Goal: Task Accomplishment & Management: Manage account settings

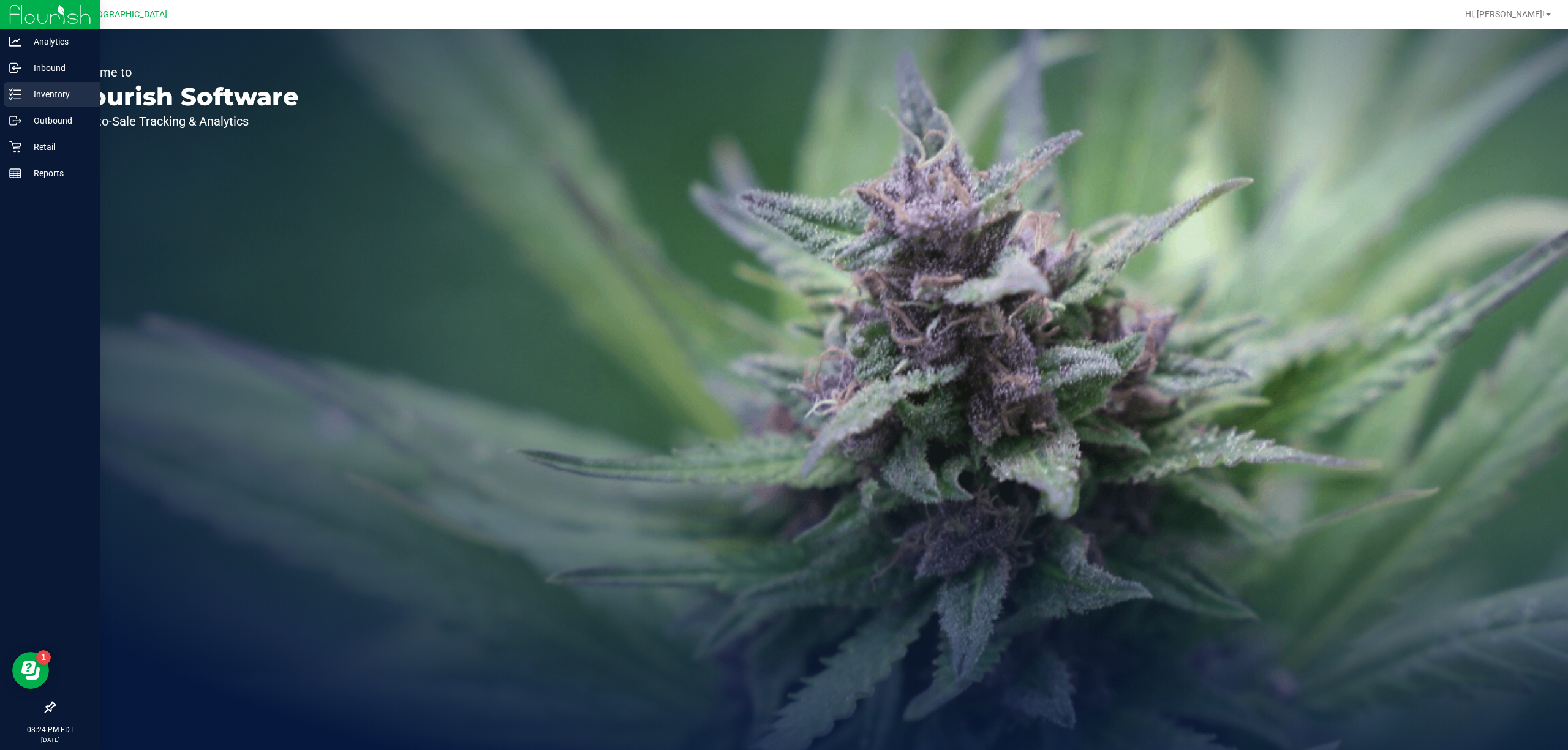
click at [25, 94] on p "Inventory" at bounding box center [58, 94] width 73 height 15
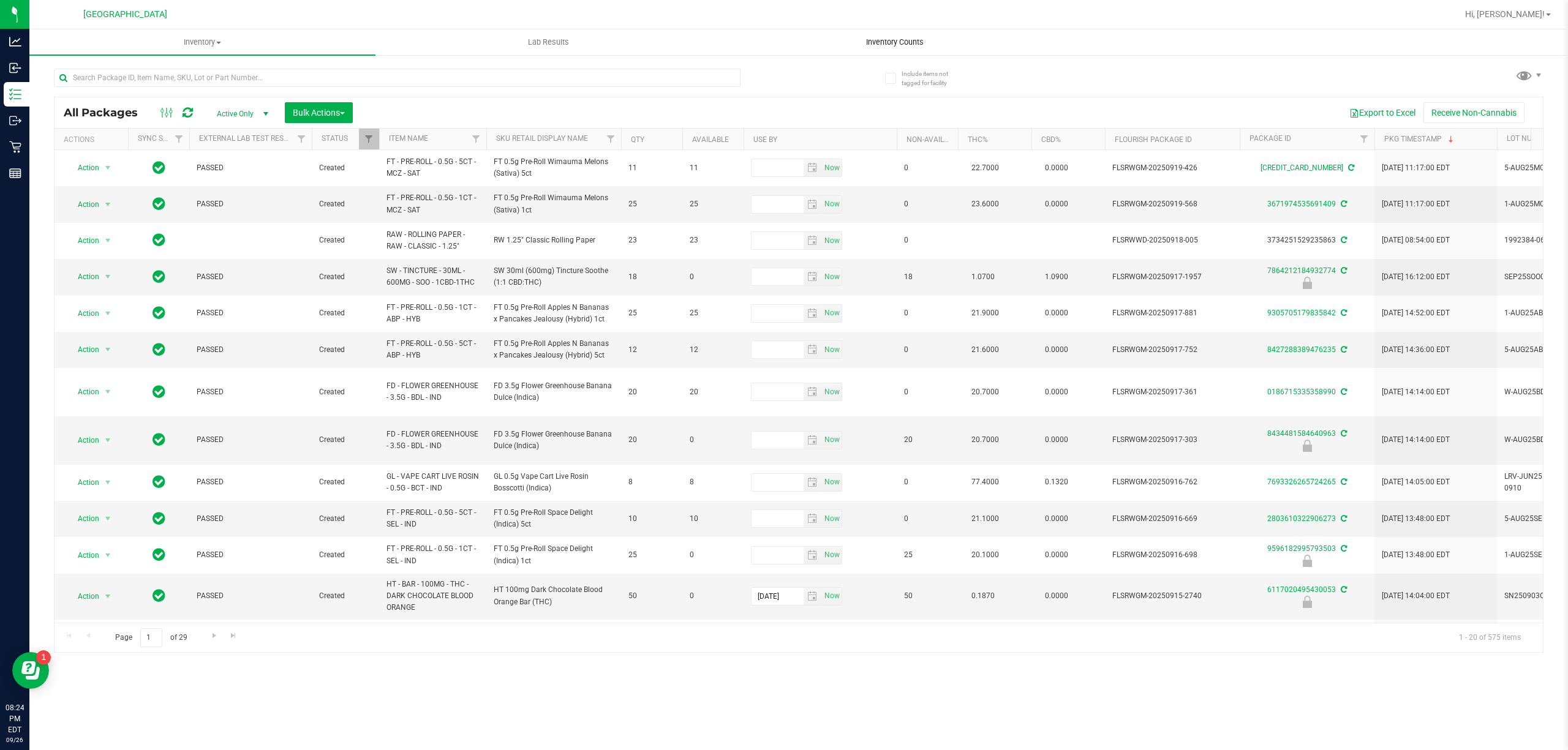
click at [918, 41] on span "Inventory Counts" at bounding box center [895, 42] width 91 height 11
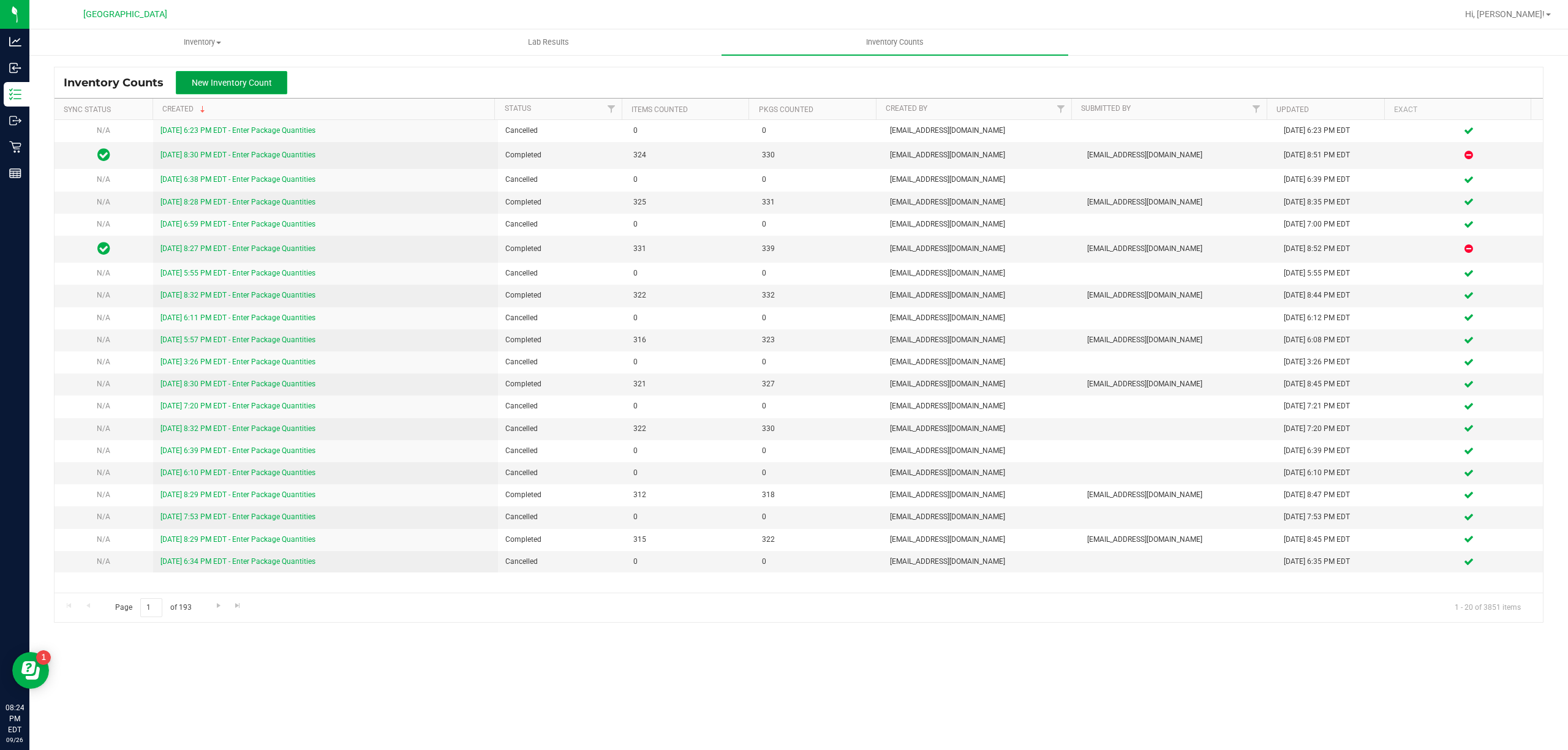
click at [234, 88] on button "New Inventory Count" at bounding box center [231, 83] width 112 height 23
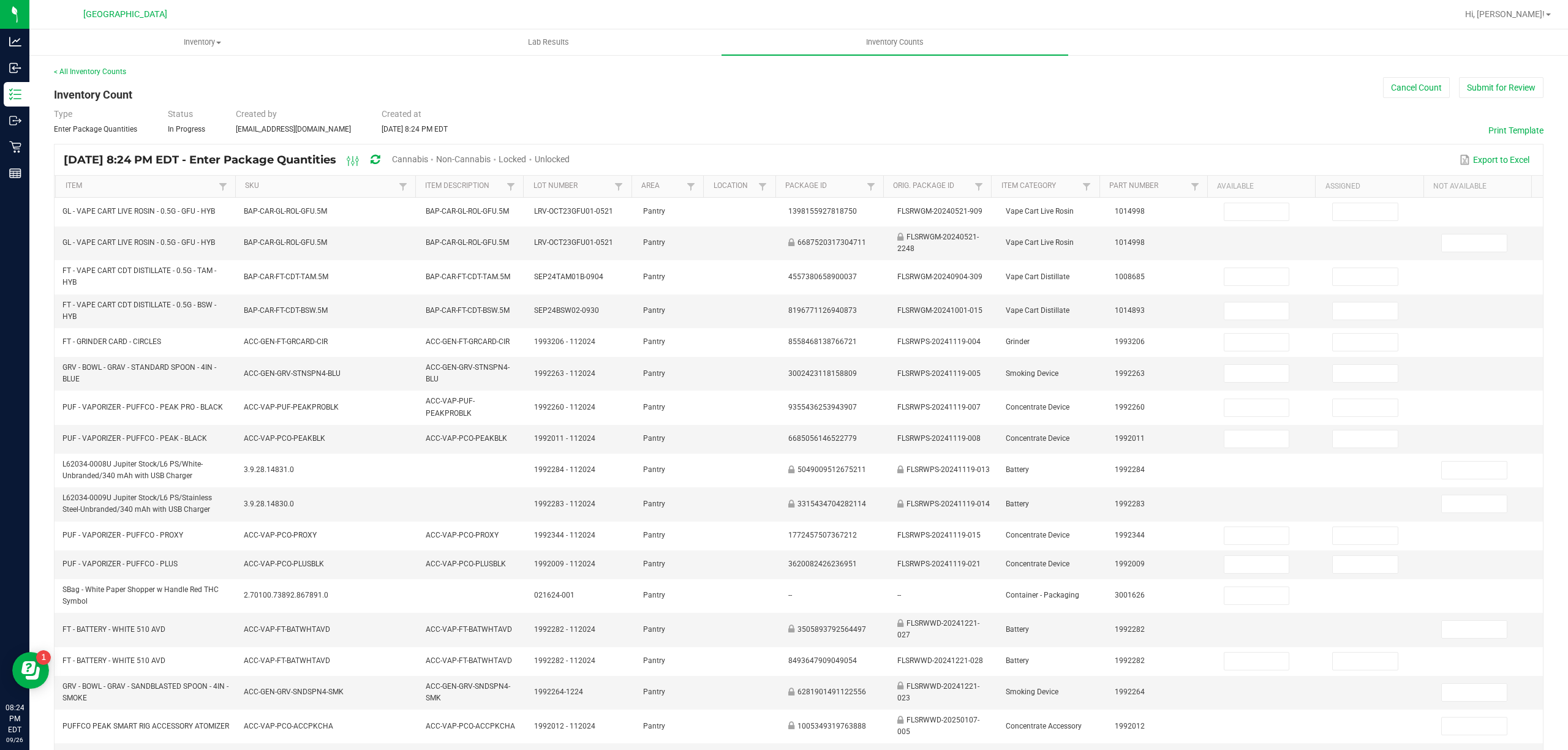
click at [428, 159] on span "Cannabis" at bounding box center [410, 160] width 36 height 10
click at [570, 157] on span "Unlocked" at bounding box center [553, 160] width 35 height 10
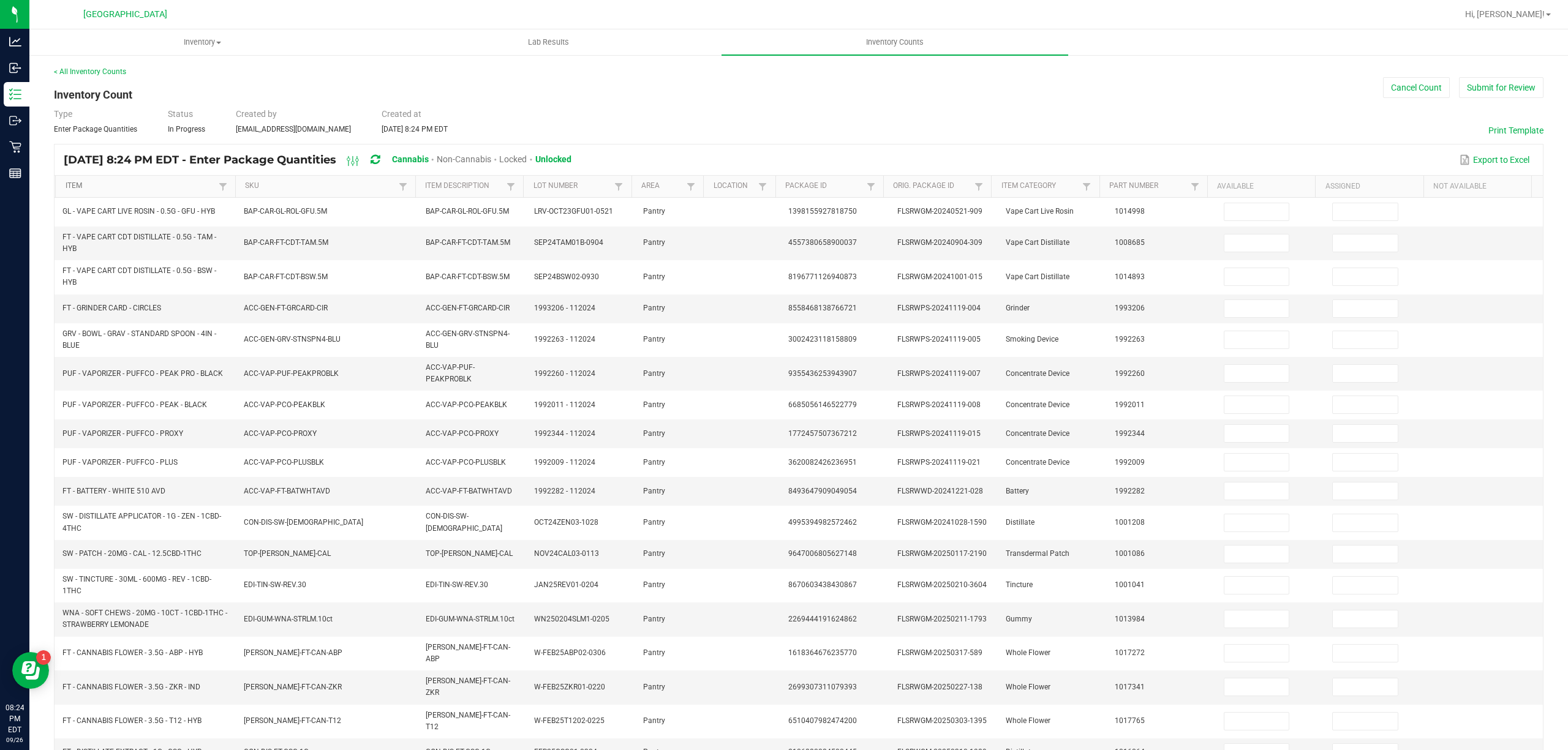
click at [145, 184] on link "Item" at bounding box center [140, 186] width 150 height 10
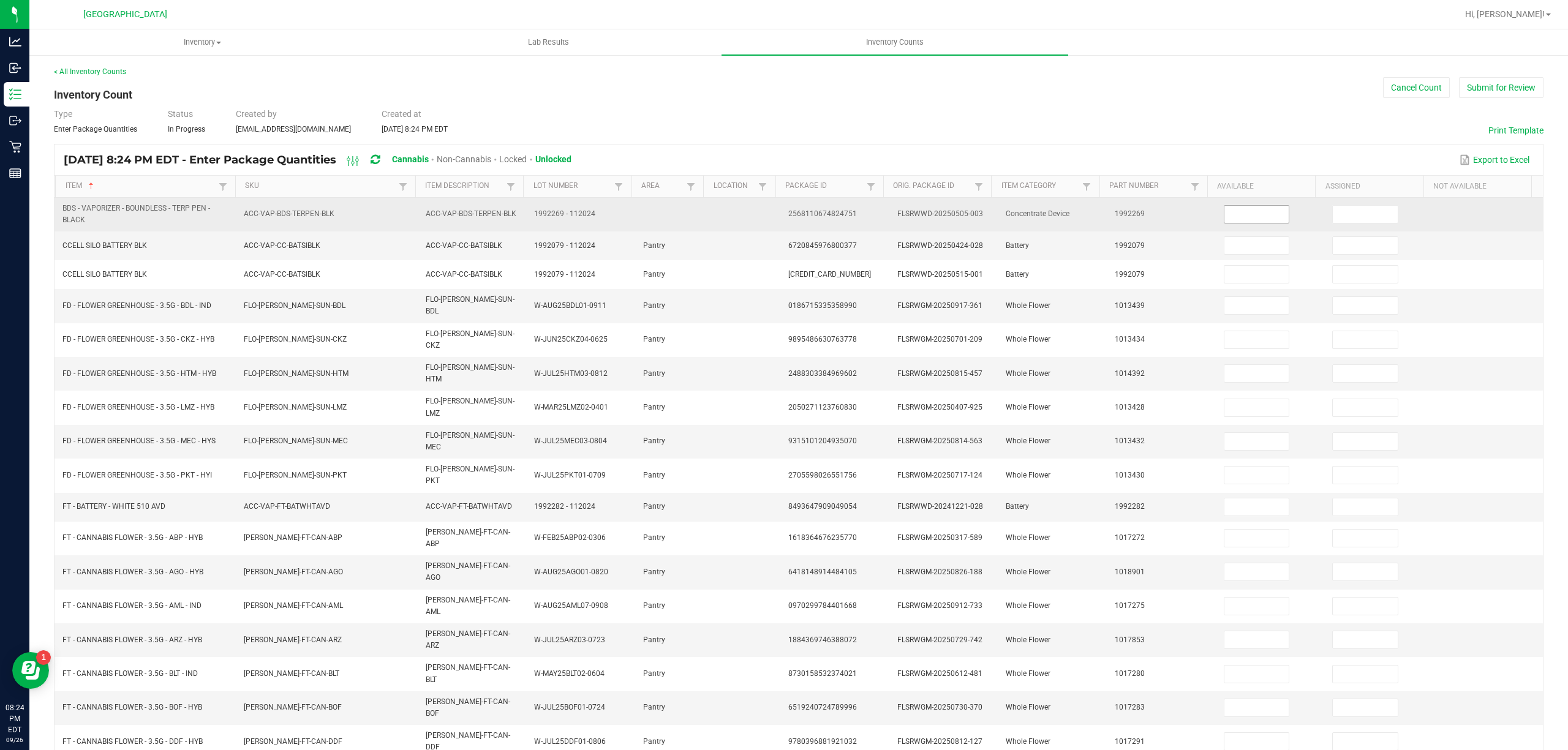
click at [1226, 217] on input at bounding box center [1257, 215] width 65 height 17
type input "1"
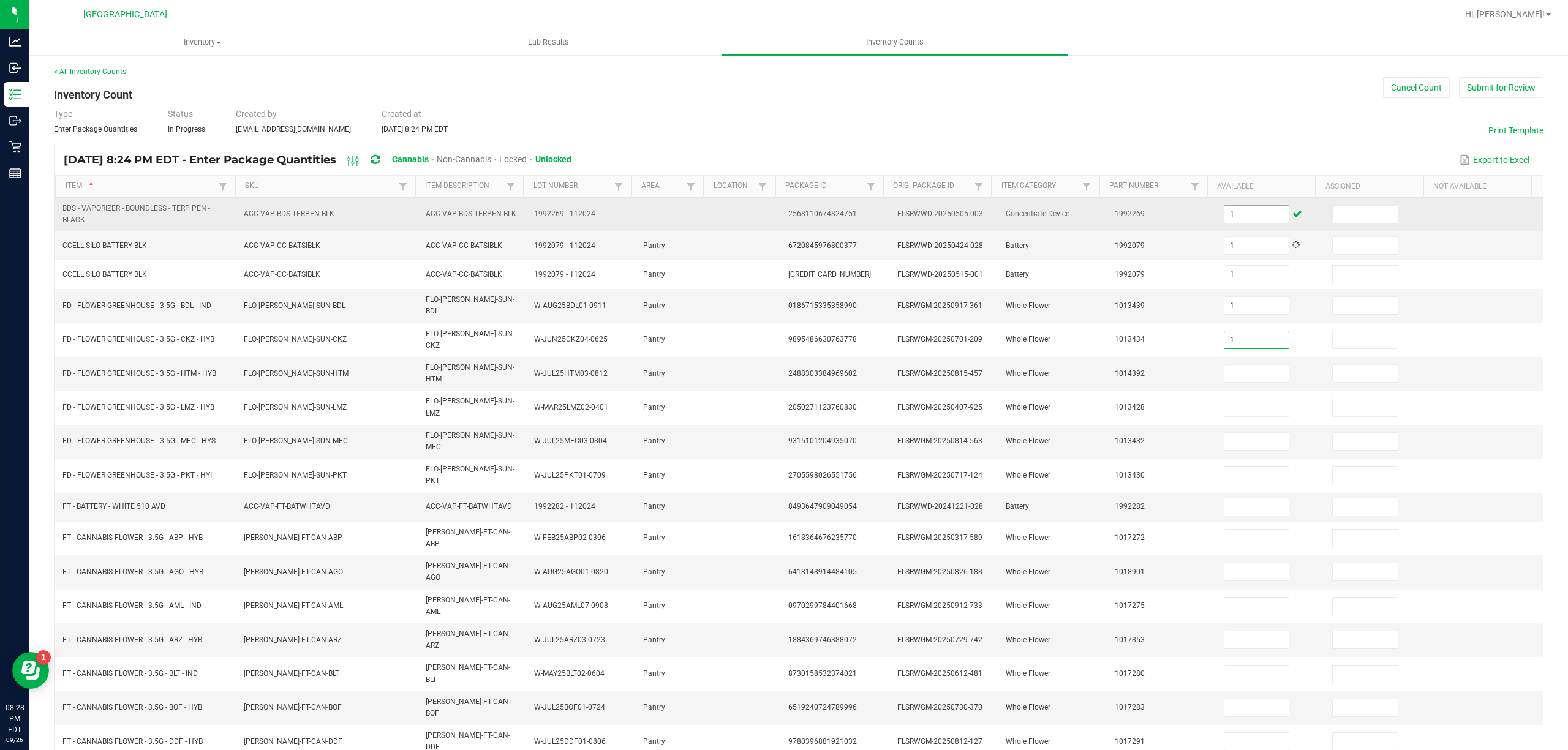
type input "1"
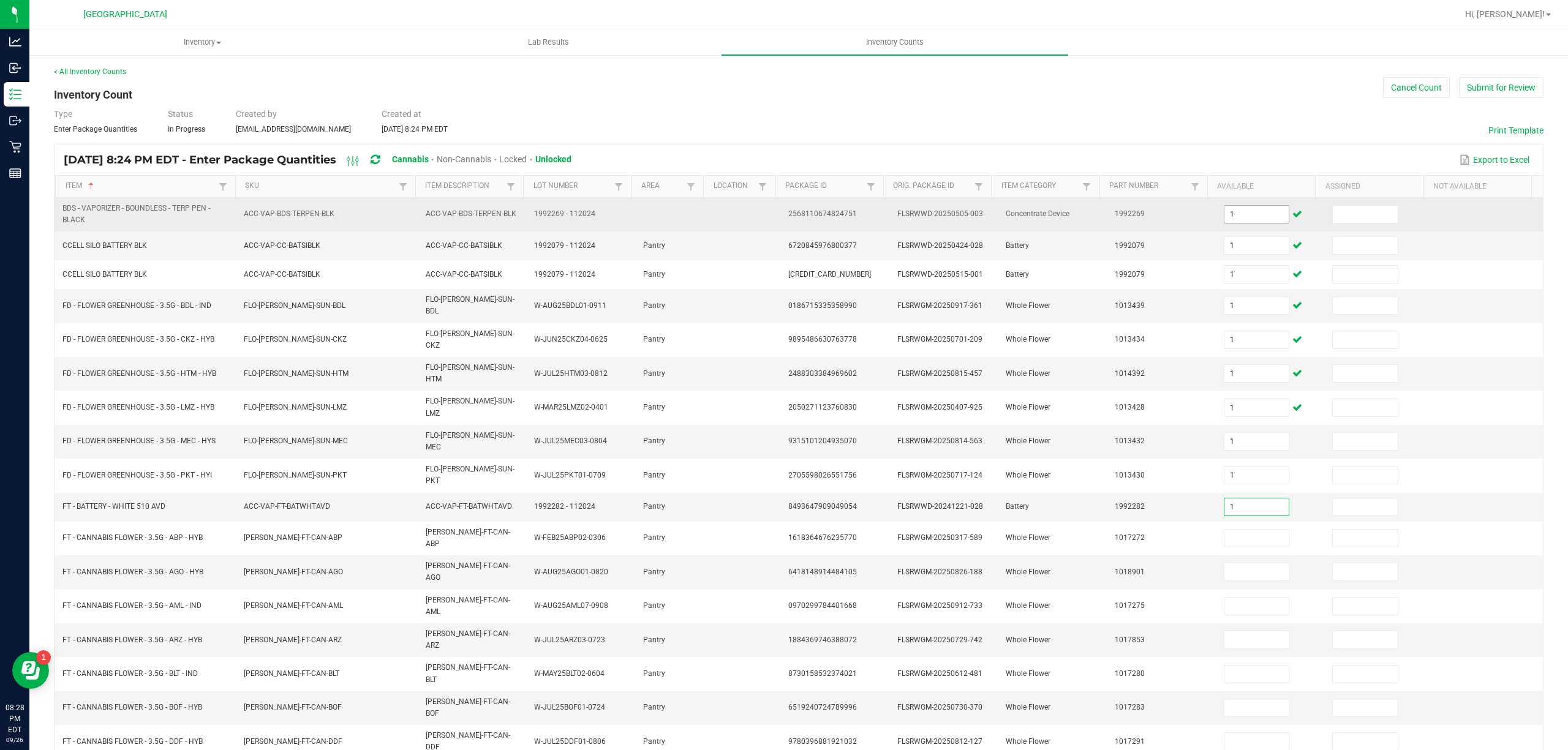
type input "1"
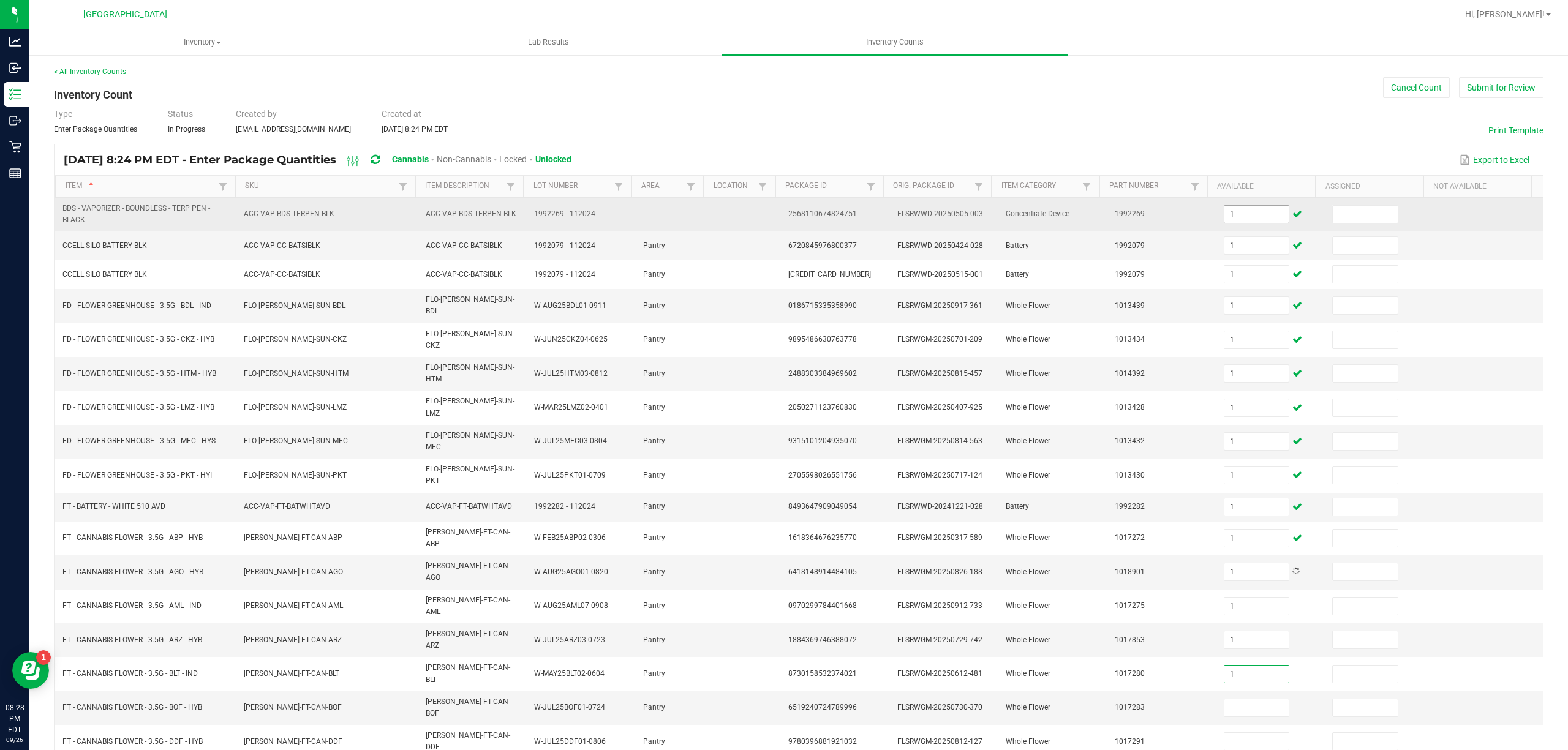
type input "1"
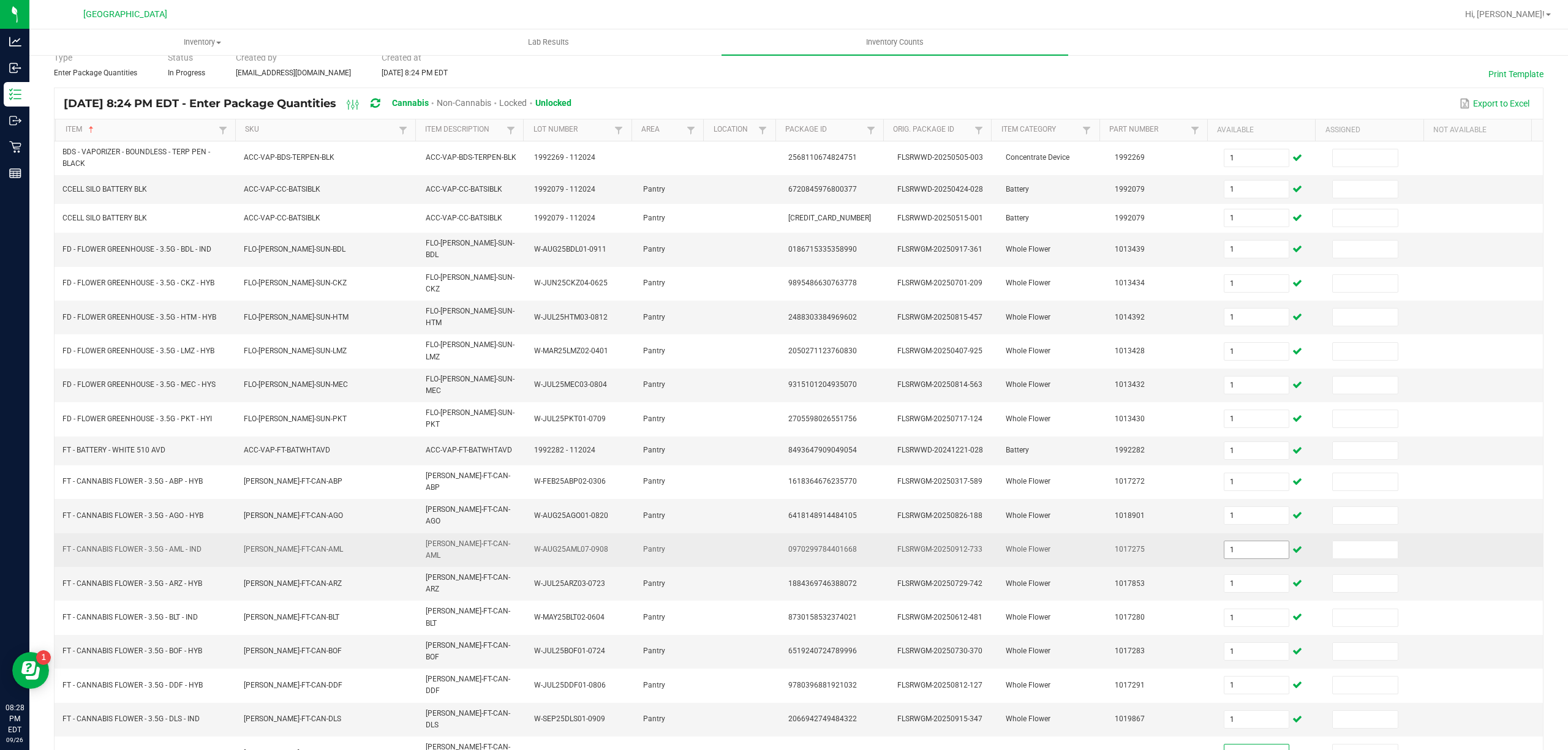
scroll to position [84, 0]
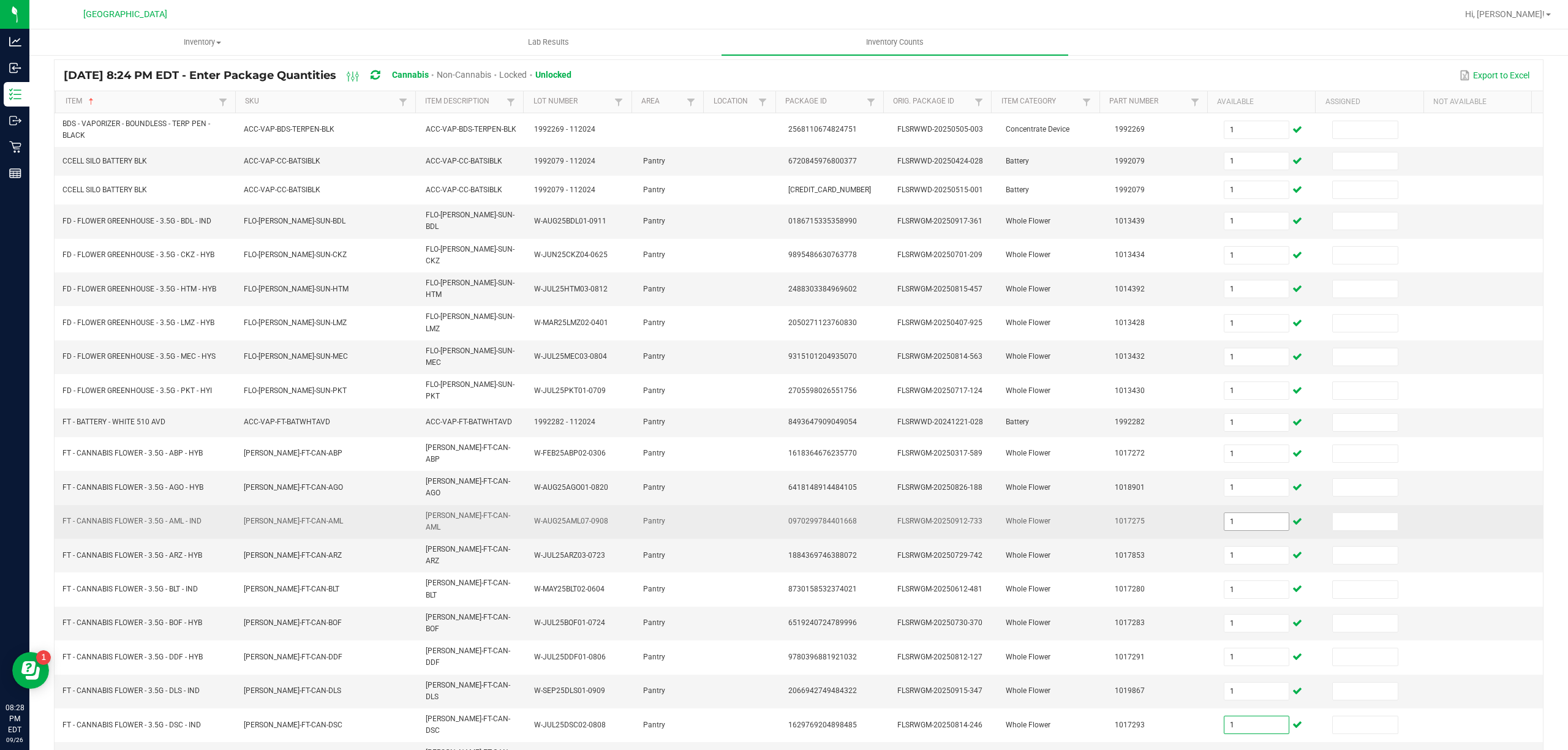
type input "1"
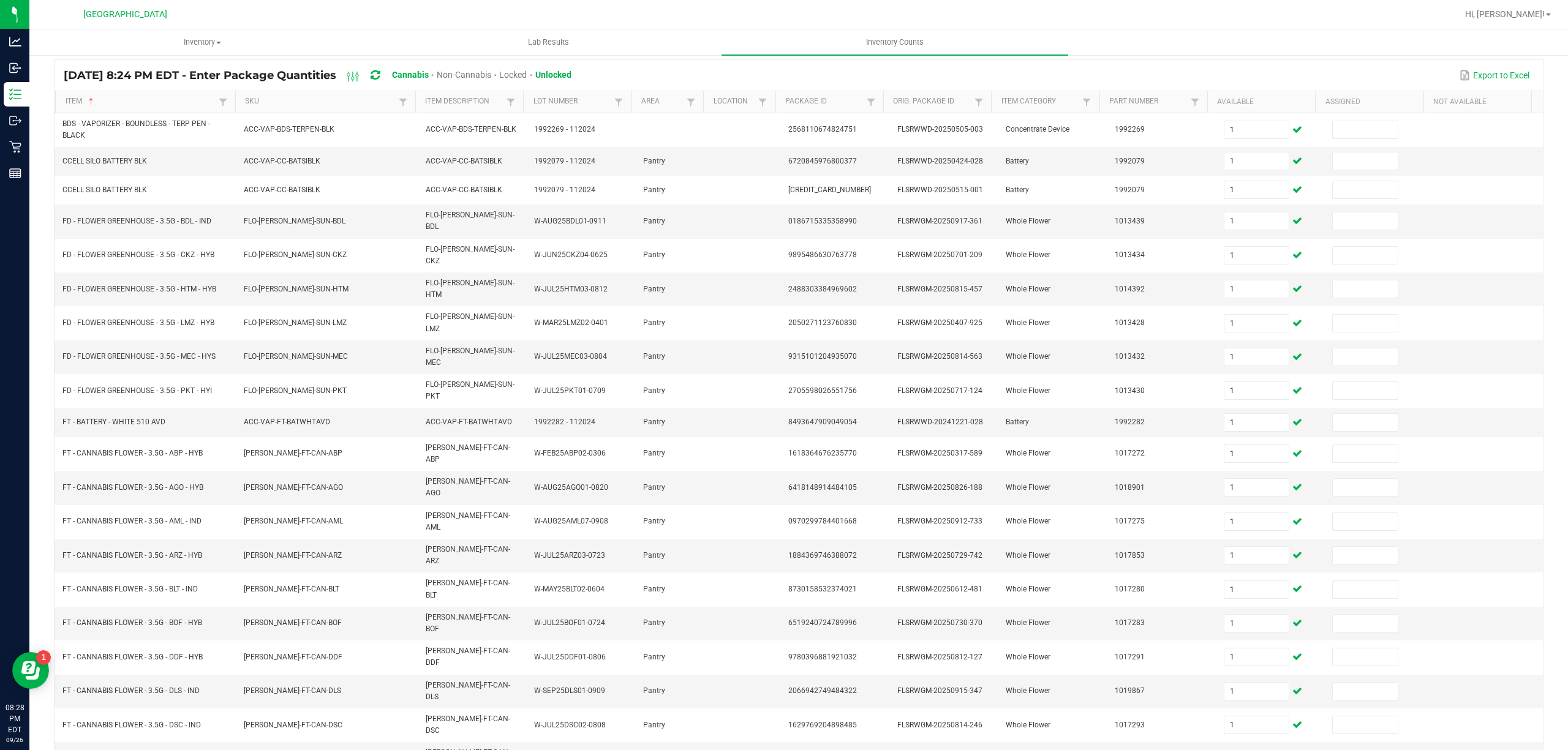
type input "1"
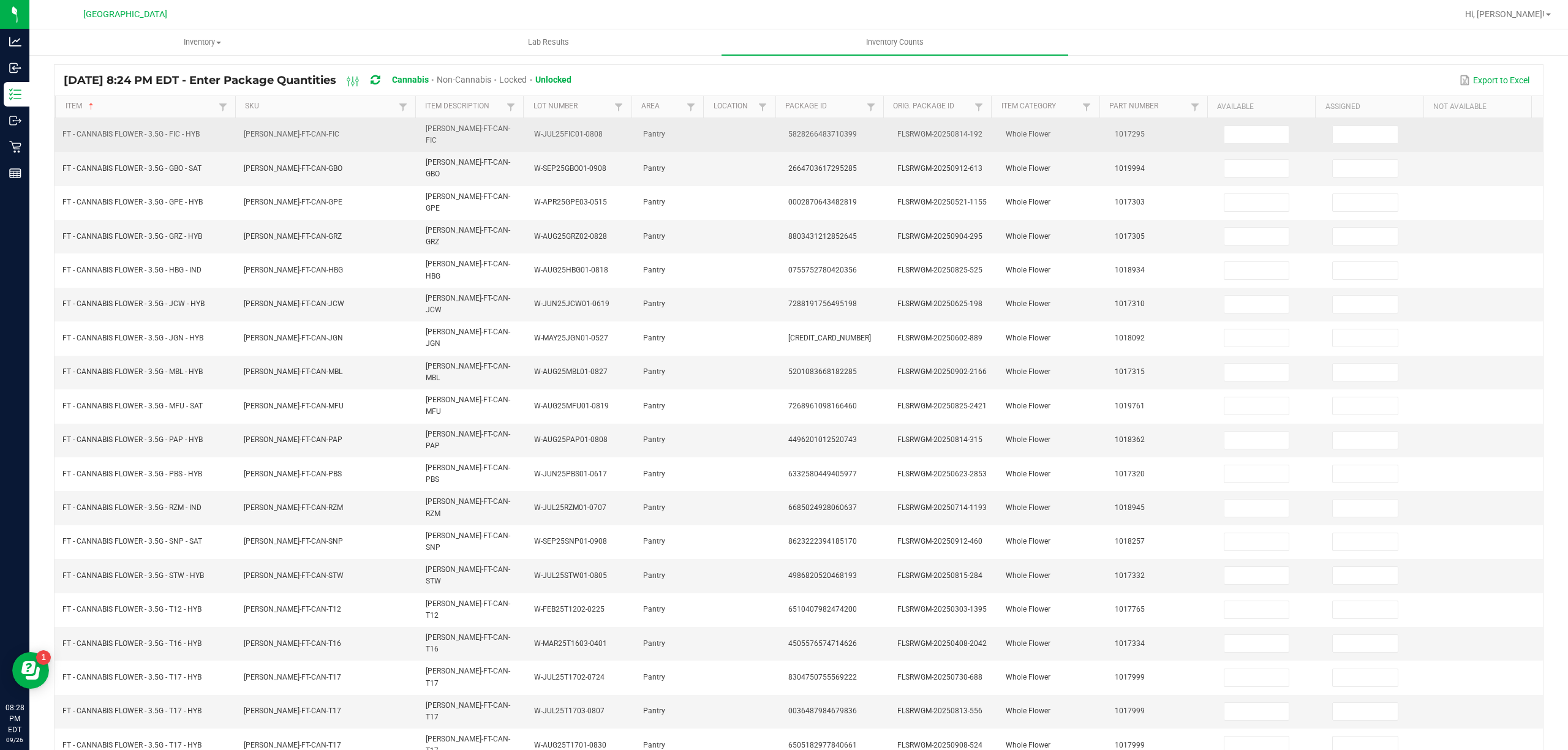
click at [1233, 144] on td at bounding box center [1271, 135] width 109 height 33
click at [1234, 136] on input at bounding box center [1257, 135] width 65 height 17
type input "1"
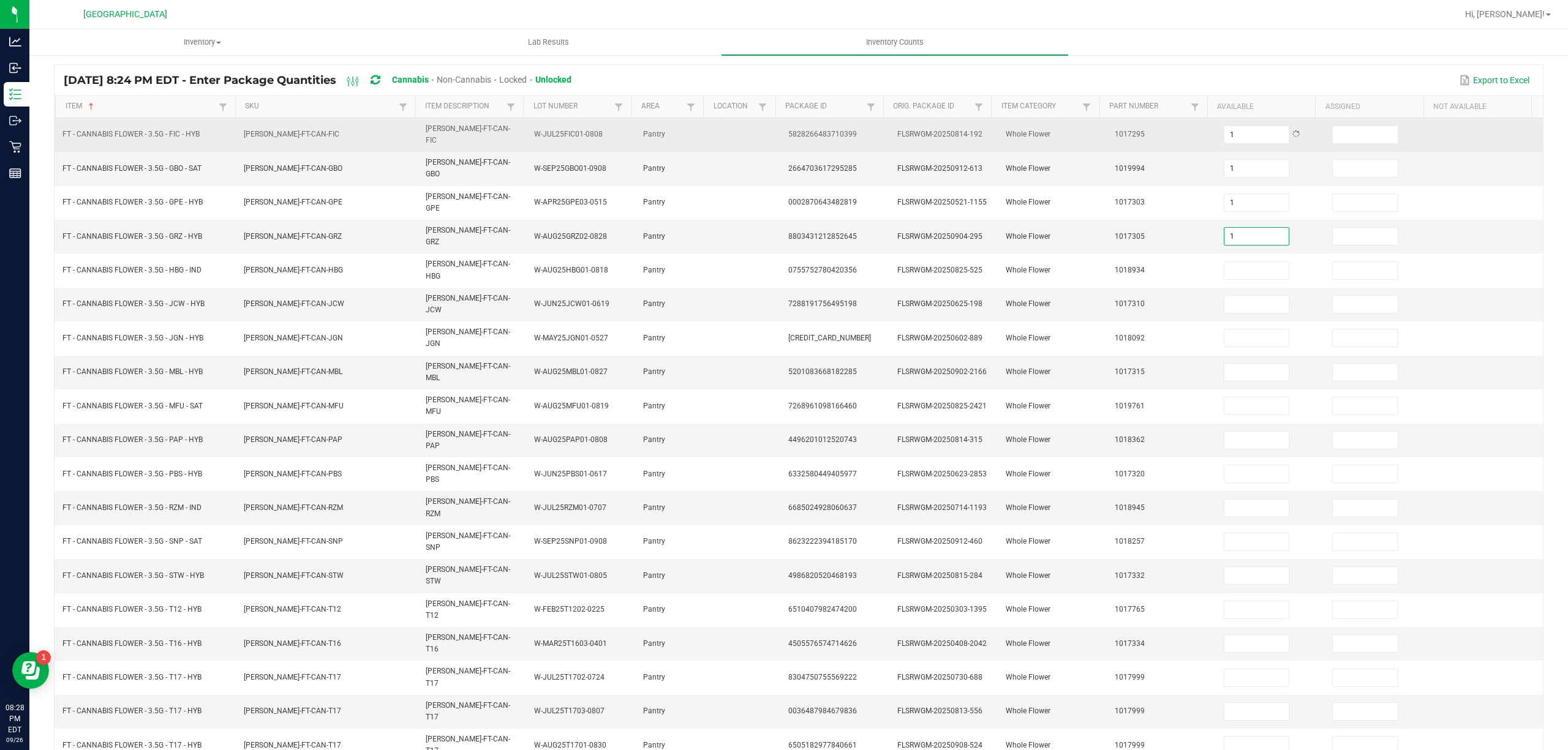
type input "1"
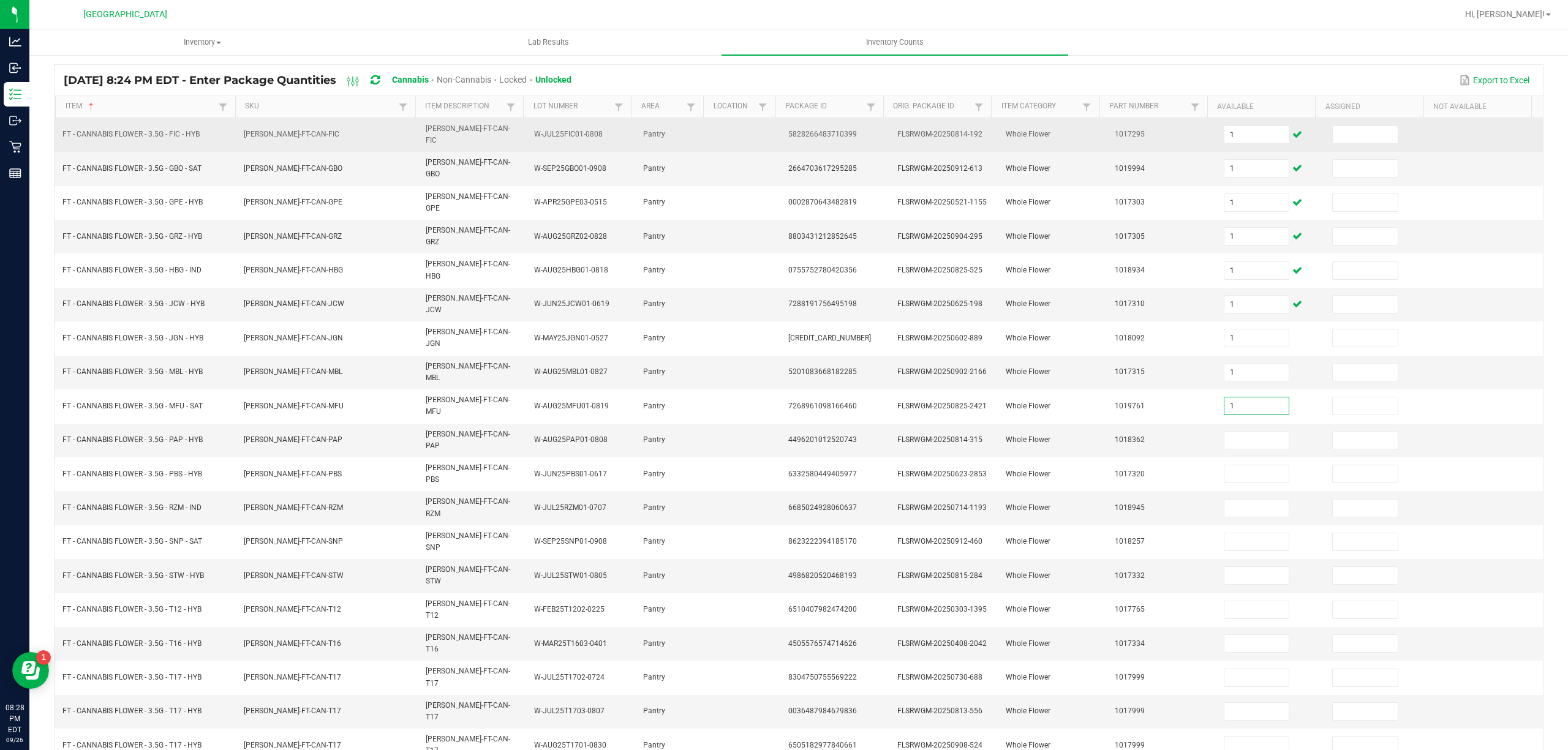
type input "1"
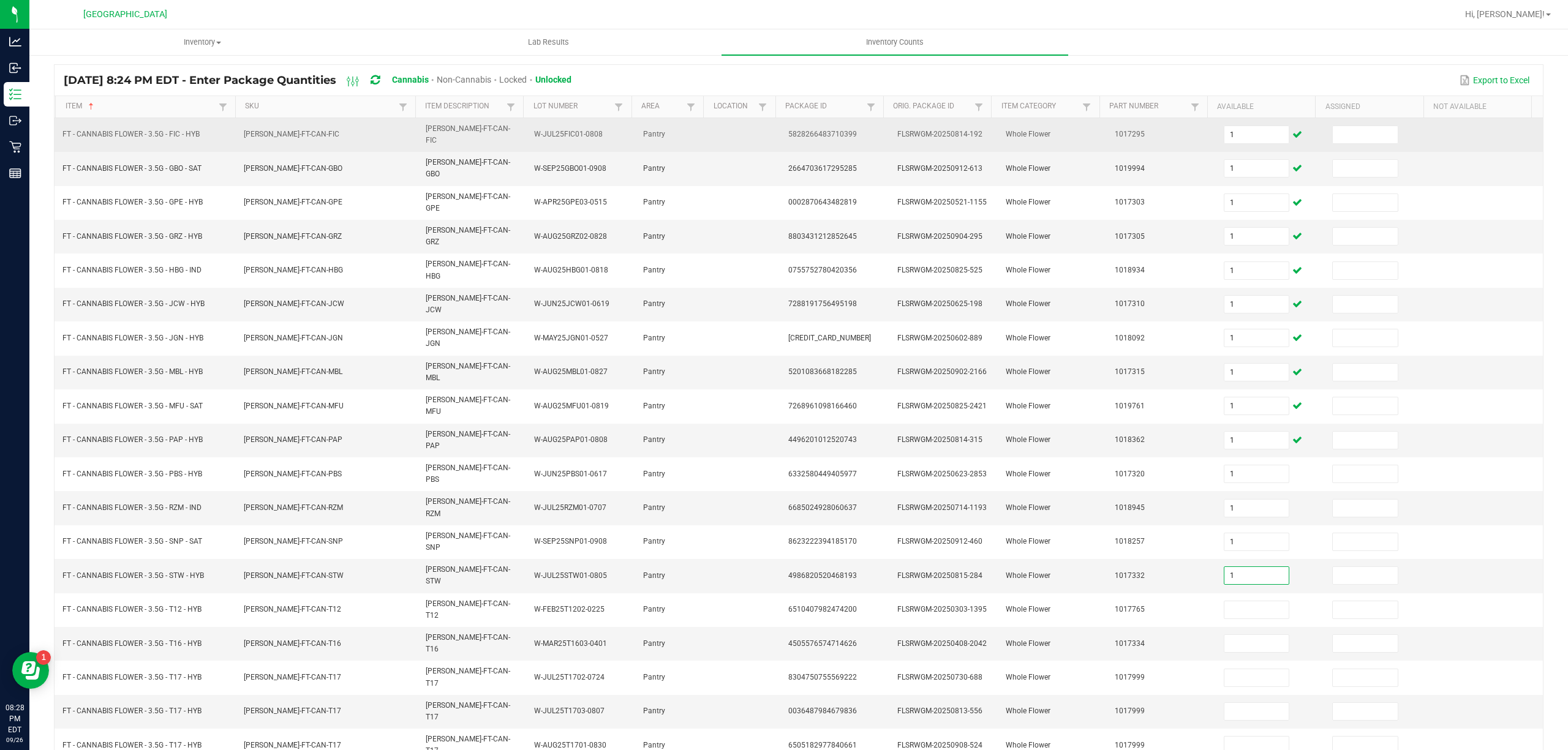
type input "1"
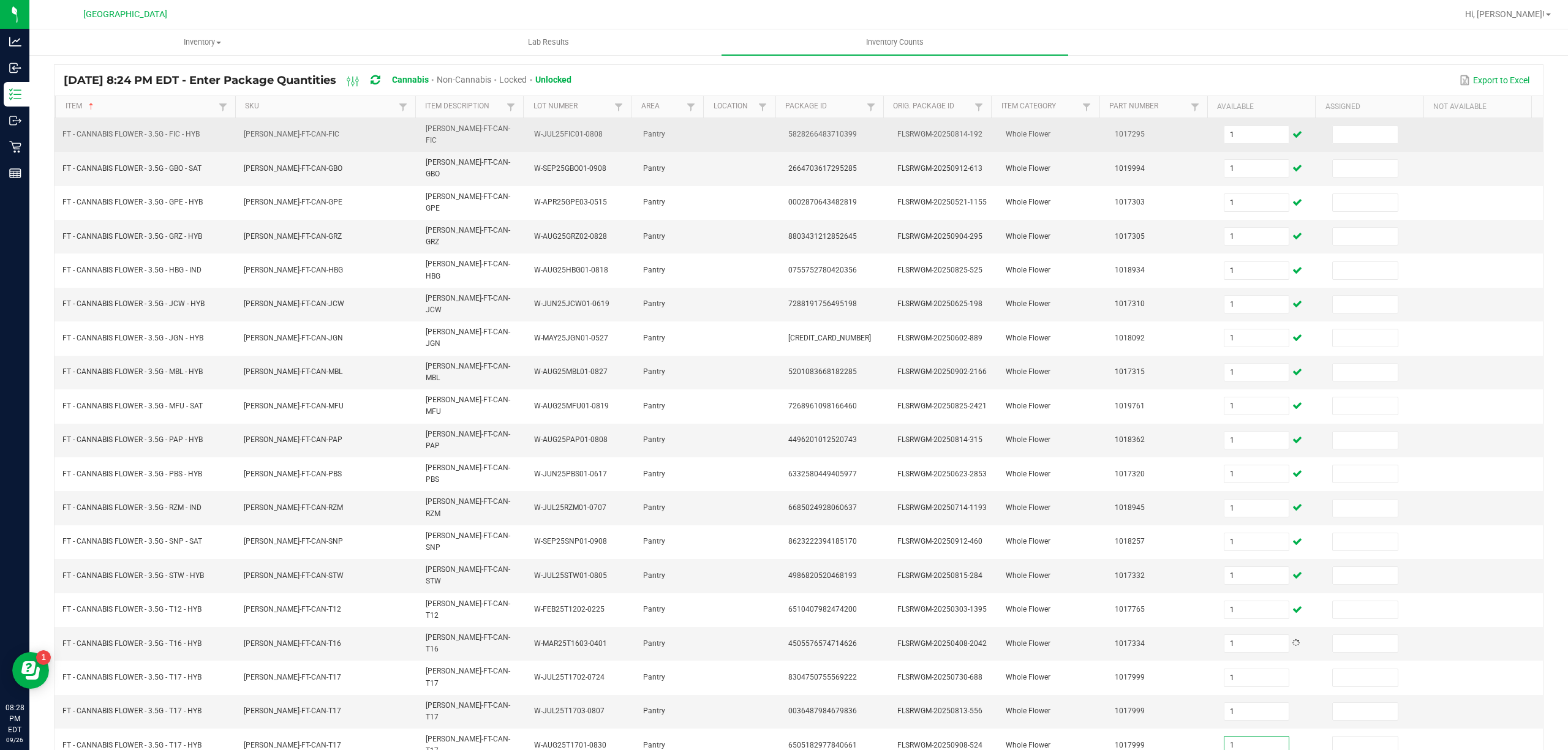
type input "1"
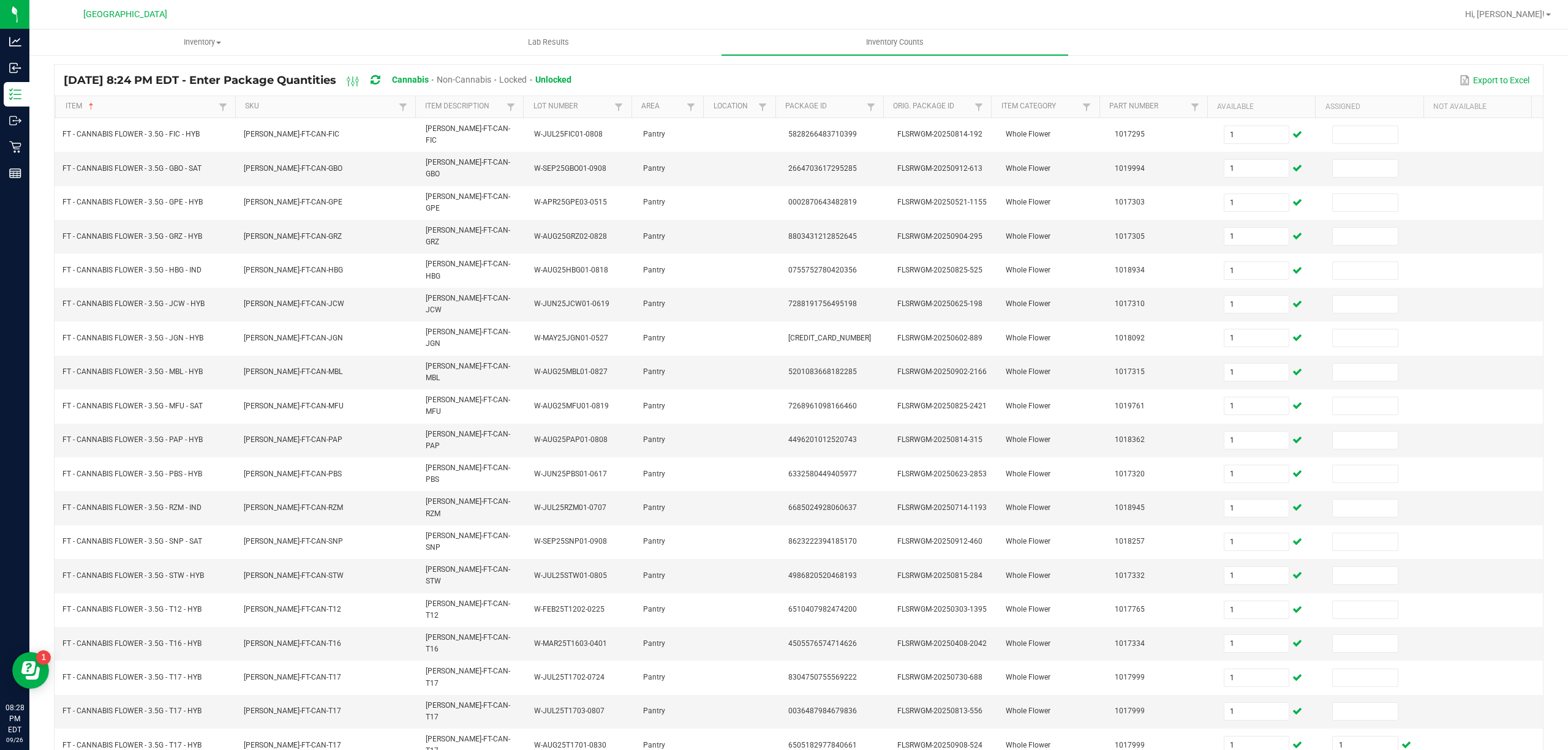
type input "1"
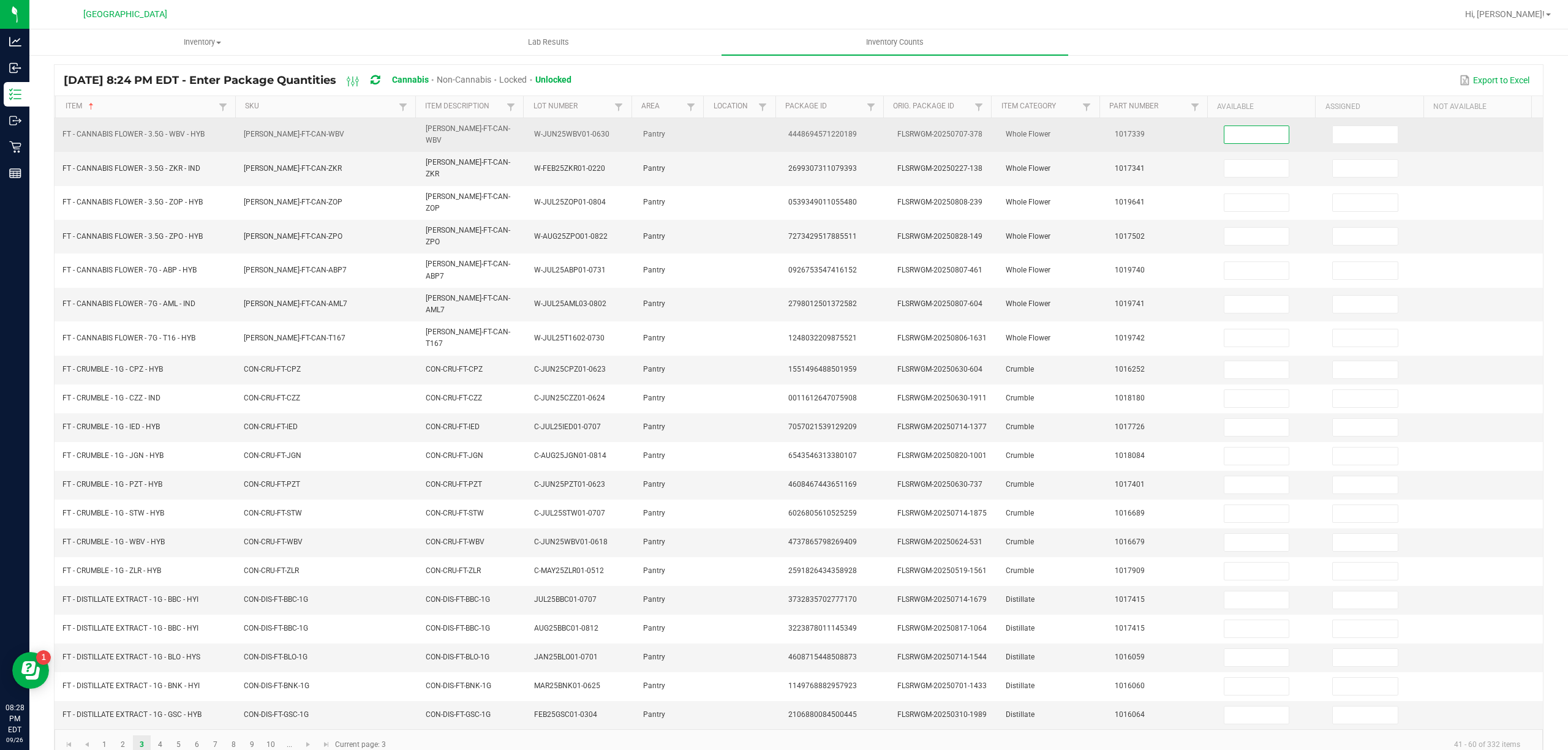
click at [1225, 131] on input at bounding box center [1257, 135] width 65 height 17
type input "1"
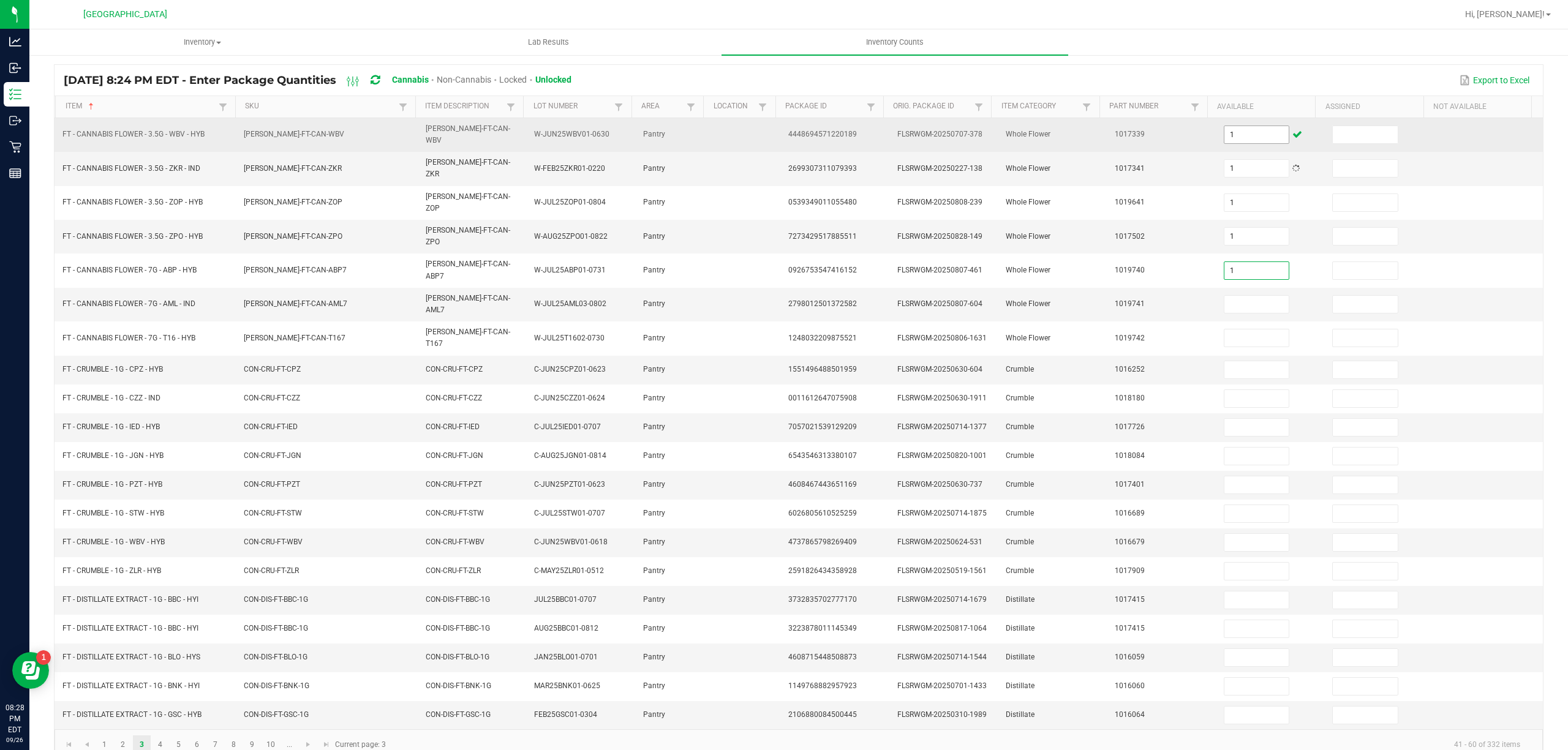
type input "1"
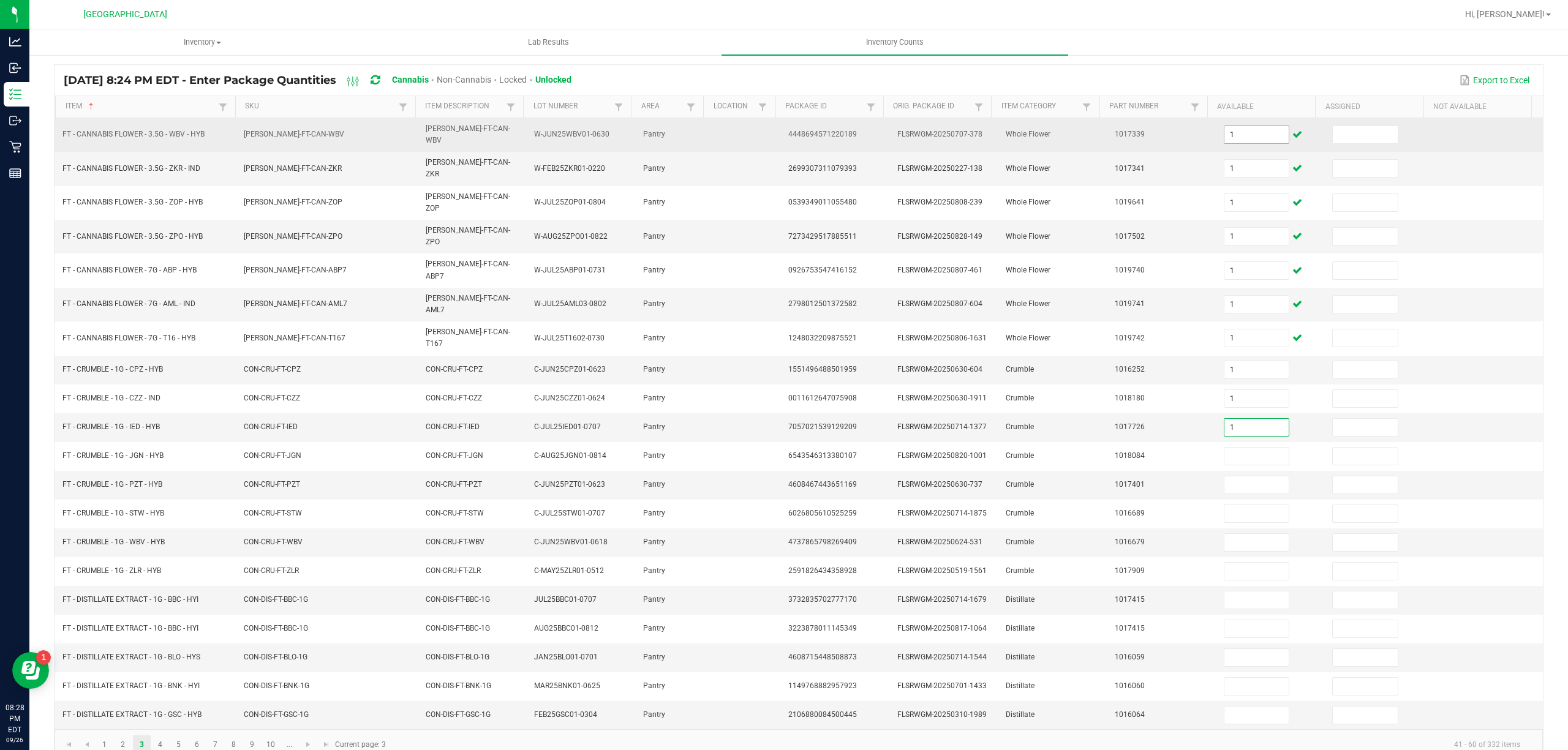
type input "1"
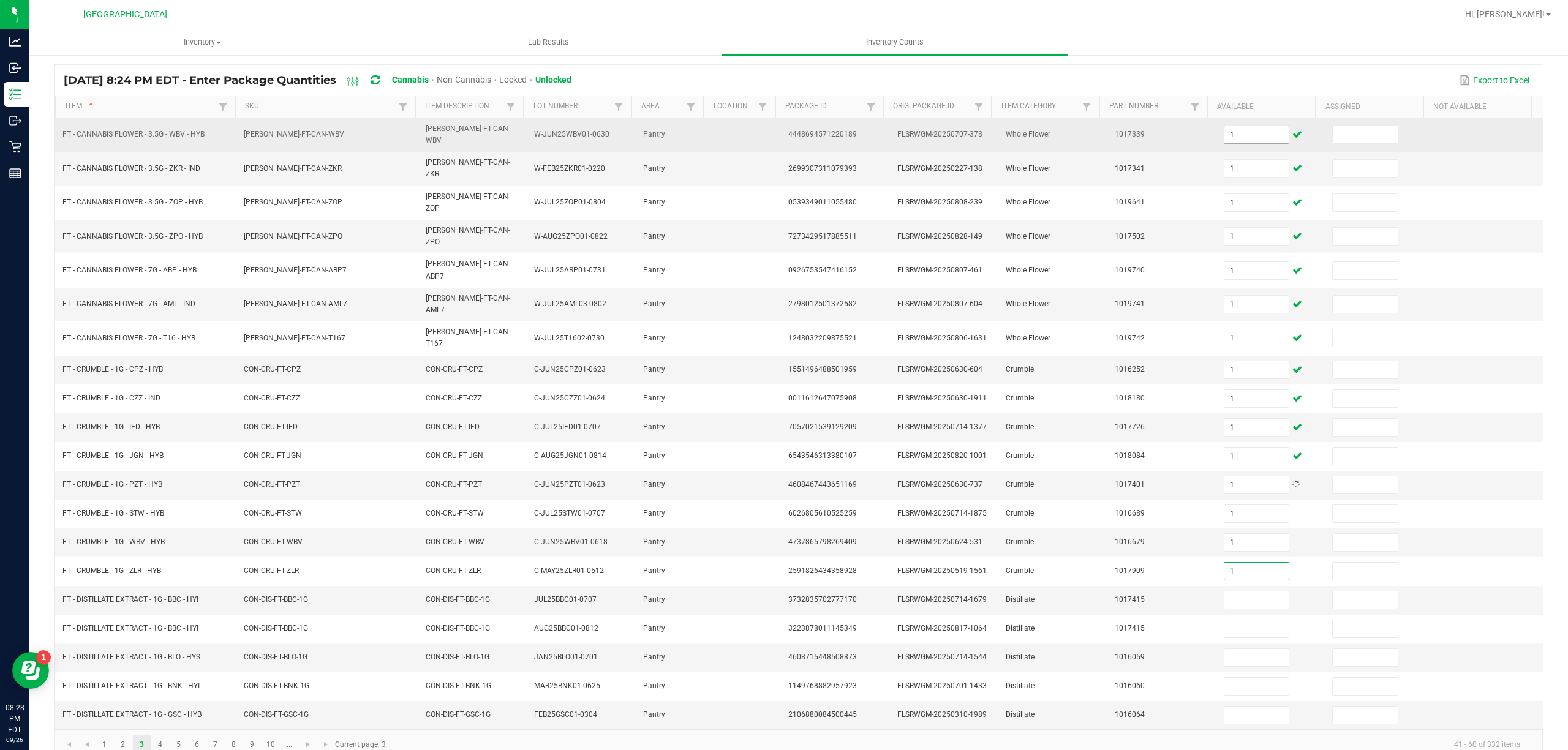
type input "1"
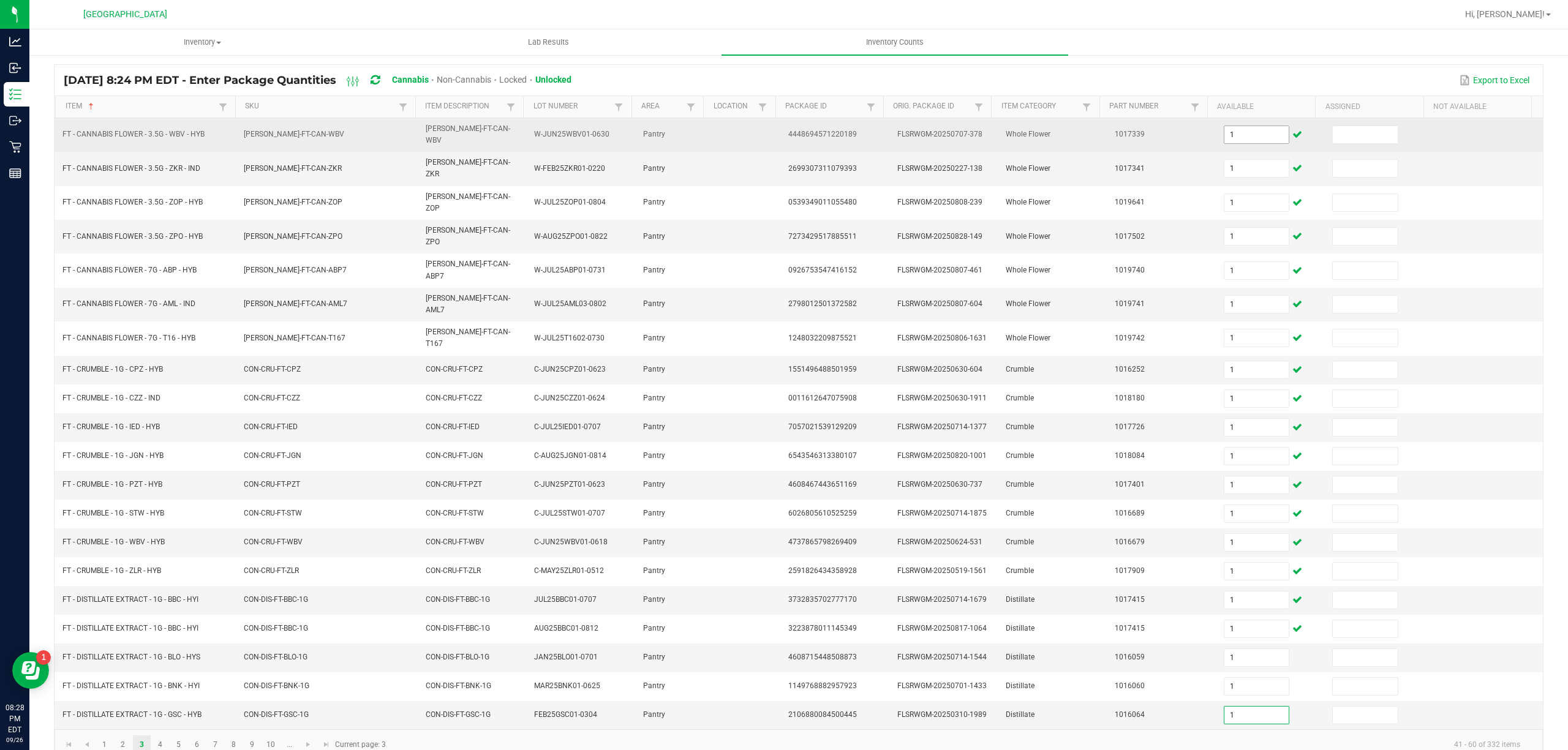
type input "1"
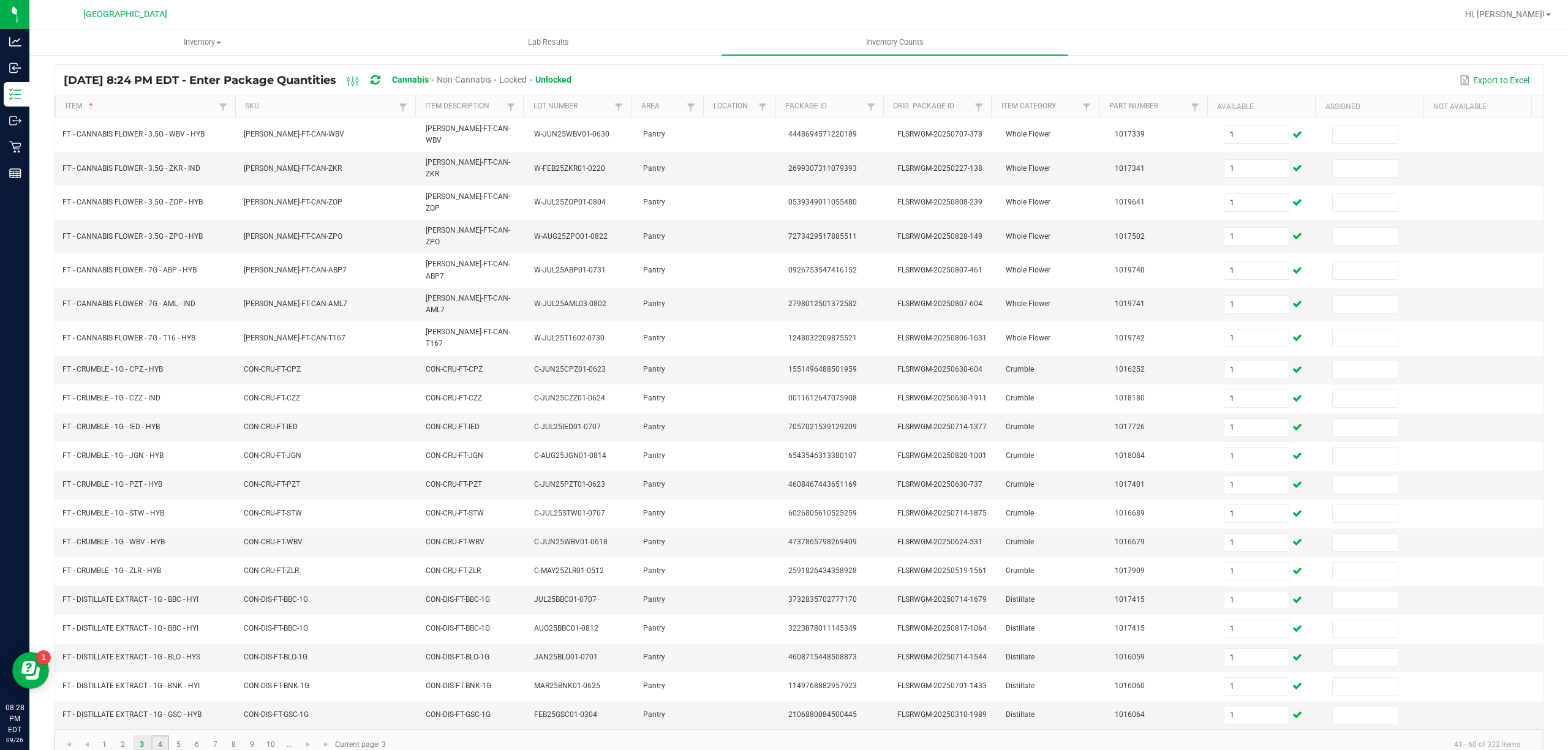
click at [160, 735] on link "4" at bounding box center [160, 744] width 17 height 18
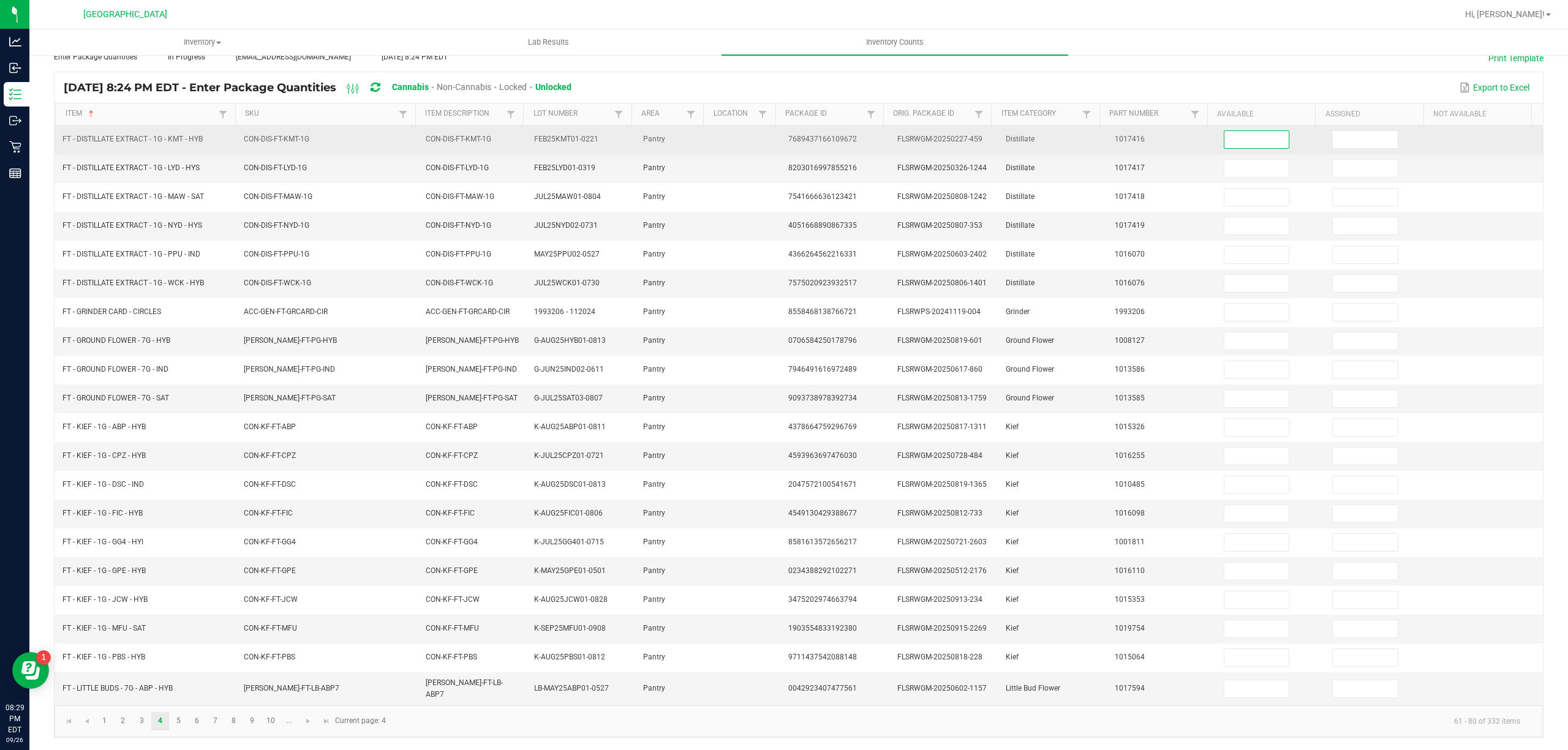
click at [1252, 131] on input at bounding box center [1257, 140] width 65 height 17
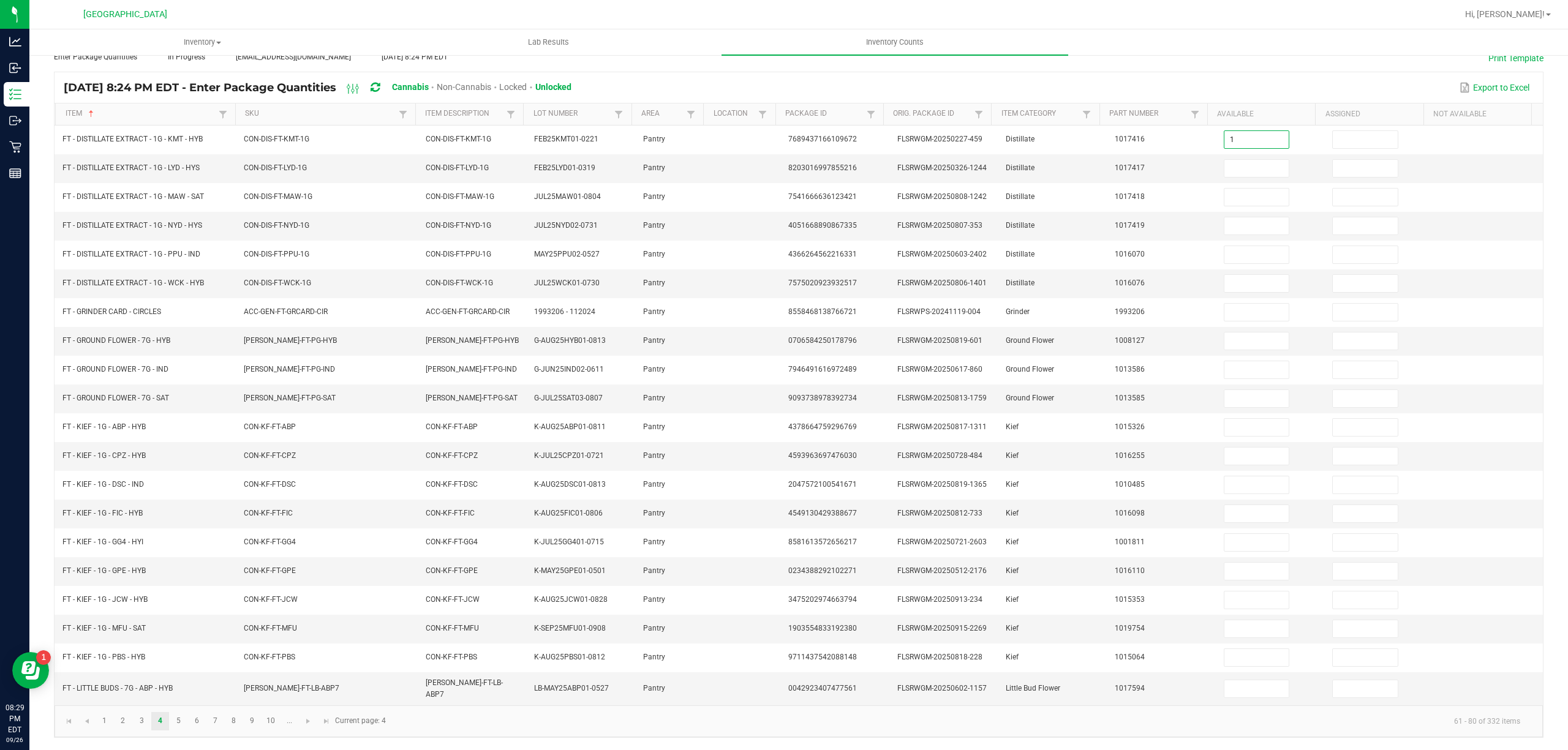
type input "1"
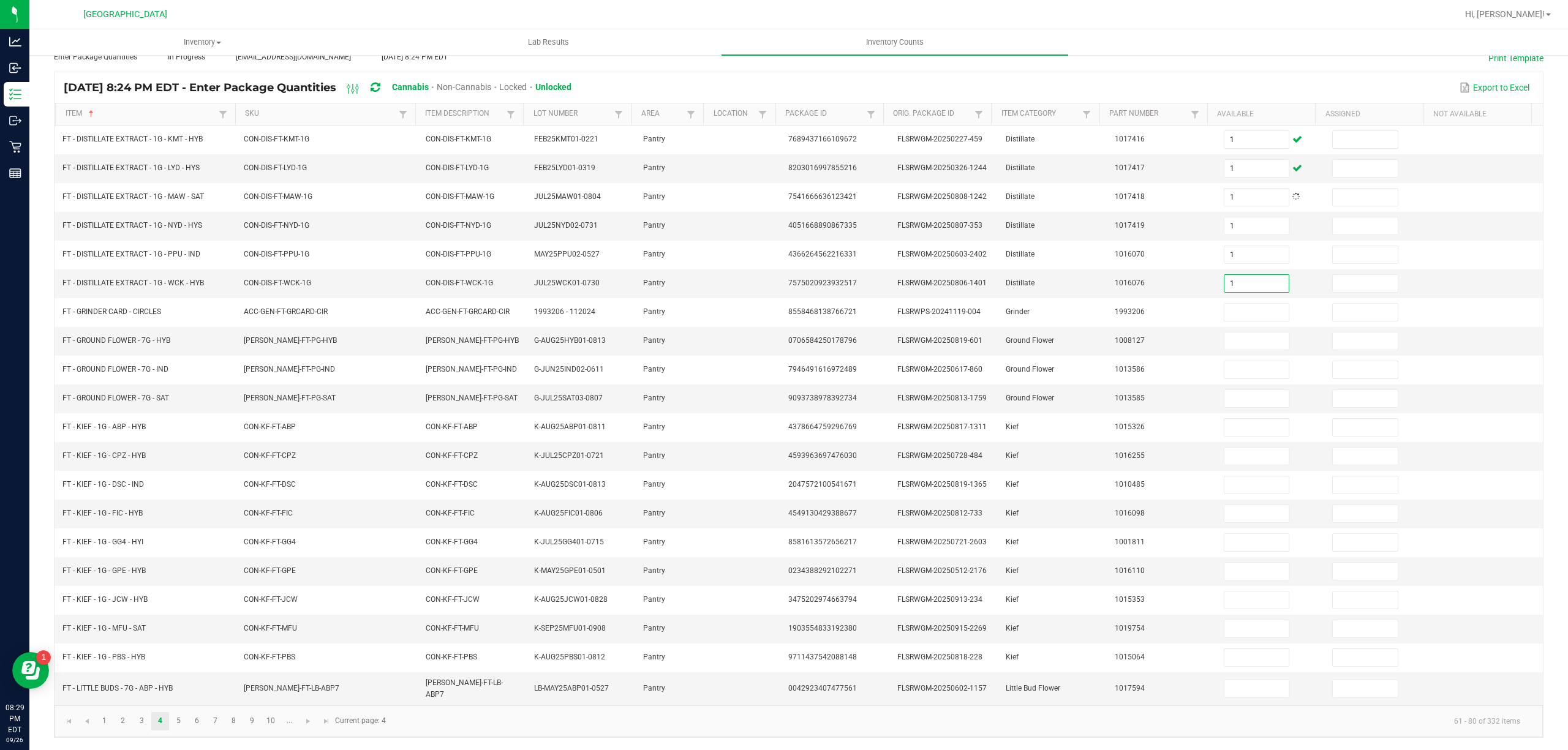
type input "1"
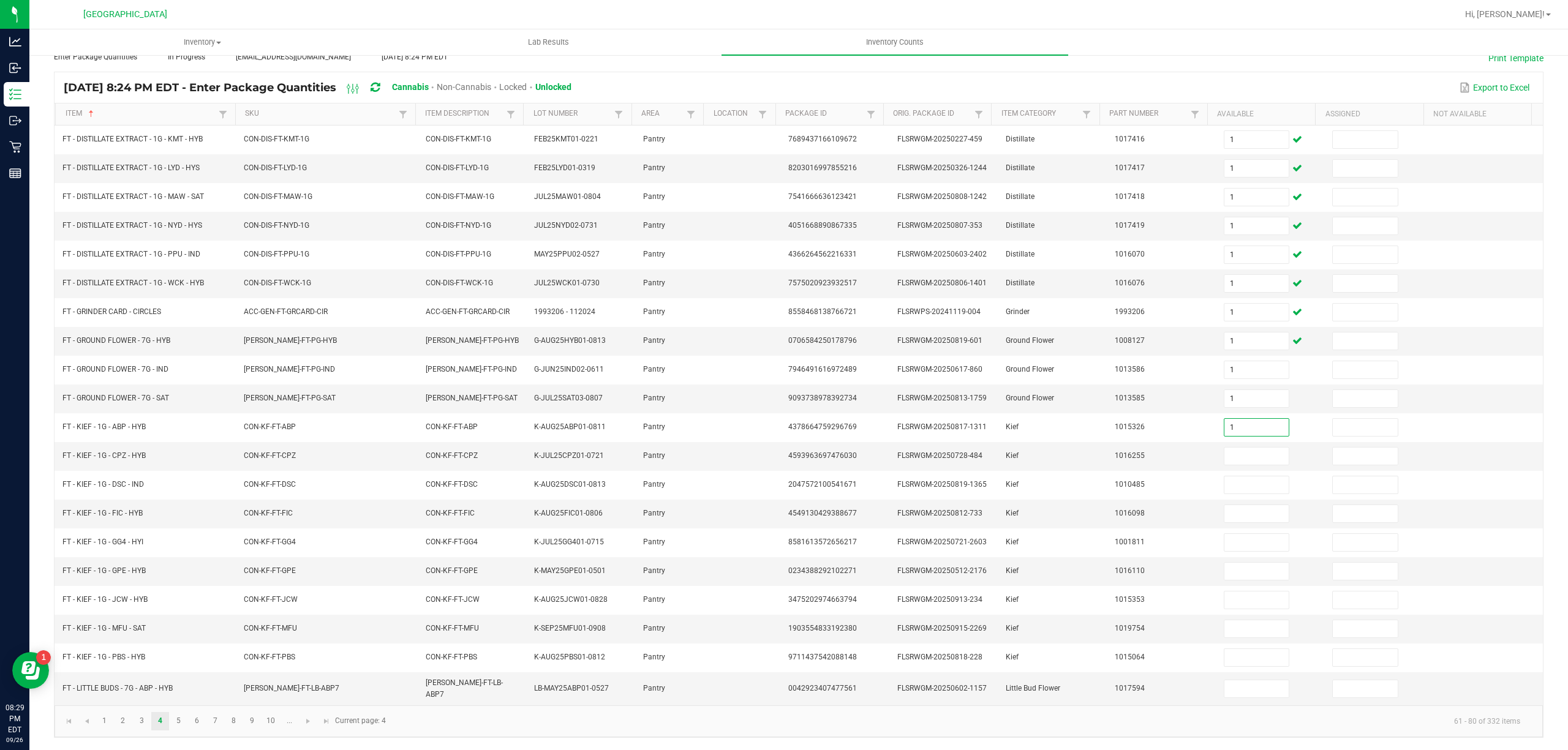
type input "1"
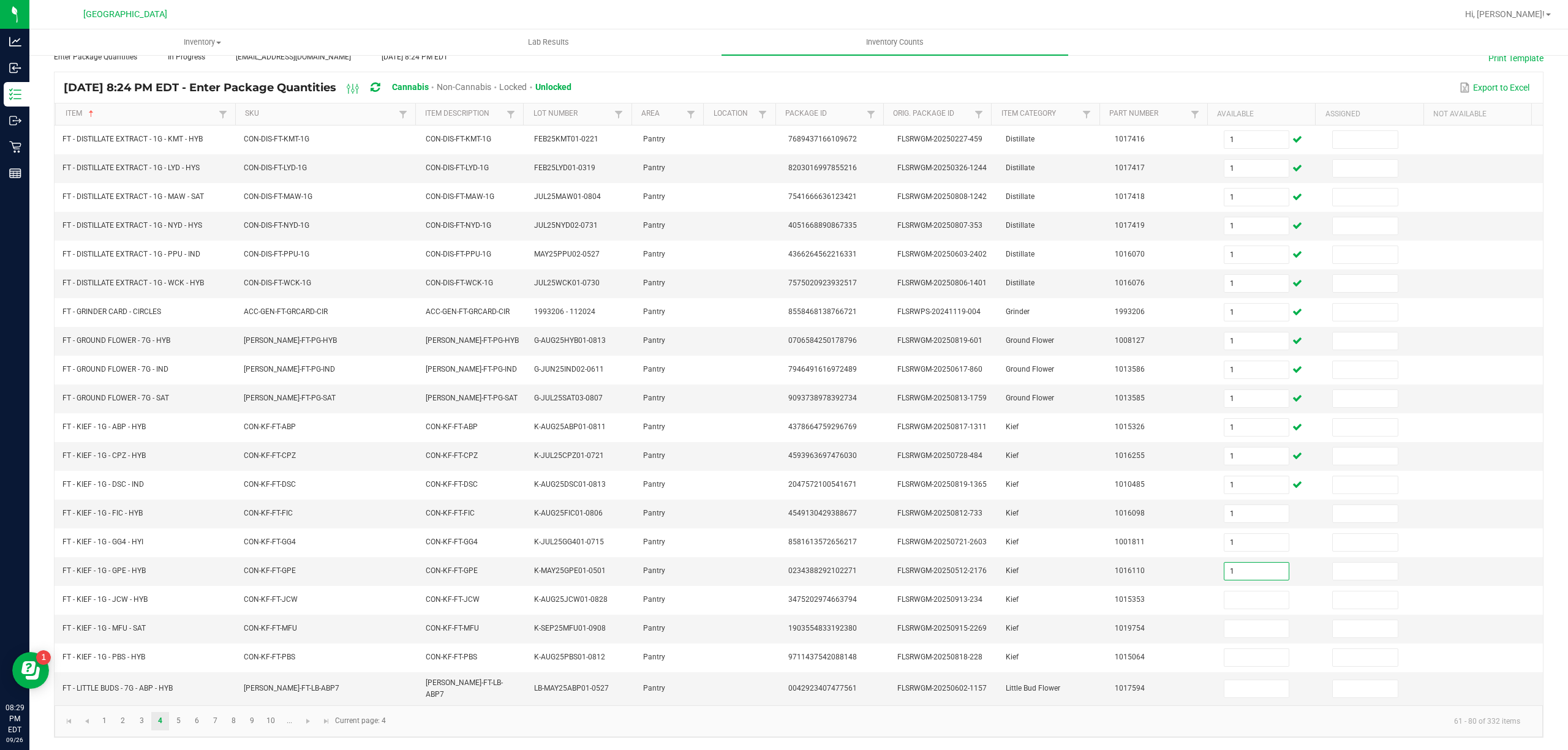
type input "1"
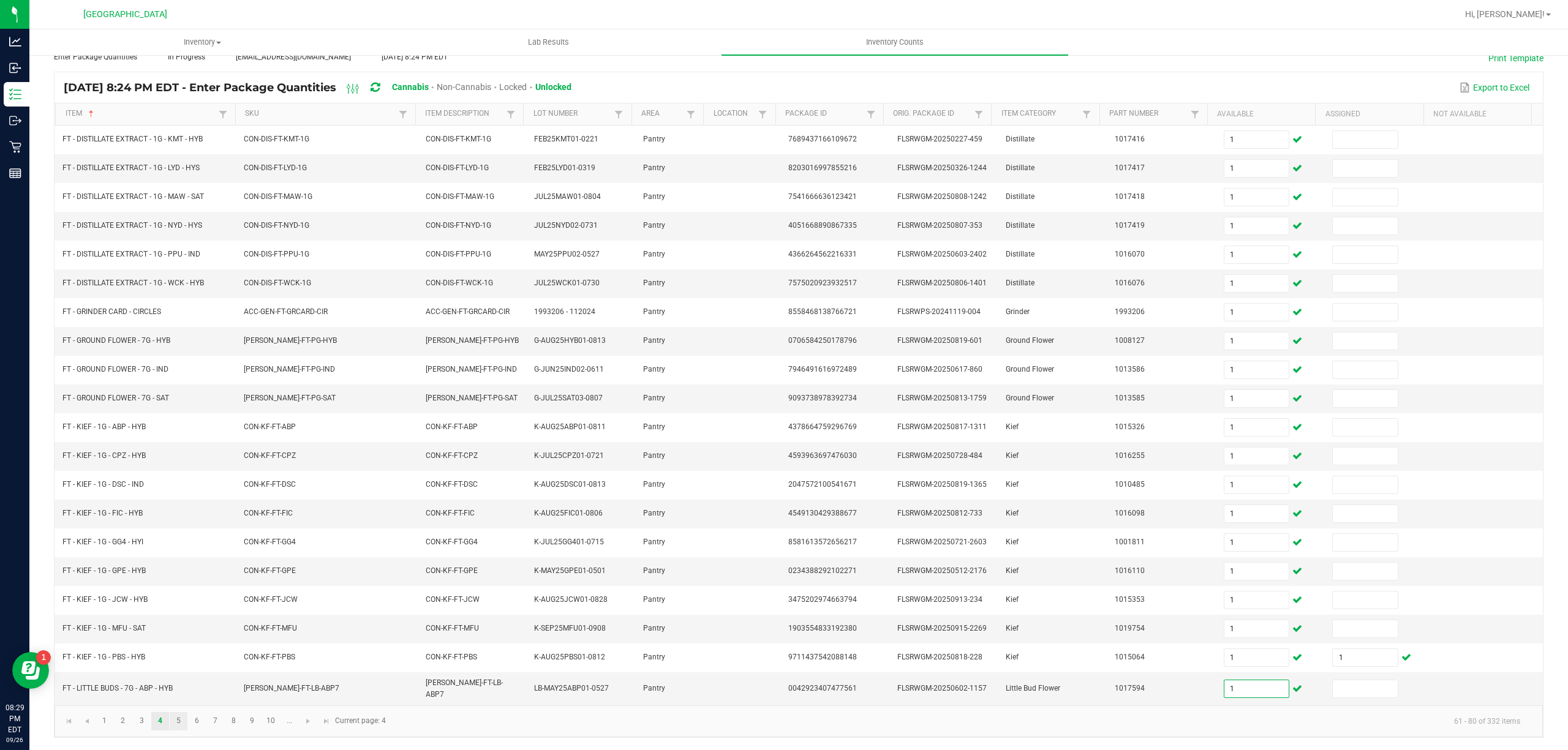
type input "1"
drag, startPoint x: 175, startPoint y: 718, endPoint x: 182, endPoint y: 709, distance: 11.4
click at [175, 717] on link "5" at bounding box center [178, 721] width 17 height 18
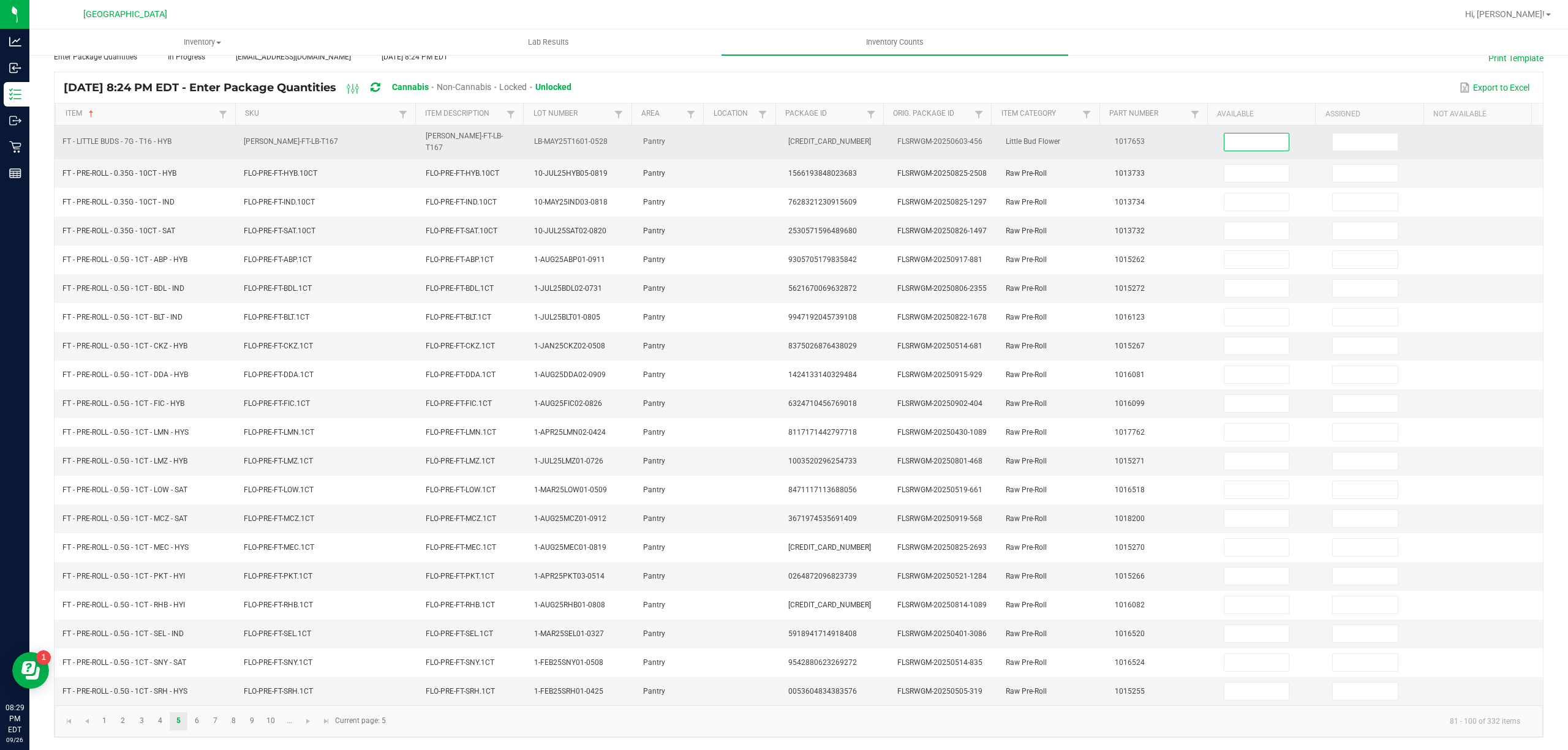
click at [1234, 133] on input at bounding box center [1257, 142] width 65 height 17
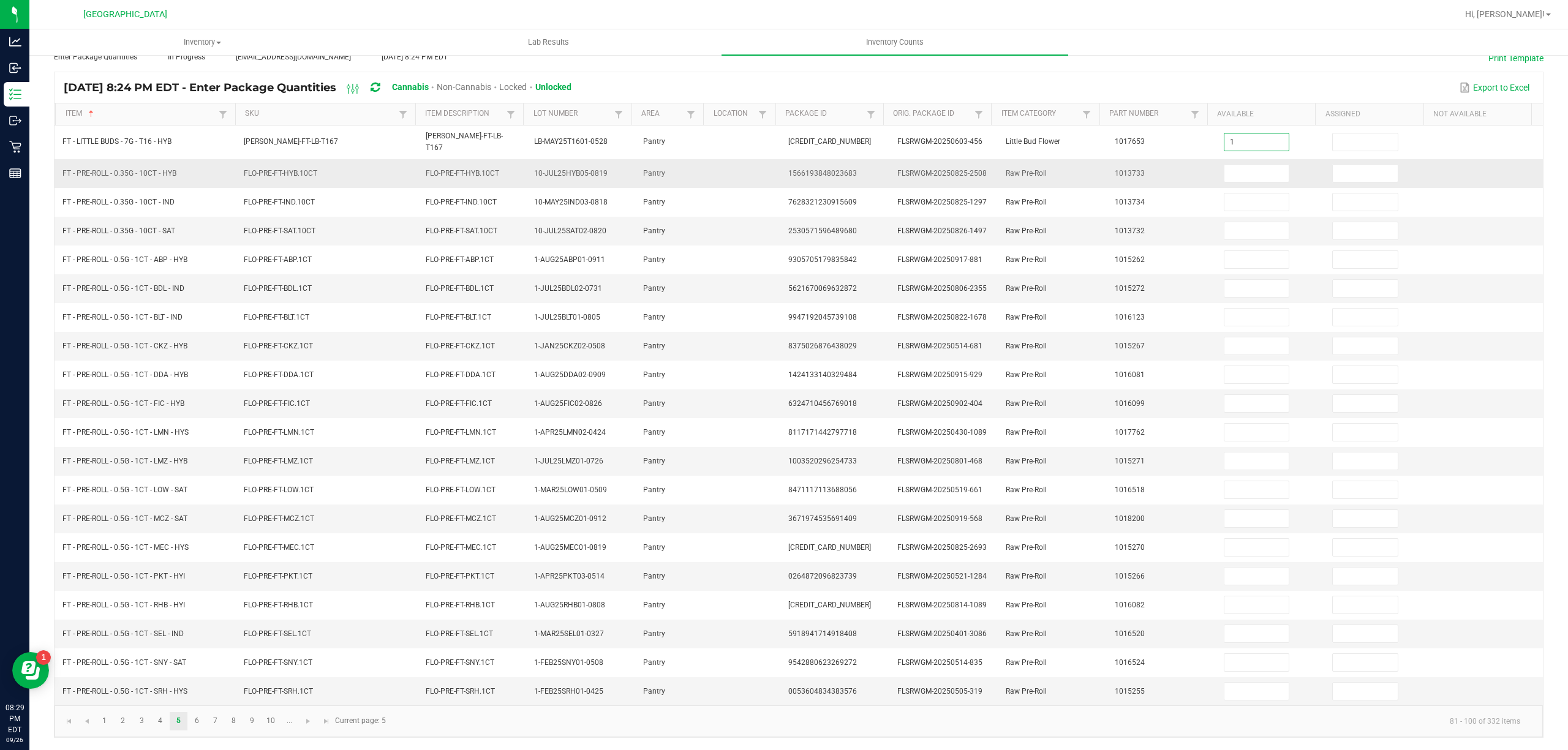
type input "1"
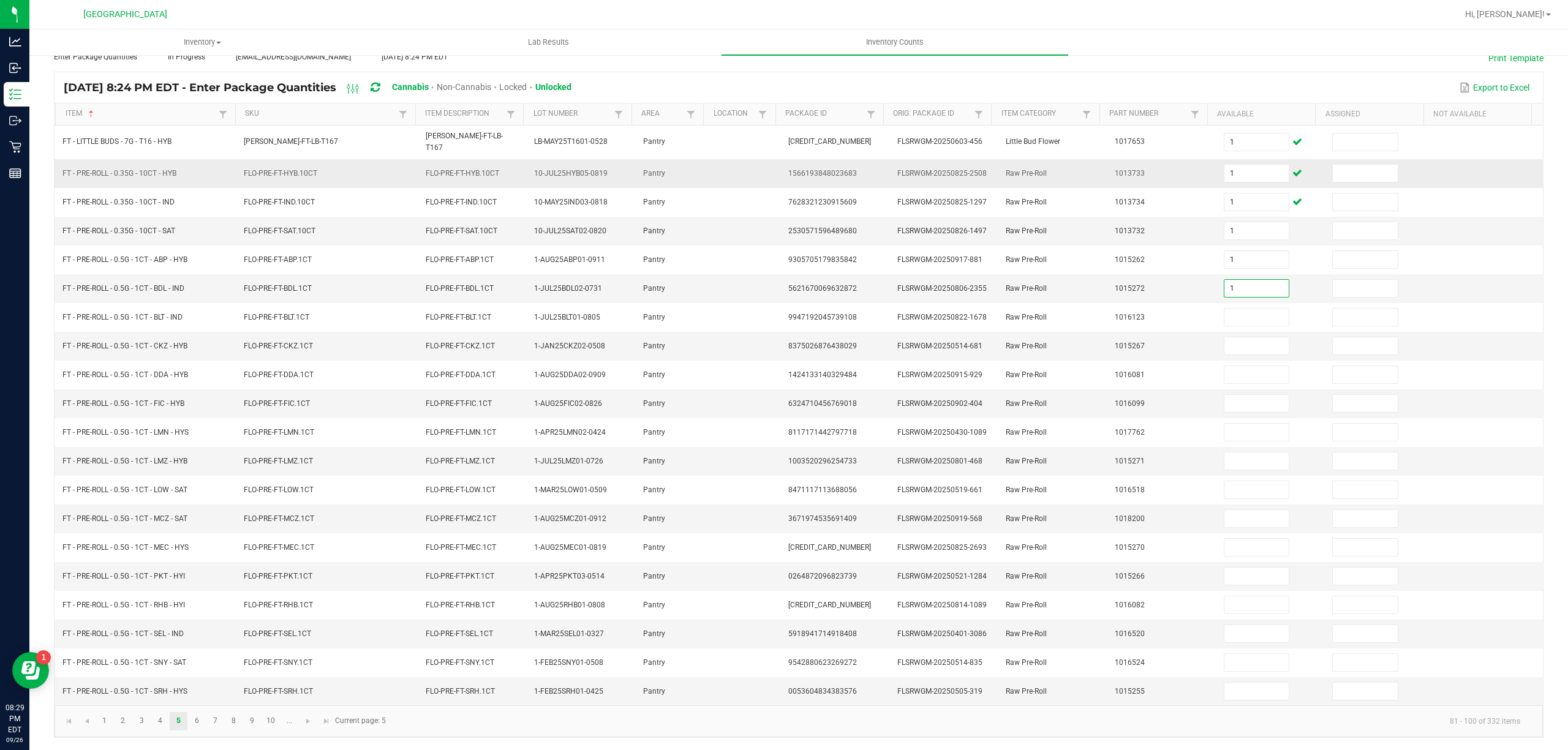
type input "1"
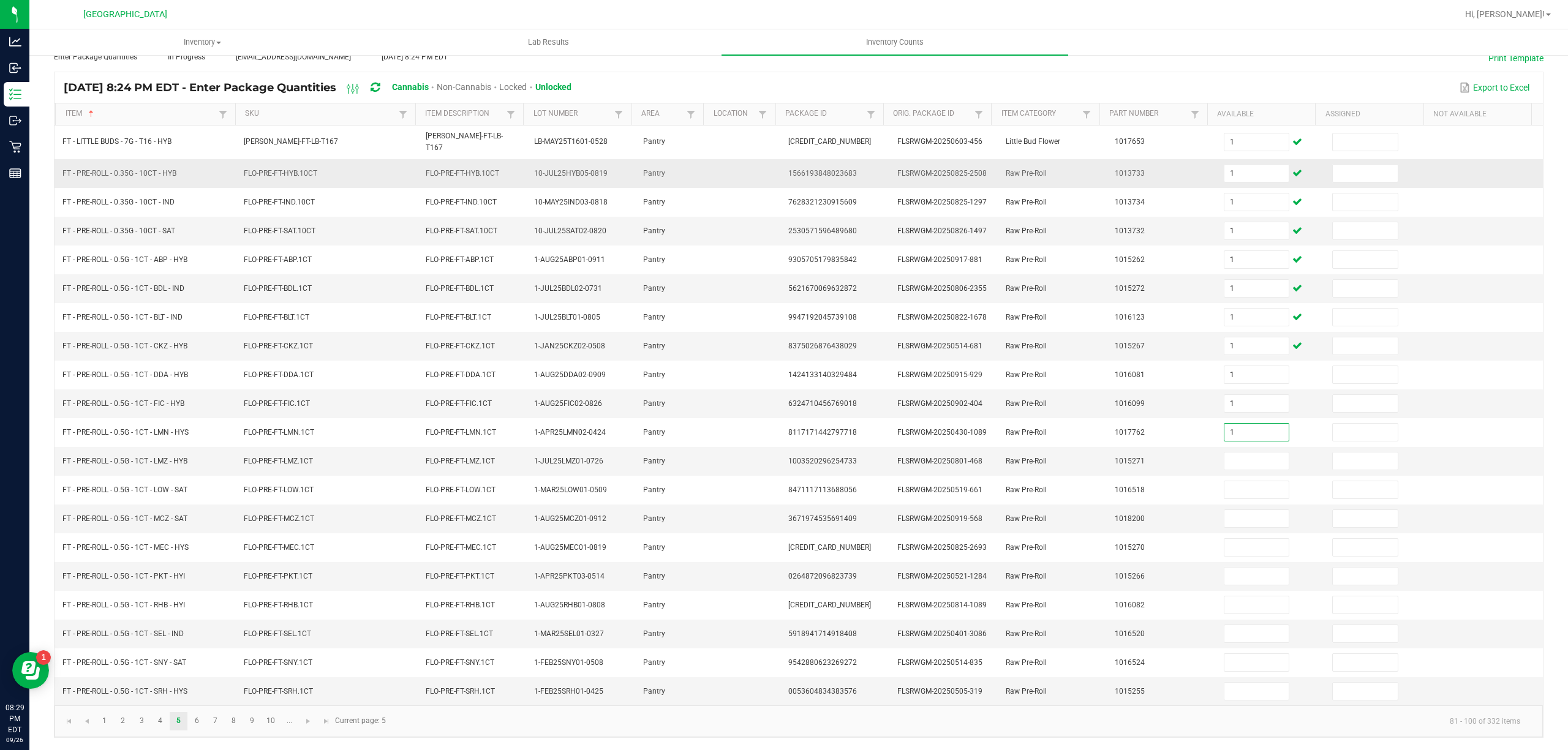
type input "1"
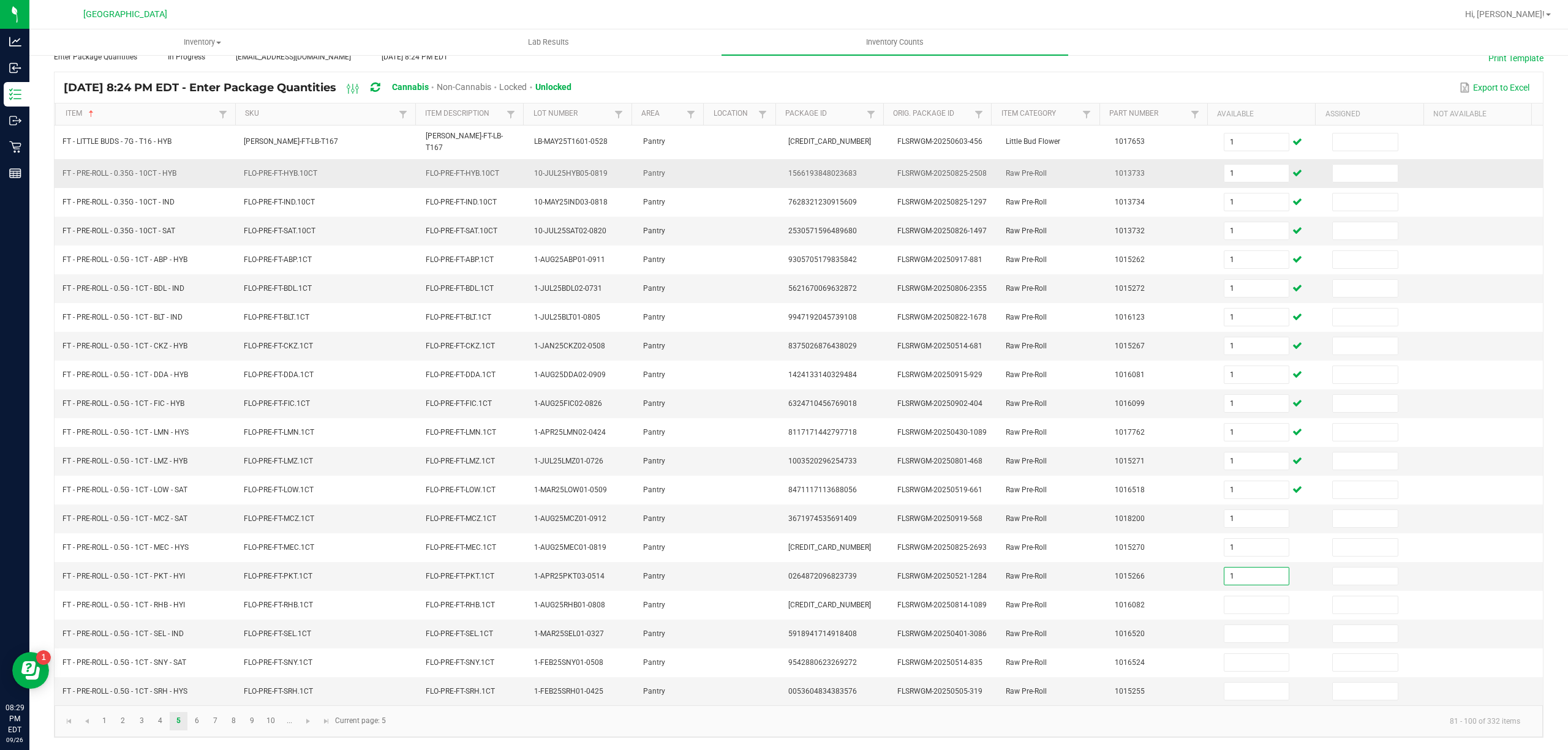
type input "1"
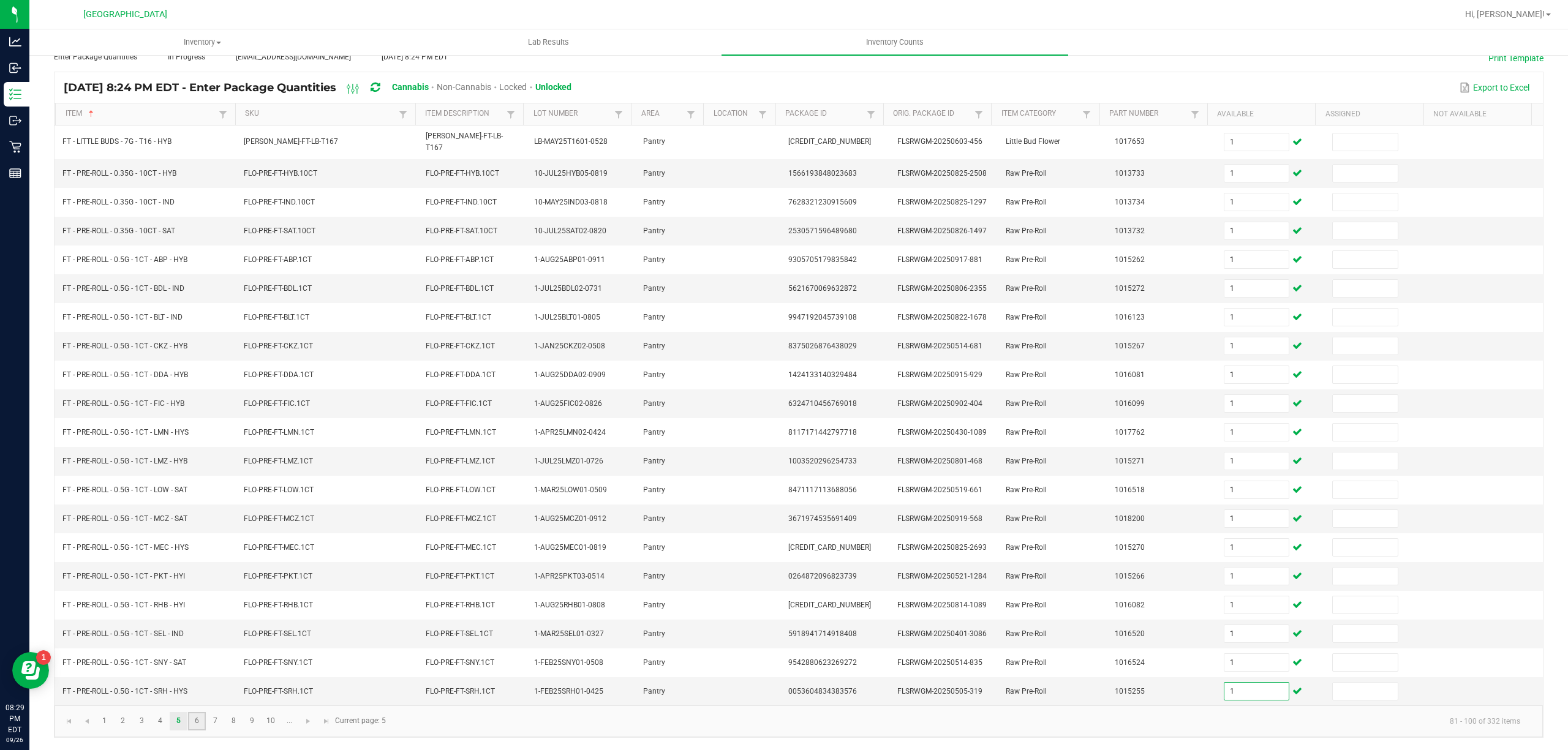
click at [192, 726] on link "6" at bounding box center [197, 721] width 17 height 18
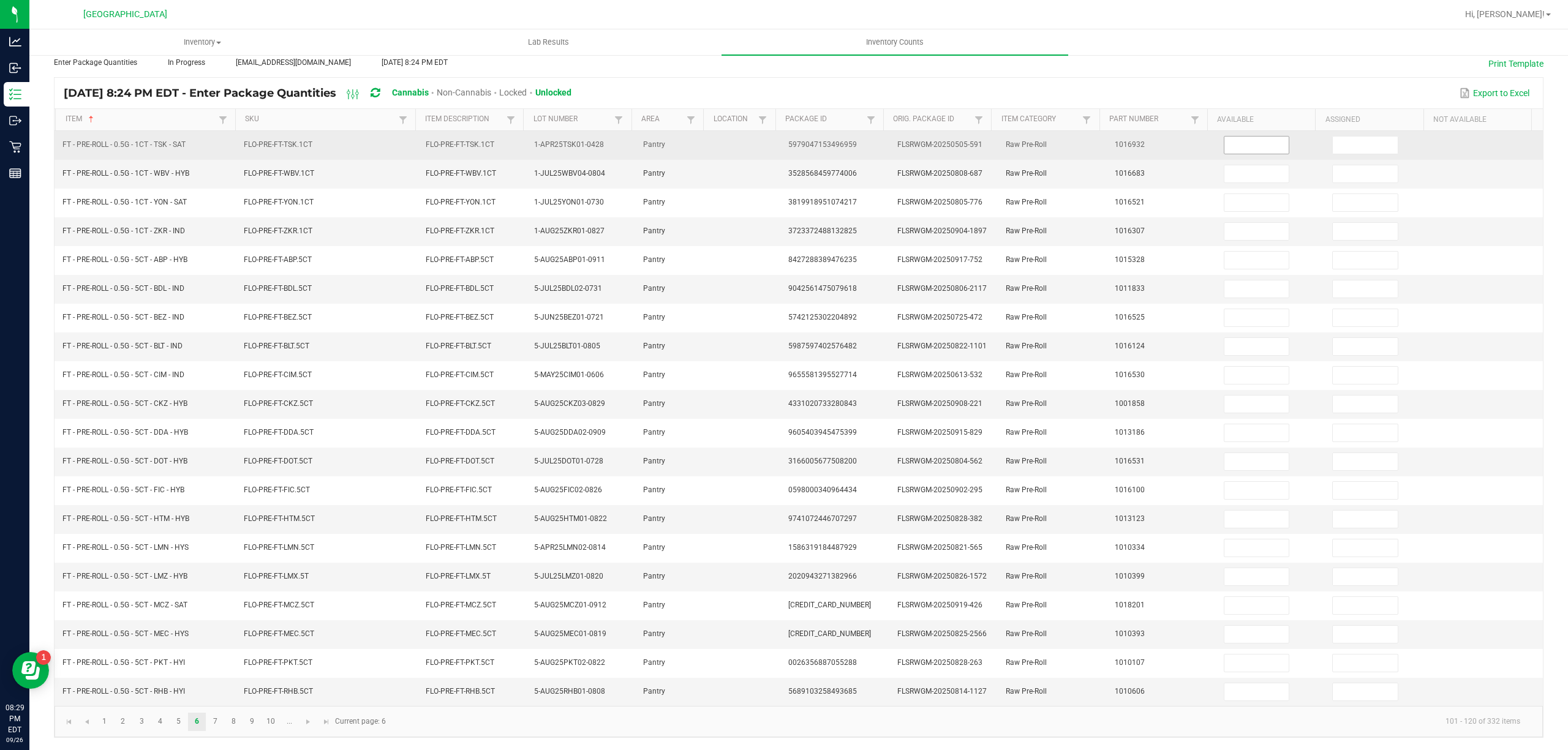
click at [1250, 139] on input at bounding box center [1257, 145] width 65 height 17
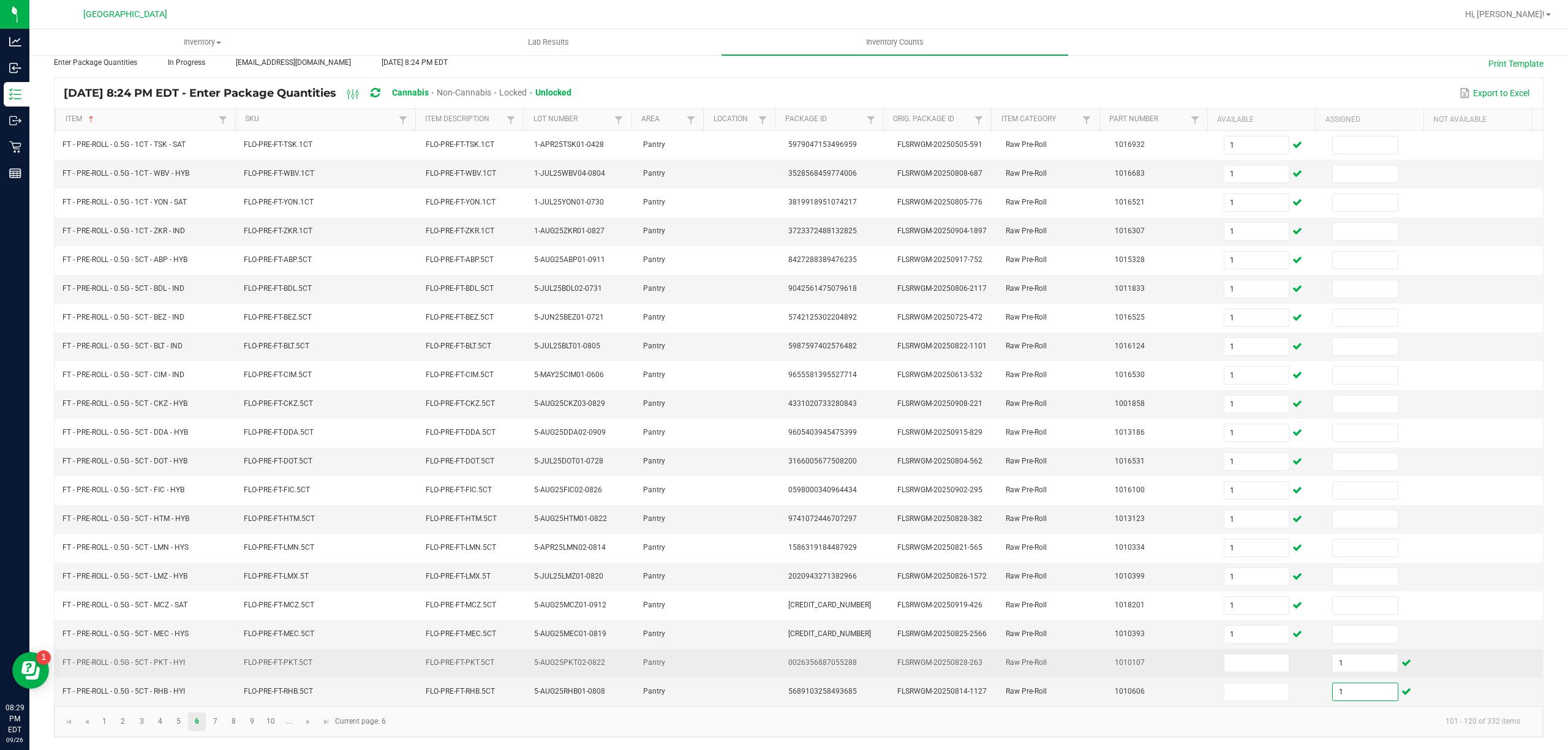
click at [1377, 659] on span "1" at bounding box center [1371, 663] width 79 height 9
click at [1344, 662] on input "1" at bounding box center [1365, 663] width 65 height 17
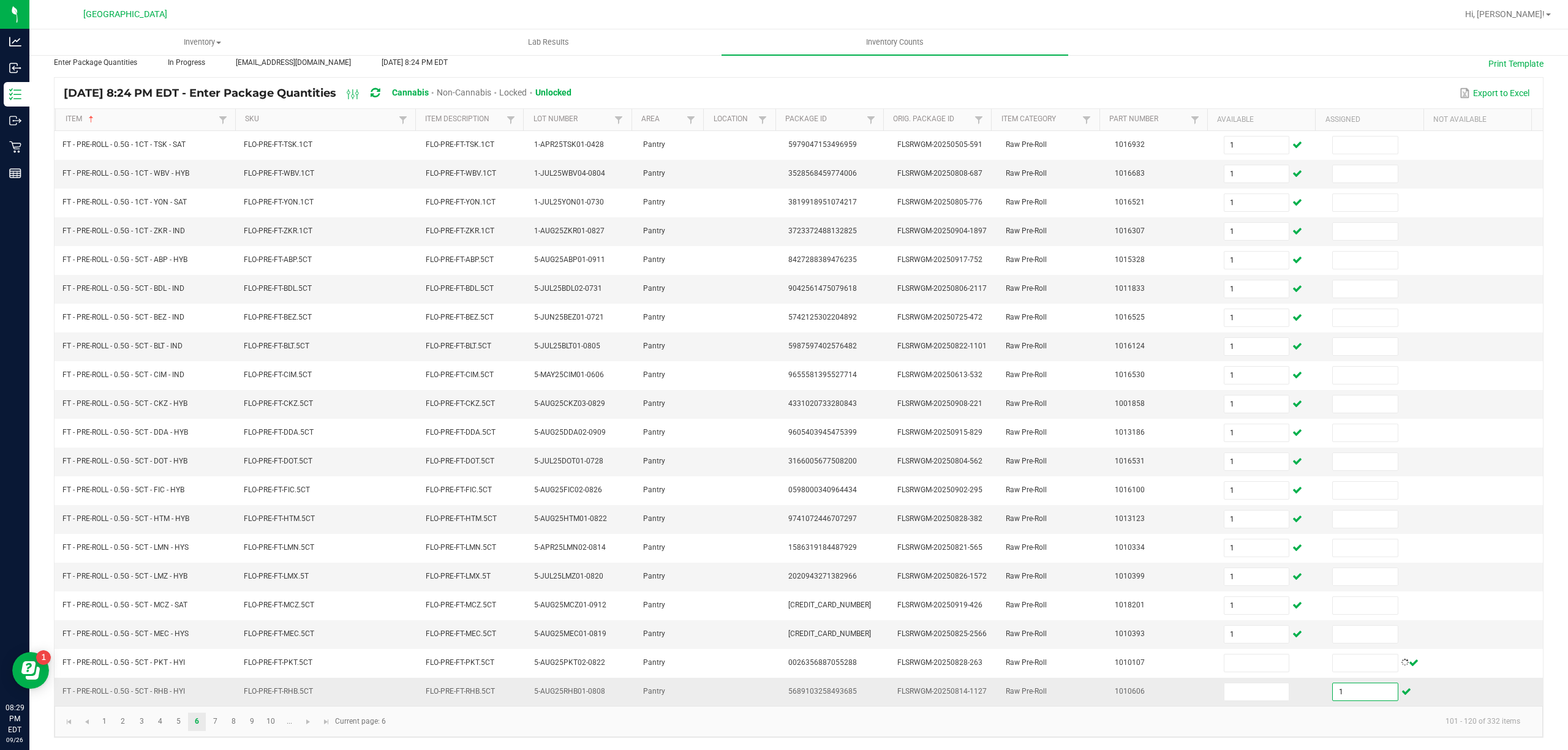
click at [1346, 693] on input "1" at bounding box center [1365, 692] width 65 height 17
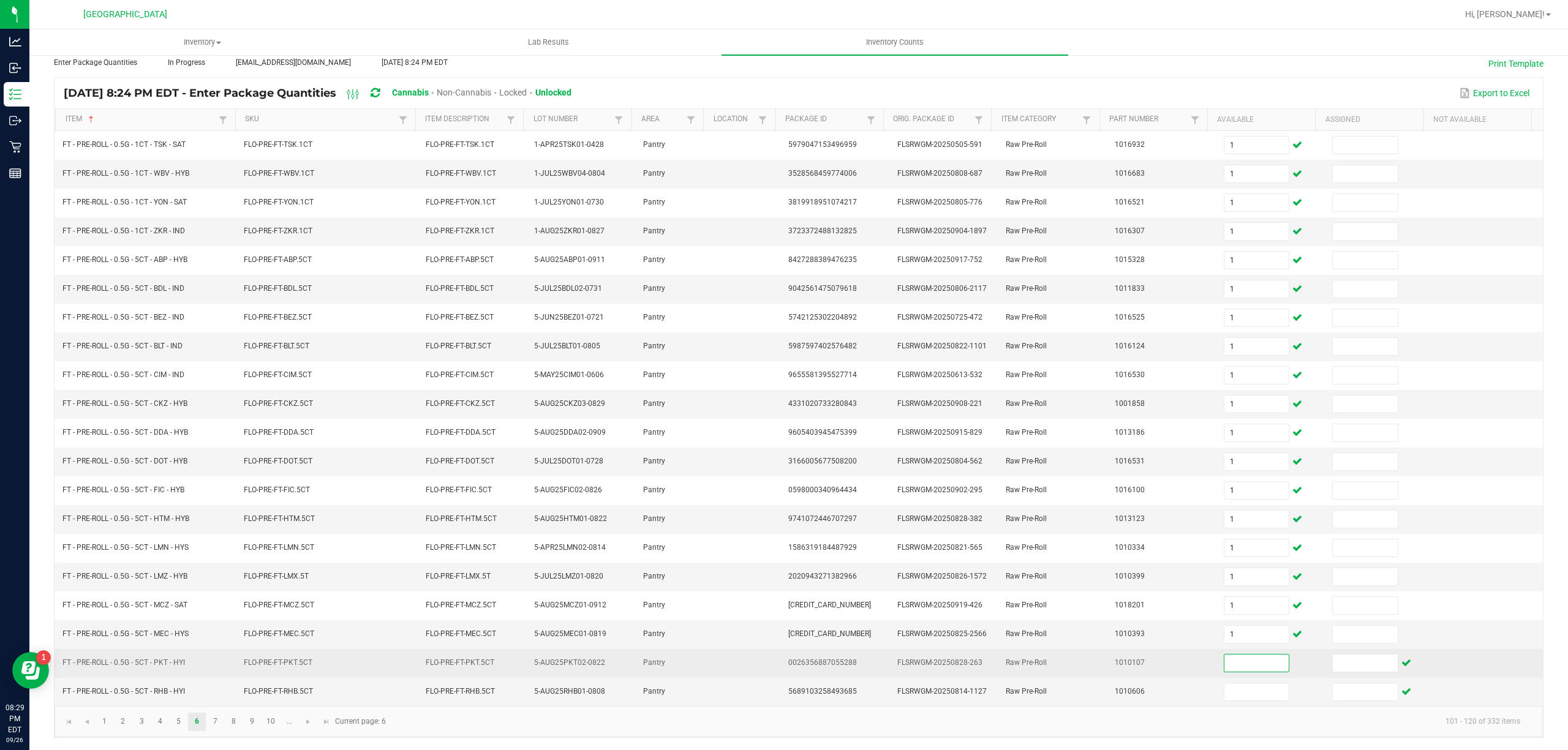
click at [1228, 670] on input at bounding box center [1257, 663] width 65 height 17
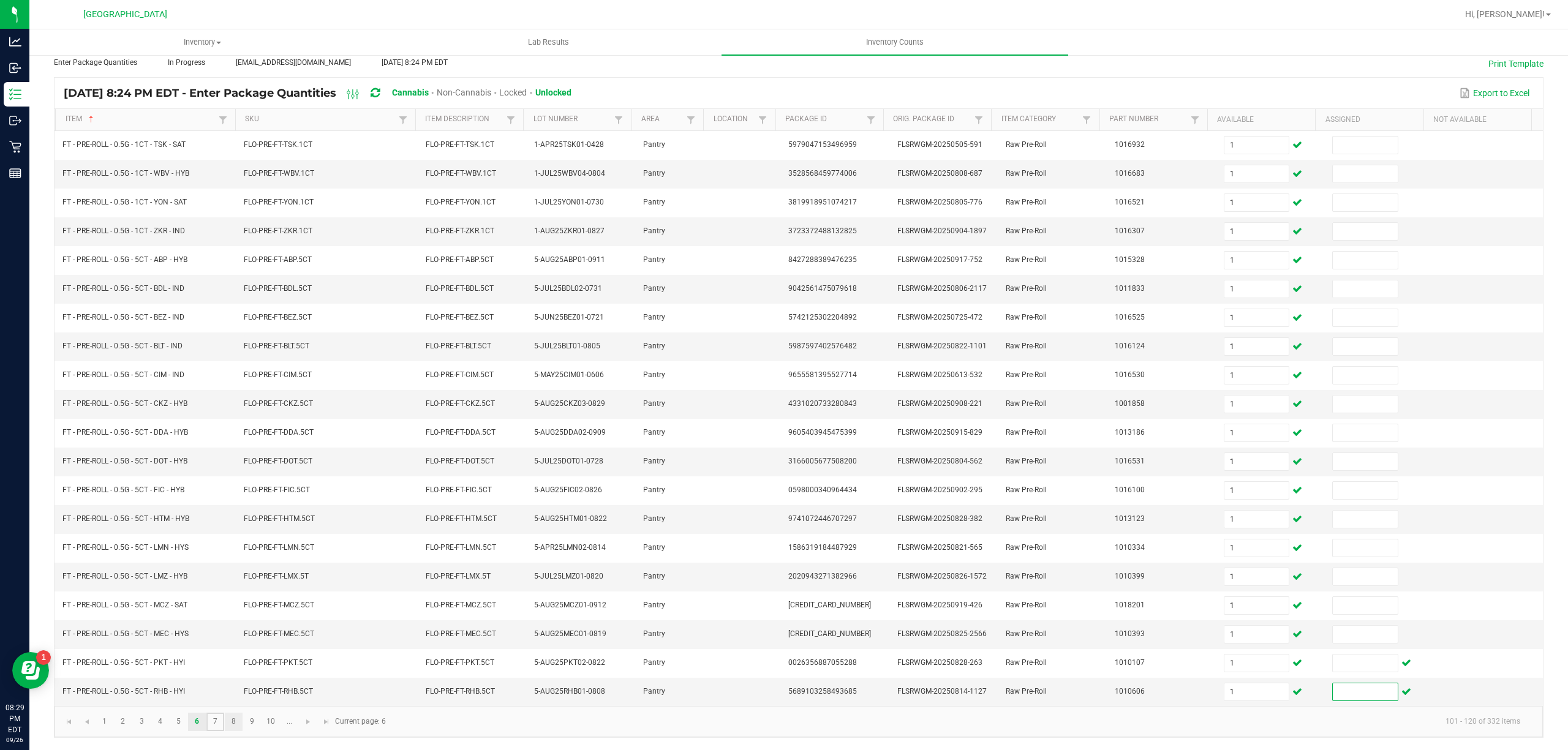
drag, startPoint x: 216, startPoint y: 719, endPoint x: 224, endPoint y: 719, distance: 8.0
click at [217, 719] on link "7" at bounding box center [215, 722] width 17 height 18
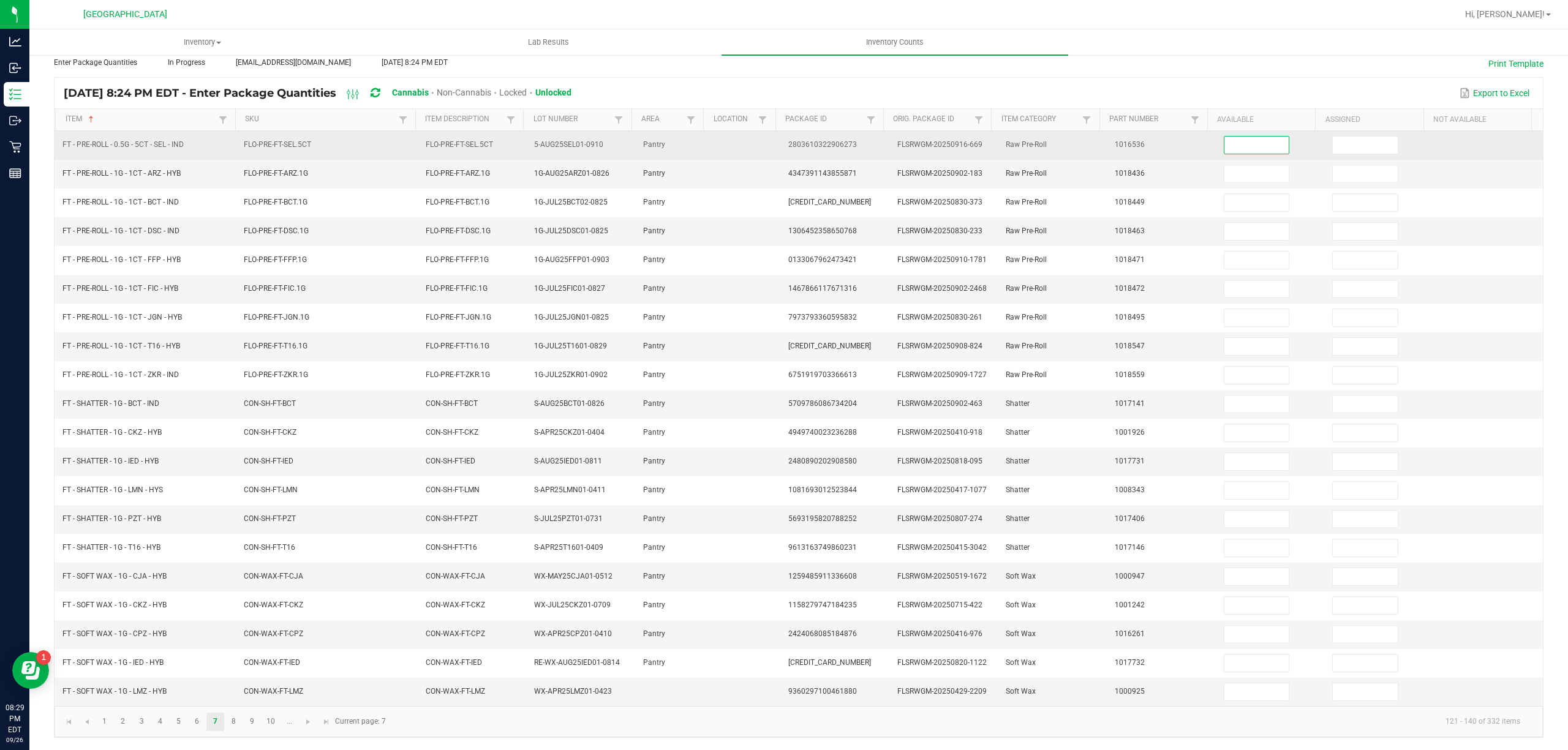
drag, startPoint x: 1260, startPoint y: 131, endPoint x: 1250, endPoint y: 133, distance: 10.2
click at [1251, 136] on input at bounding box center [1257, 145] width 65 height 17
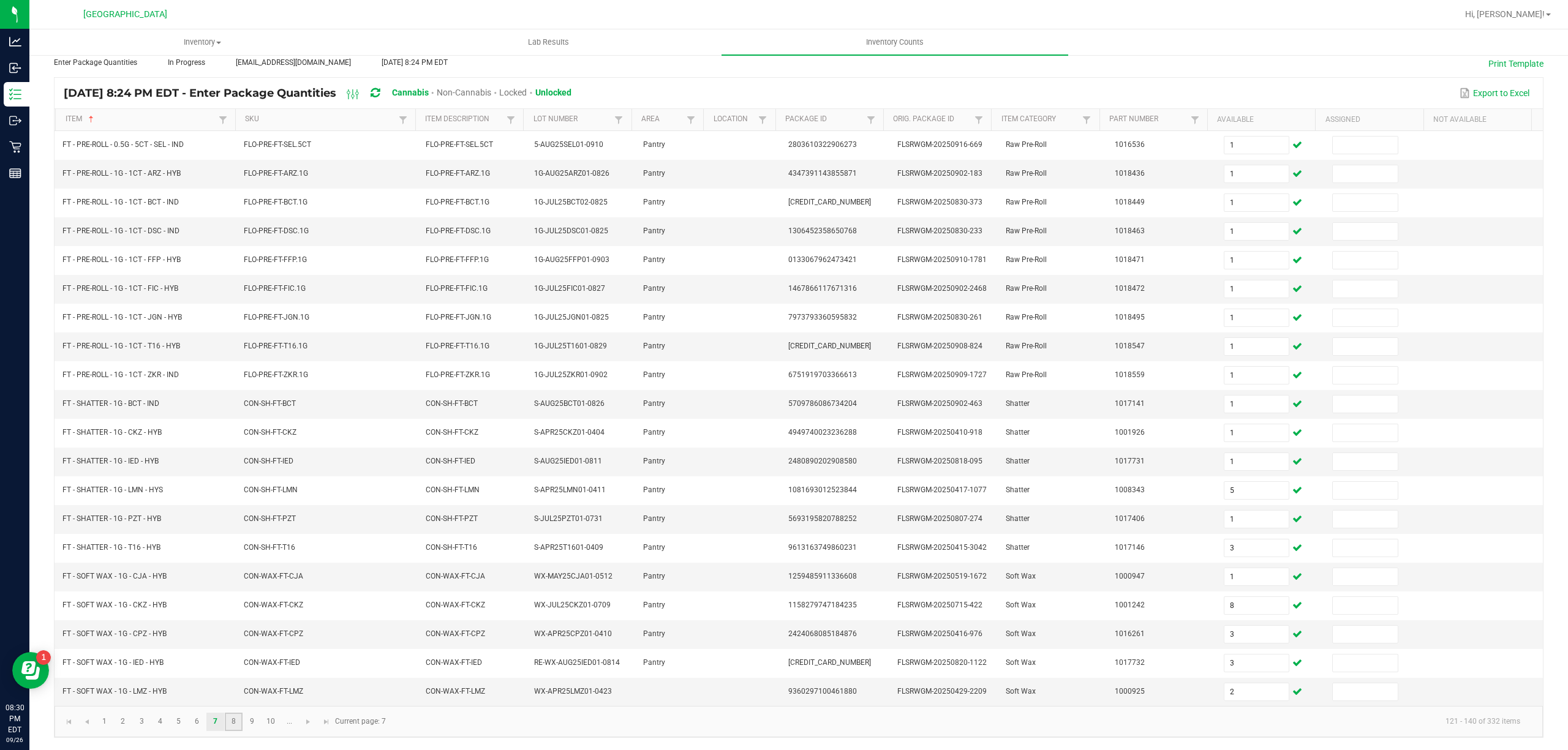
click at [230, 725] on link "8" at bounding box center [234, 722] width 17 height 18
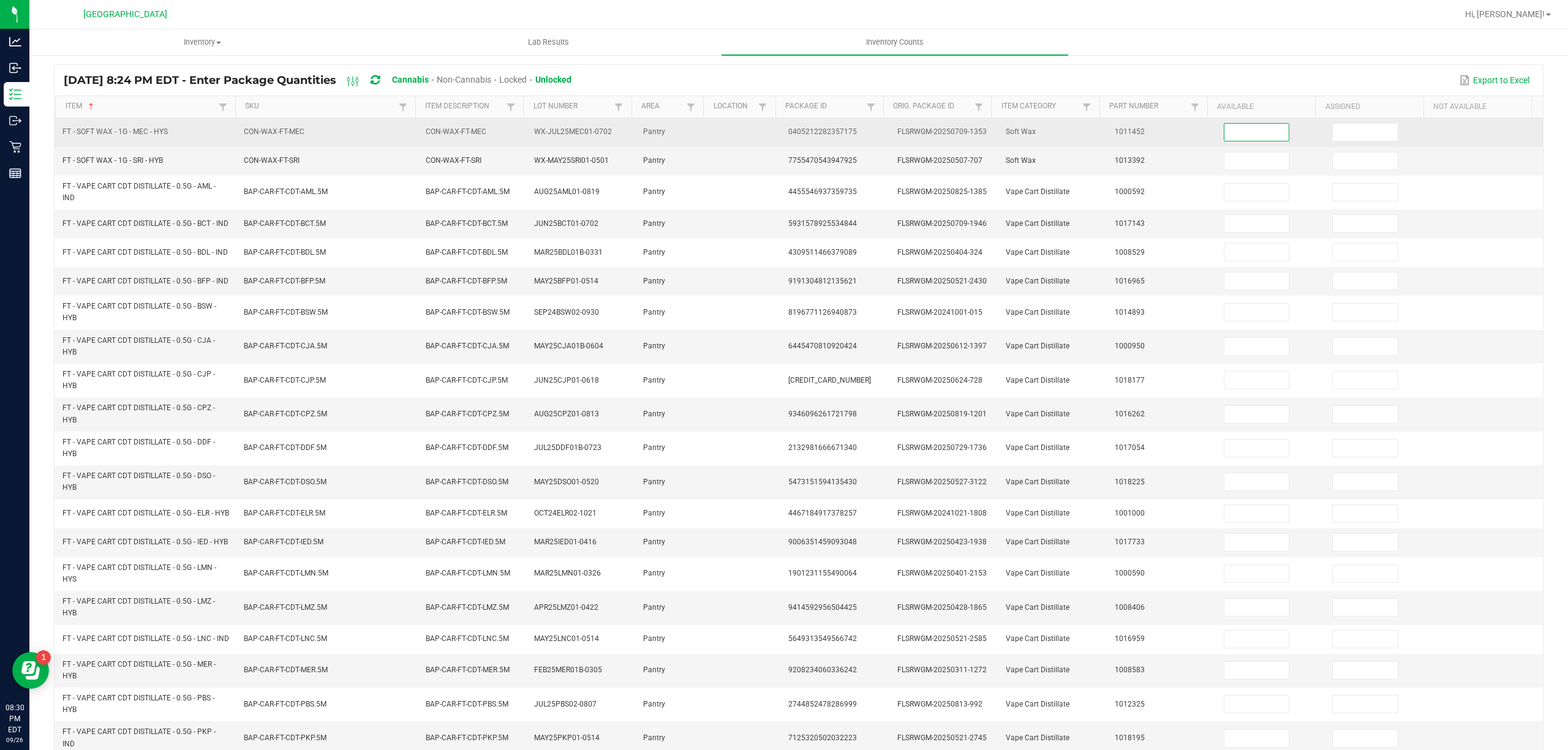
click at [1251, 139] on input at bounding box center [1257, 133] width 65 height 17
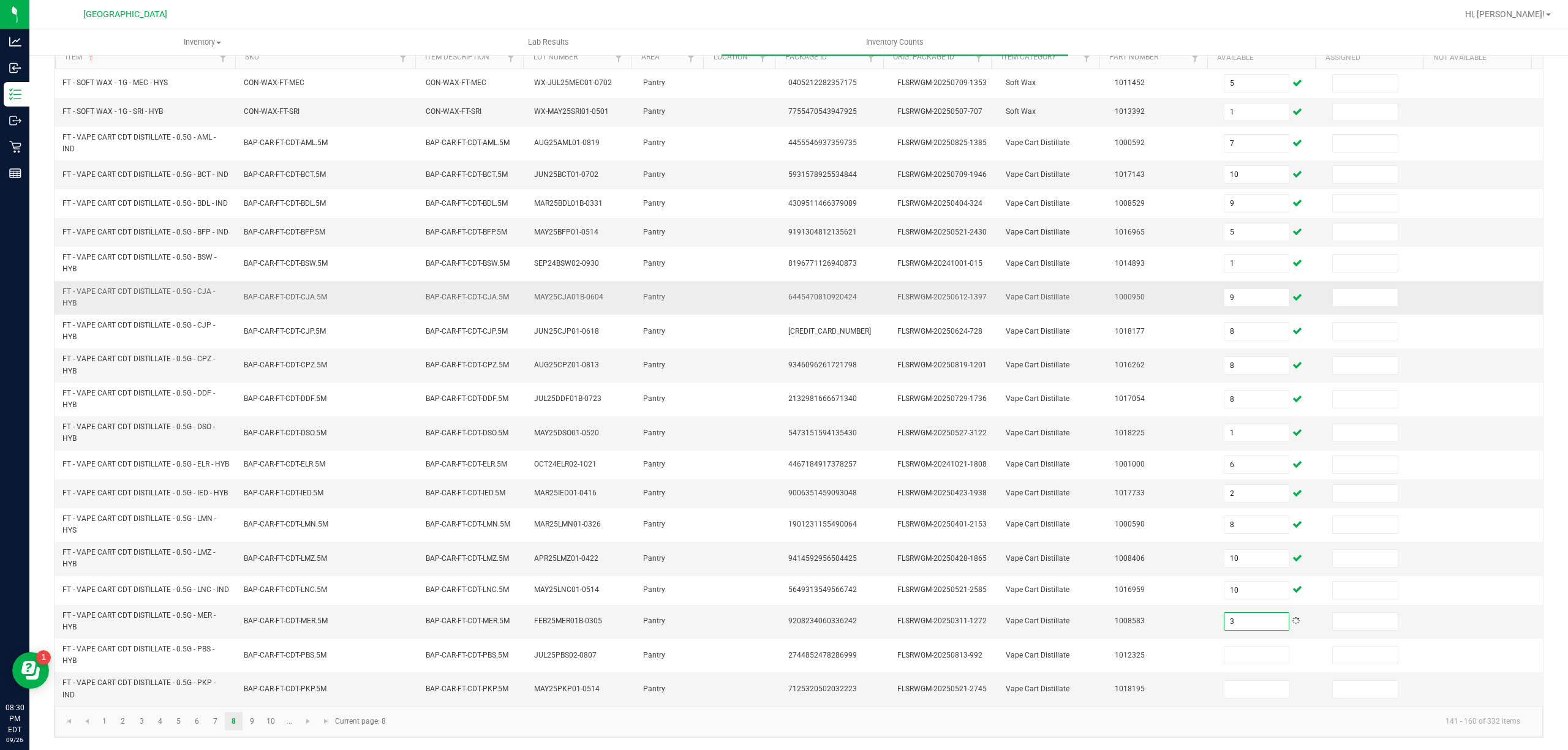
scroll to position [165, 0]
click at [255, 719] on link "9" at bounding box center [252, 721] width 17 height 18
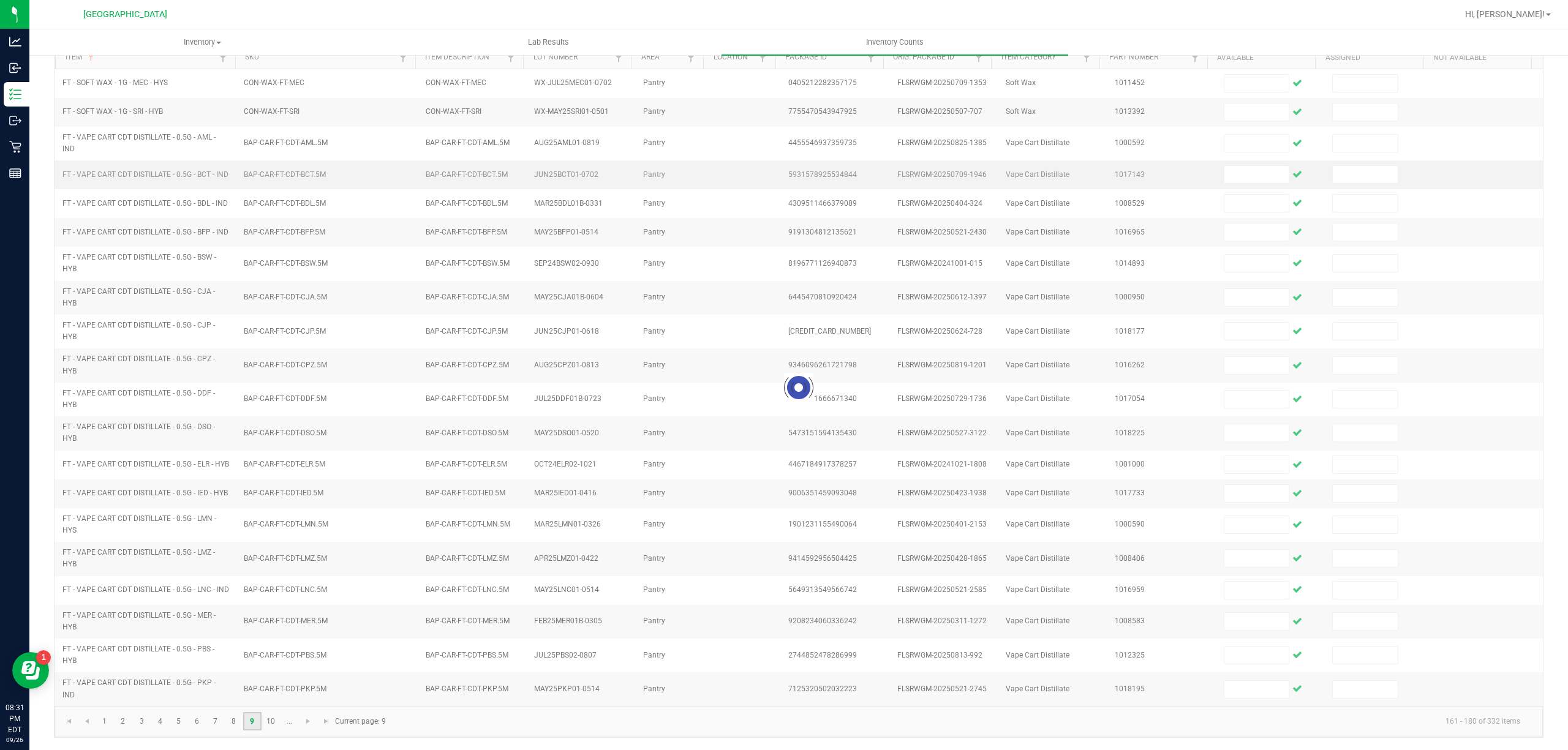
scroll to position [99, 0]
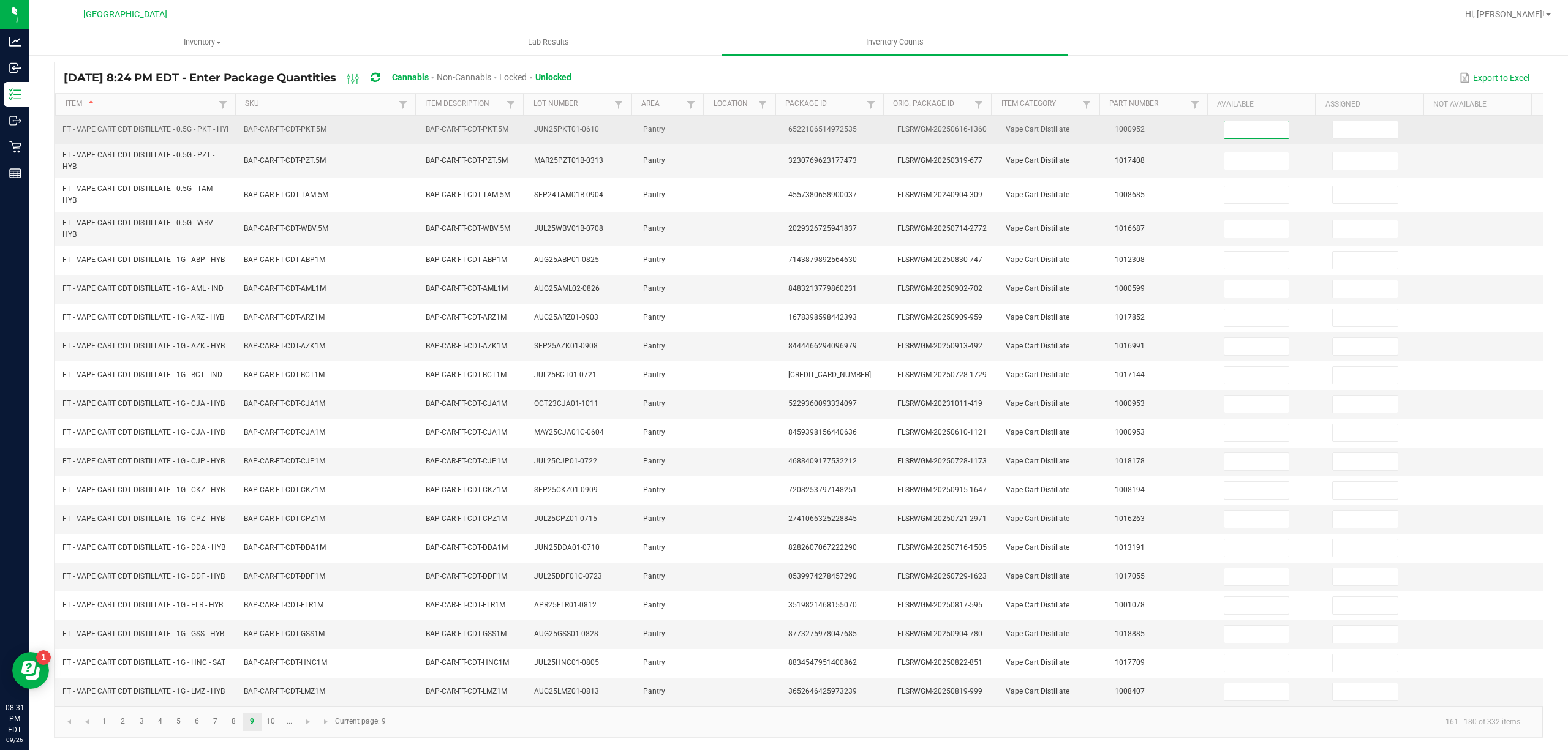
click at [1225, 121] on input at bounding box center [1257, 130] width 65 height 17
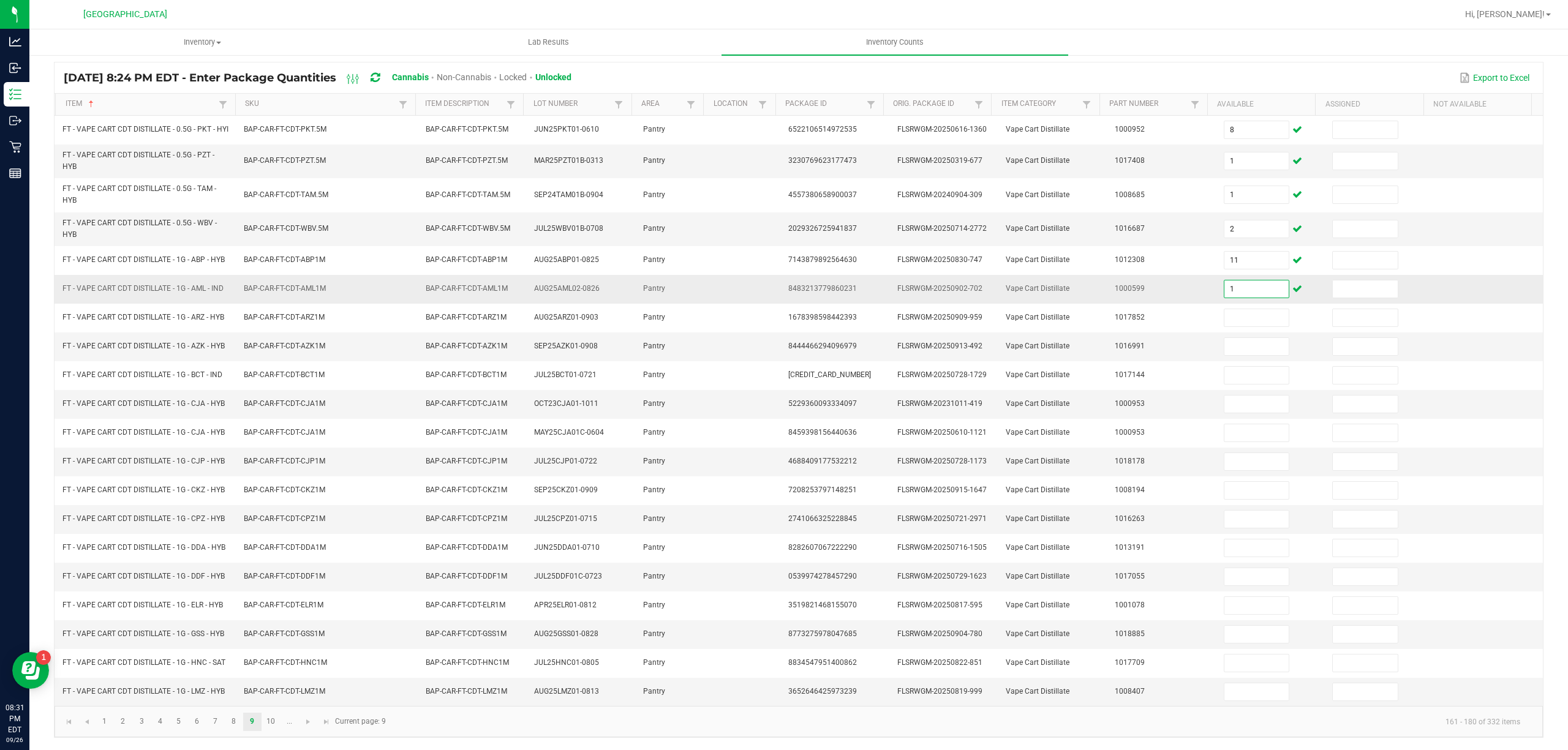
click at [1258, 281] on input "1" at bounding box center [1257, 289] width 65 height 17
click at [273, 721] on link "10" at bounding box center [271, 722] width 17 height 18
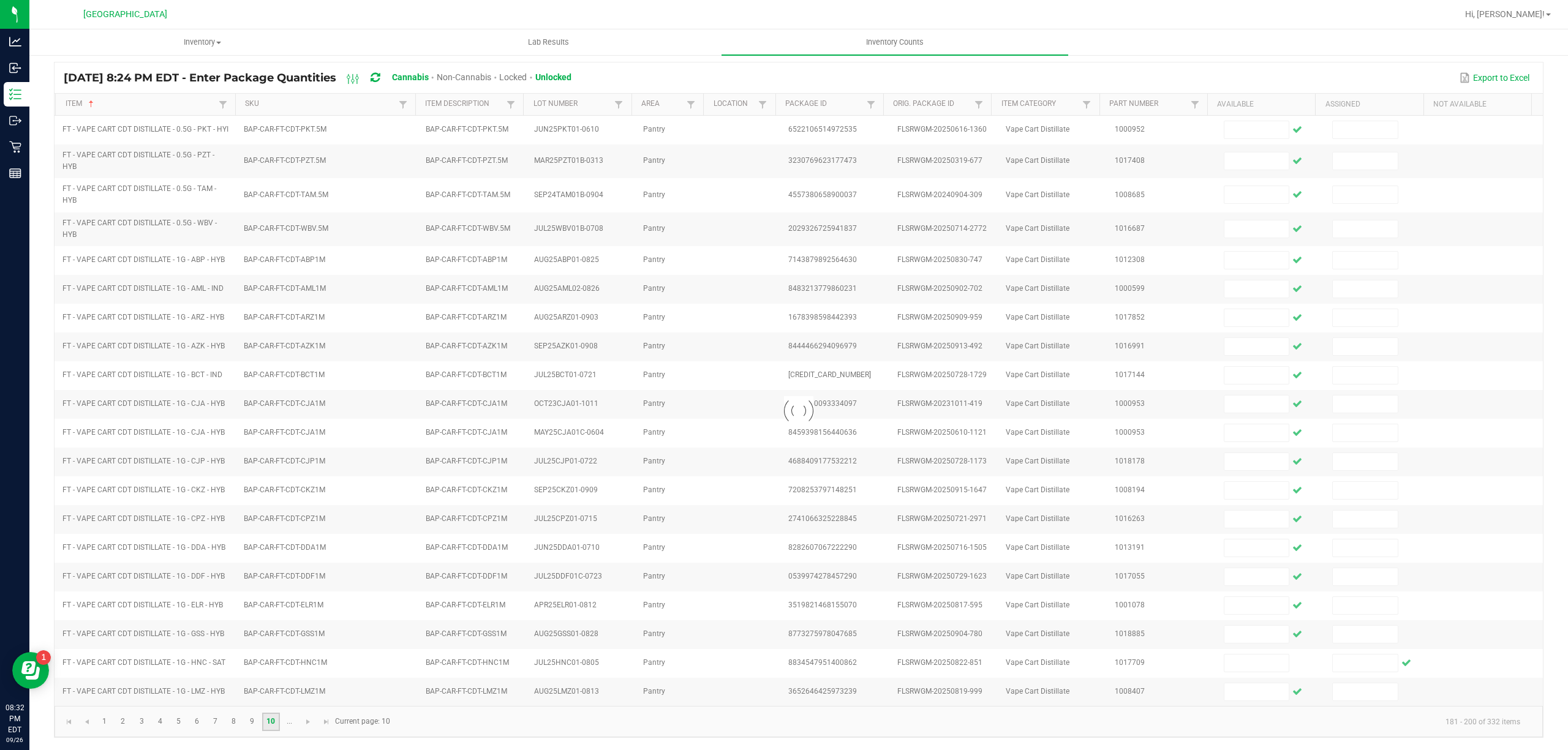
scroll to position [84, 0]
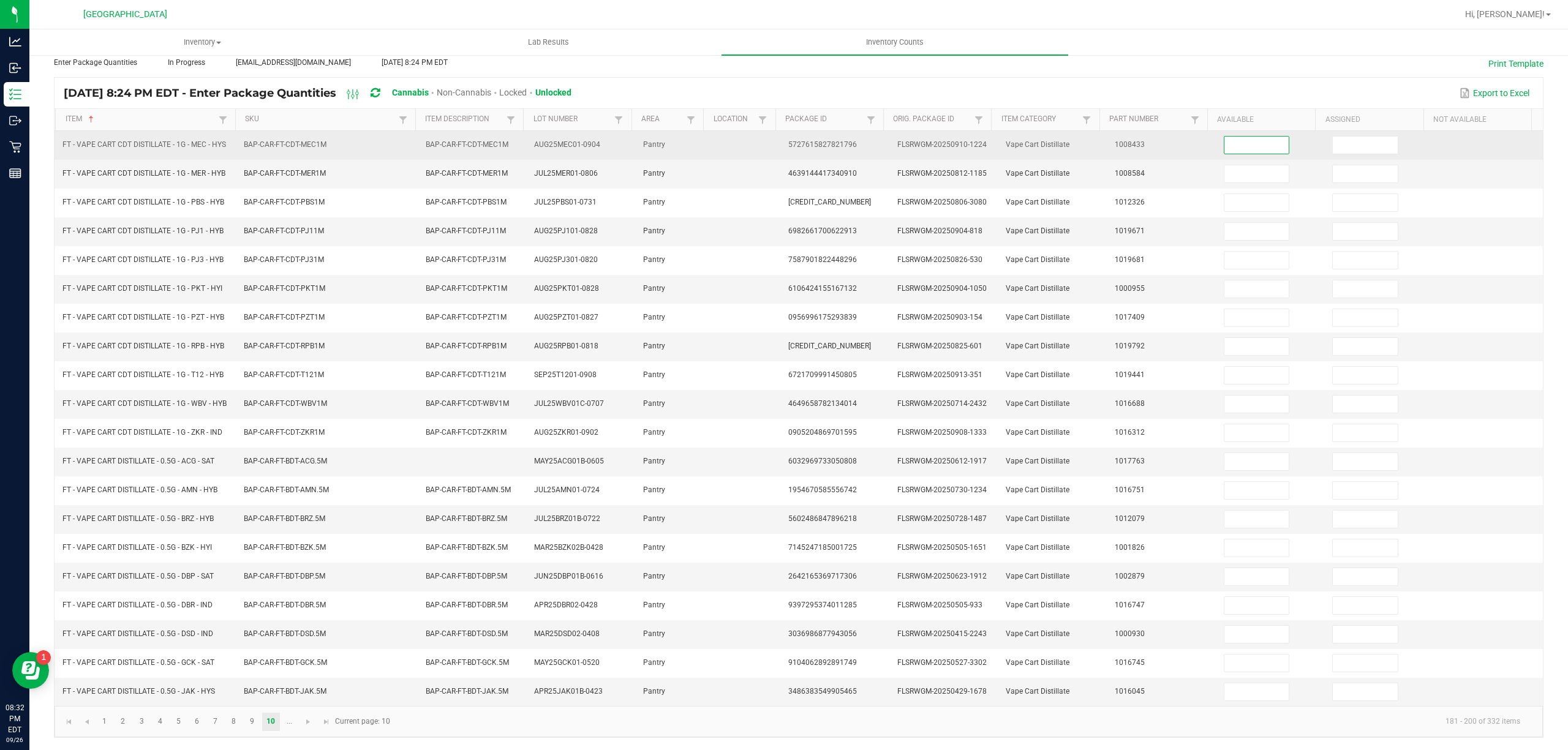
click at [1225, 136] on input at bounding box center [1257, 145] width 65 height 17
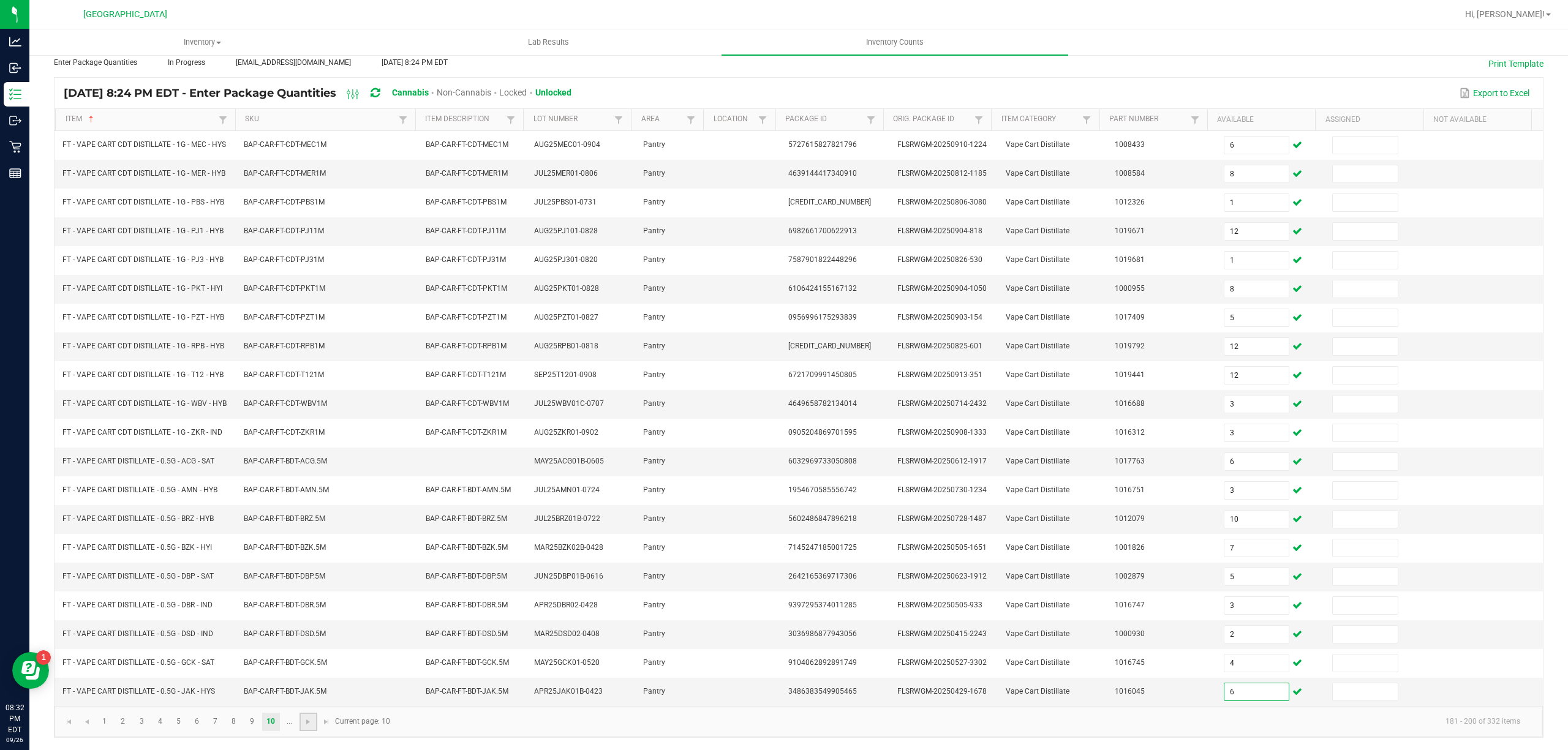
click at [300, 721] on link at bounding box center [308, 722] width 17 height 18
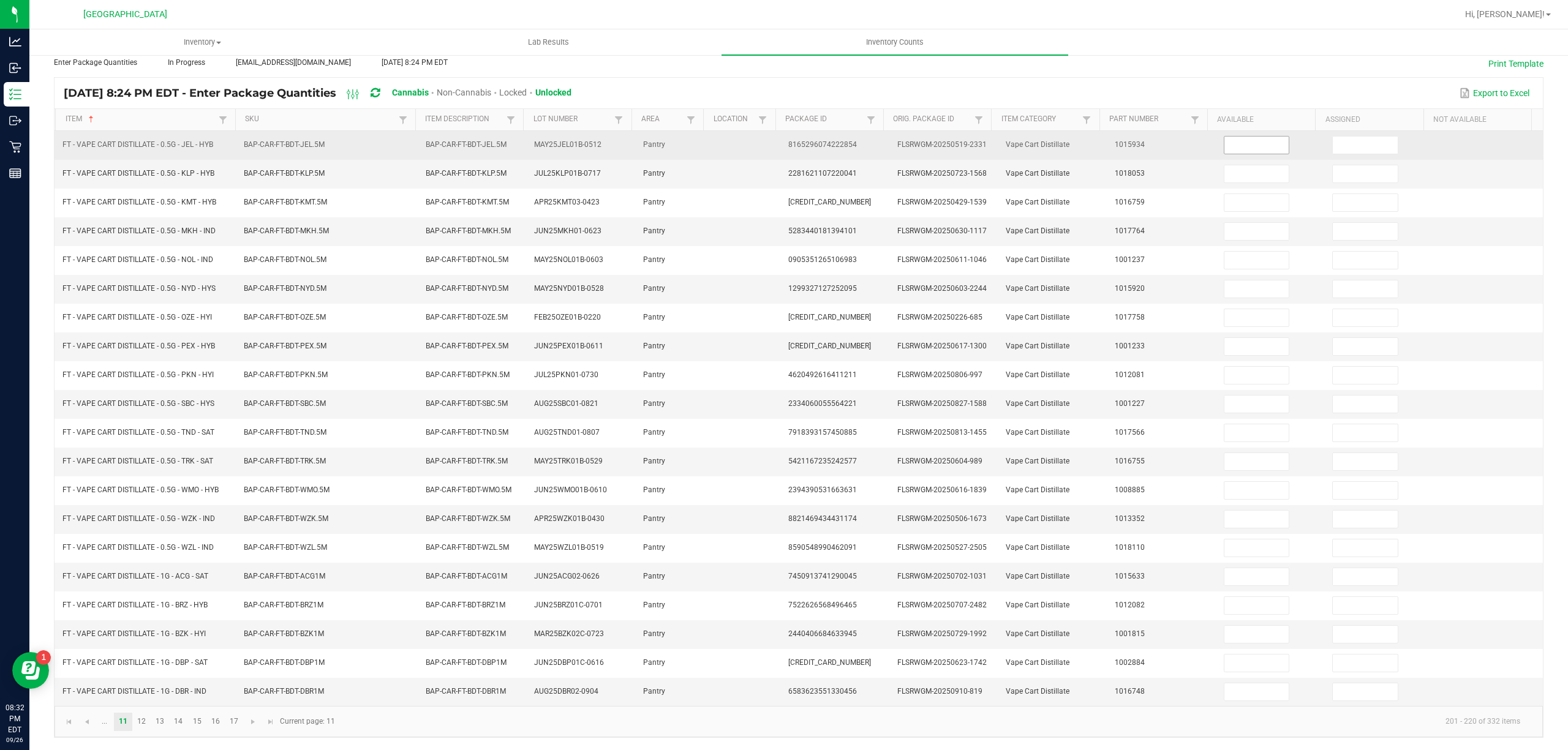
click at [1224, 131] on td at bounding box center [1271, 146] width 109 height 29
click at [1228, 136] on input at bounding box center [1257, 145] width 65 height 17
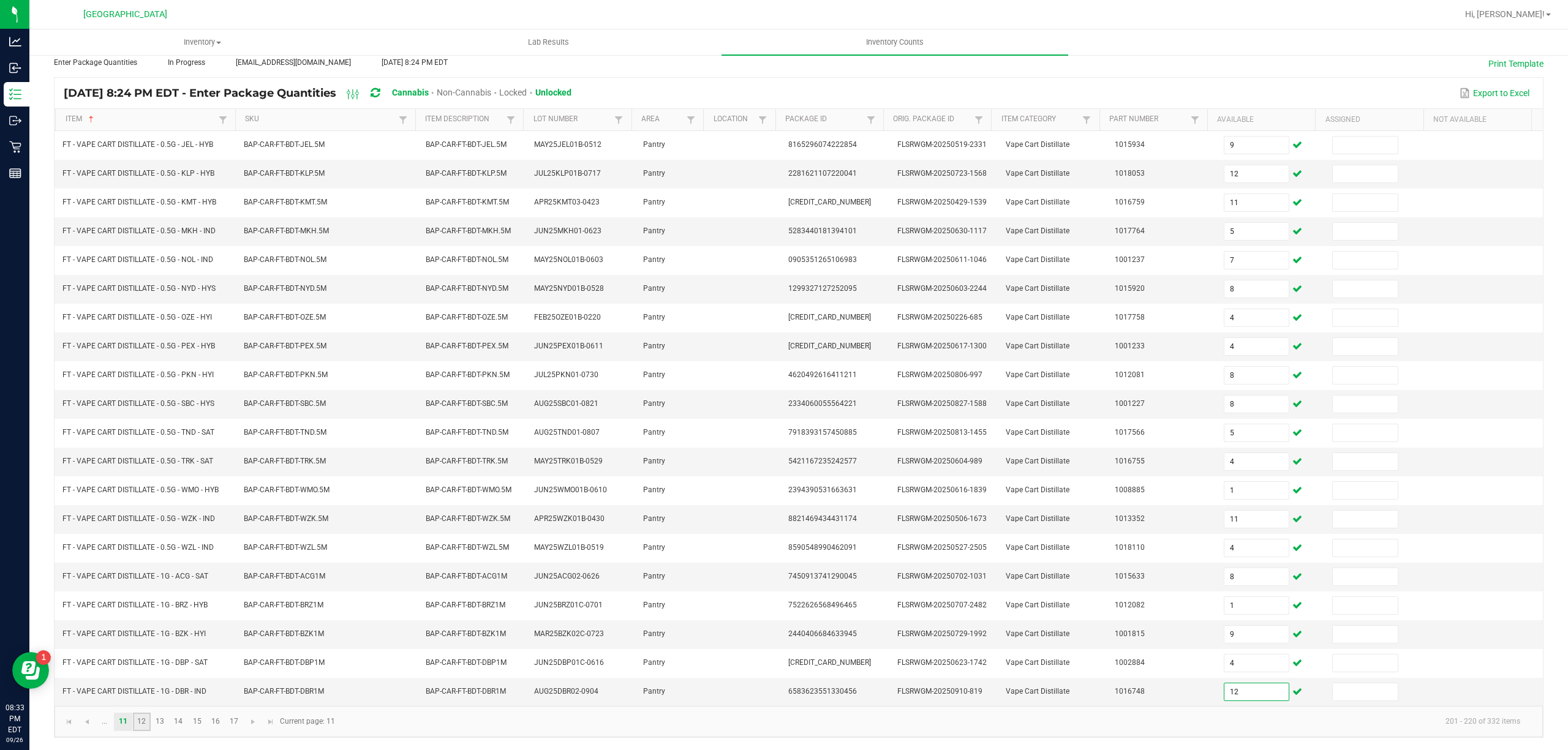
click at [142, 721] on link "12" at bounding box center [141, 722] width 17 height 18
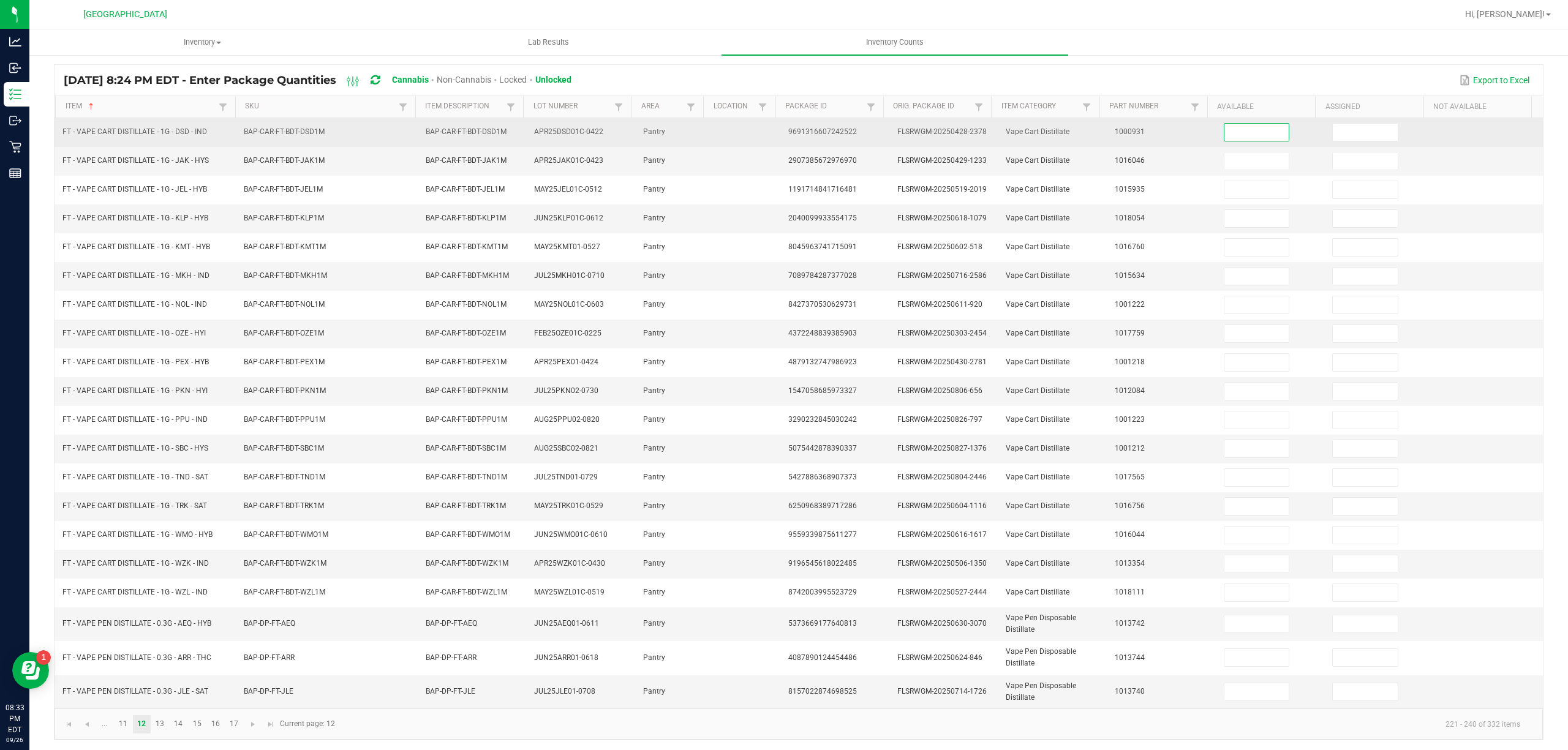
click at [1228, 137] on input at bounding box center [1257, 133] width 65 height 17
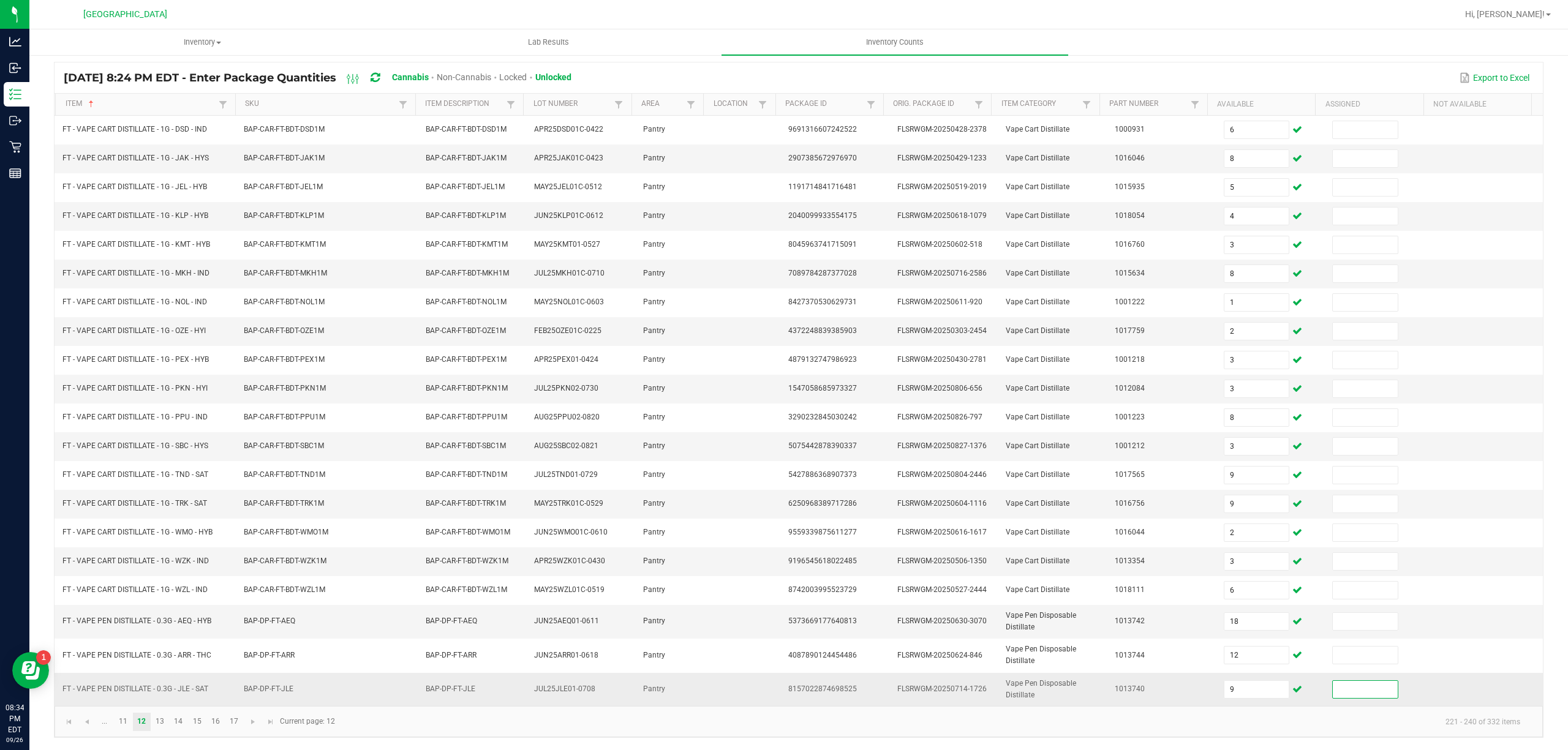
scroll to position [94, 0]
click at [157, 721] on link "13" at bounding box center [160, 722] width 17 height 18
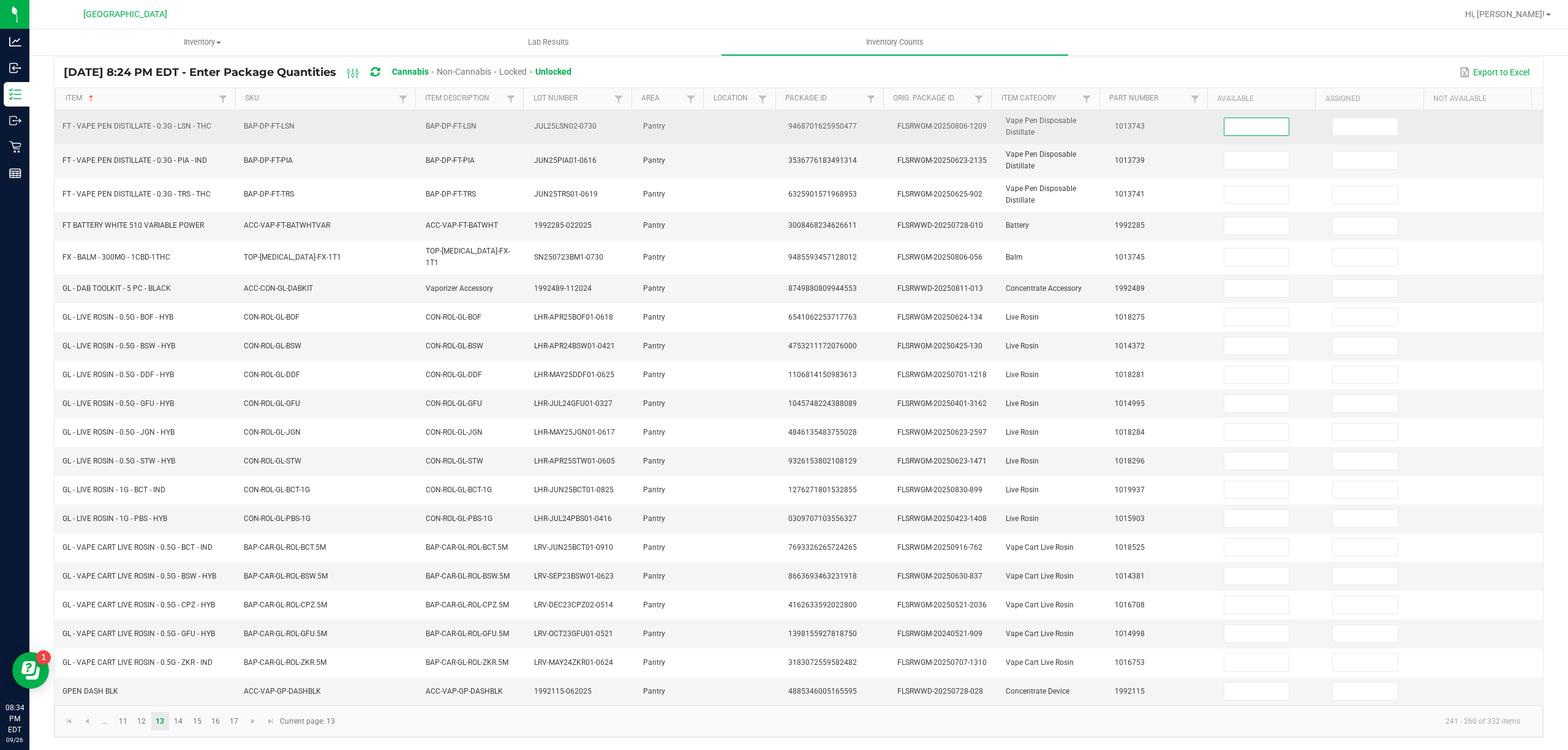
click at [1226, 124] on input at bounding box center [1257, 127] width 65 height 17
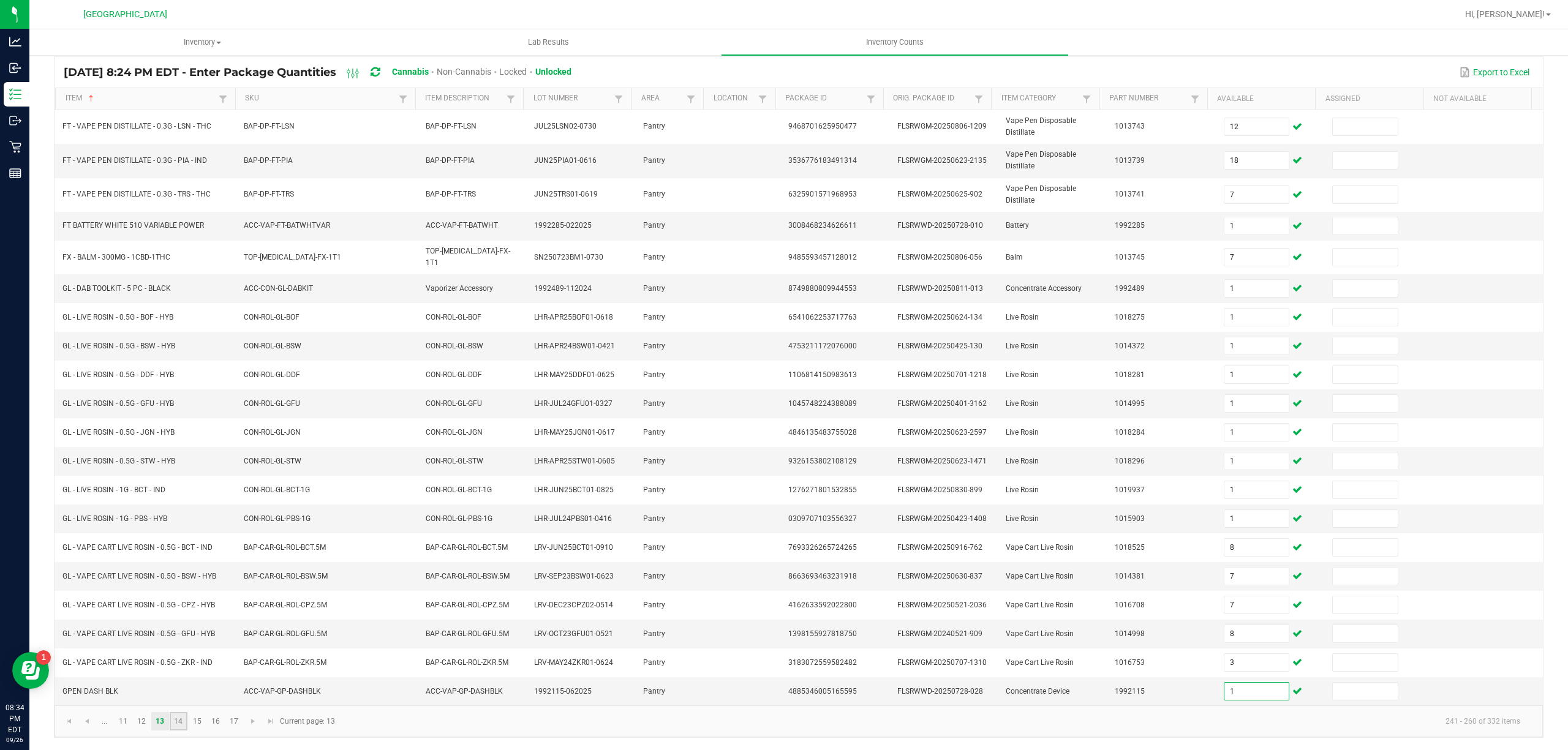
click at [186, 713] on link "14" at bounding box center [178, 721] width 17 height 18
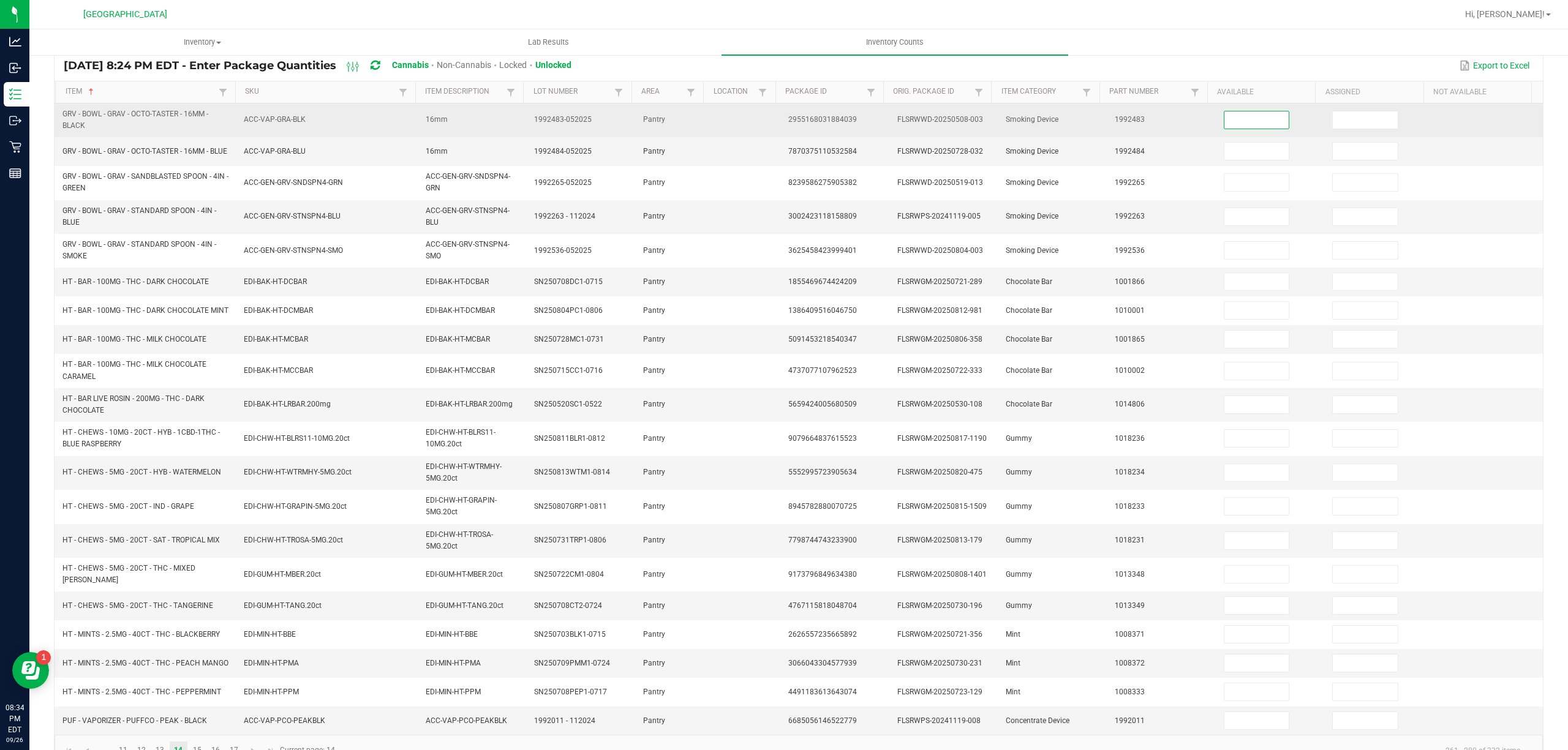
click at [1225, 113] on input at bounding box center [1257, 120] width 65 height 17
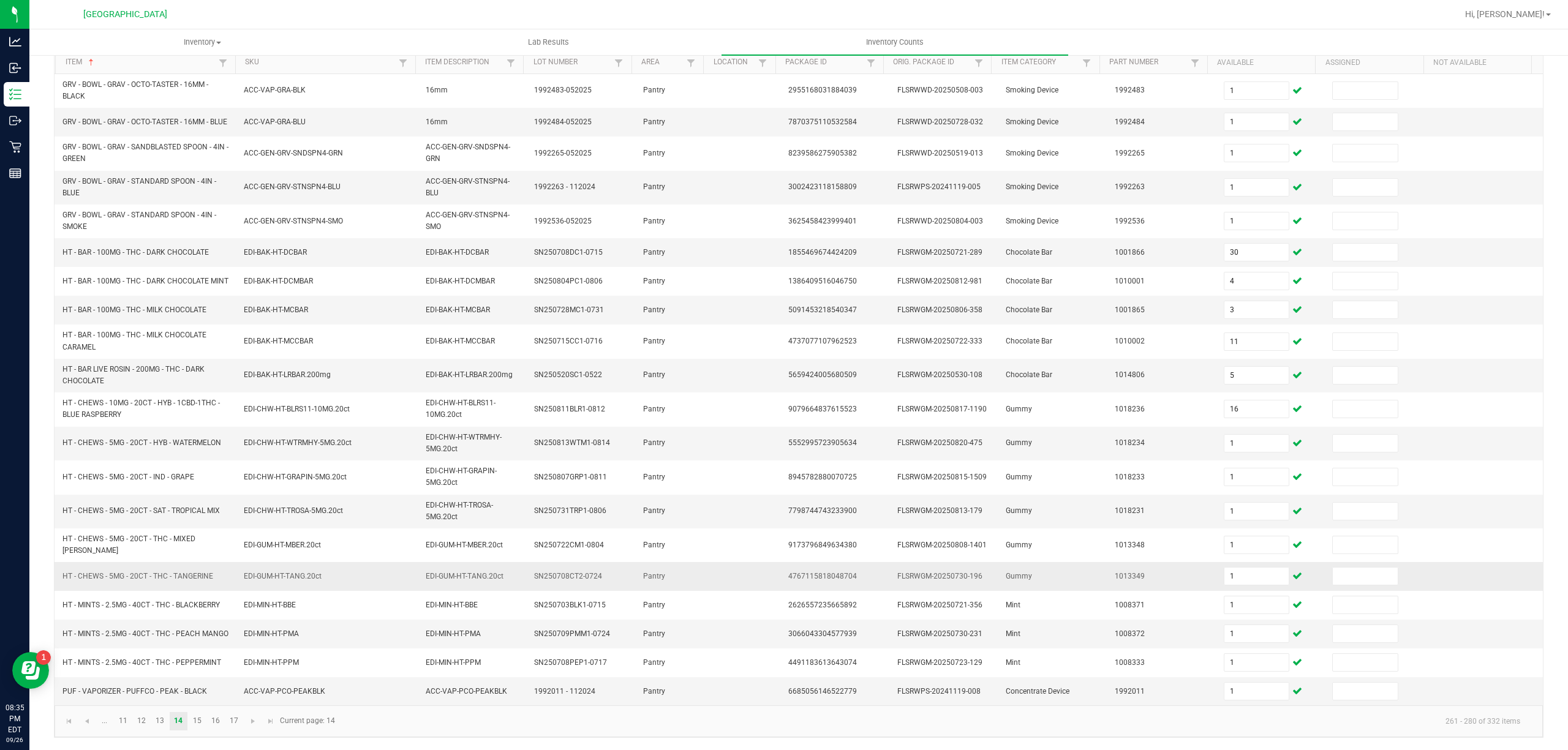
scroll to position [142, 0]
click at [199, 722] on link "15" at bounding box center [197, 721] width 17 height 18
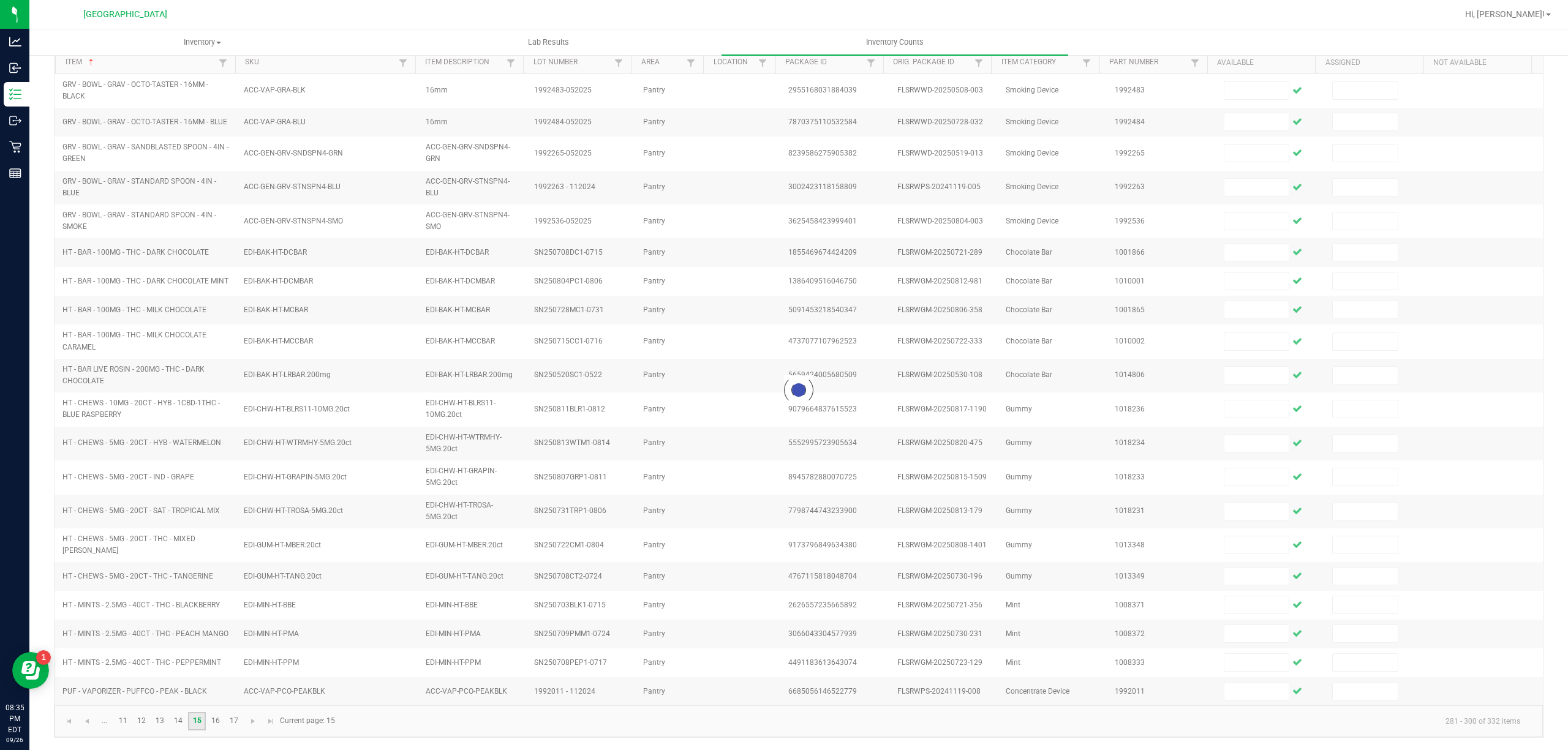
scroll to position [113, 0]
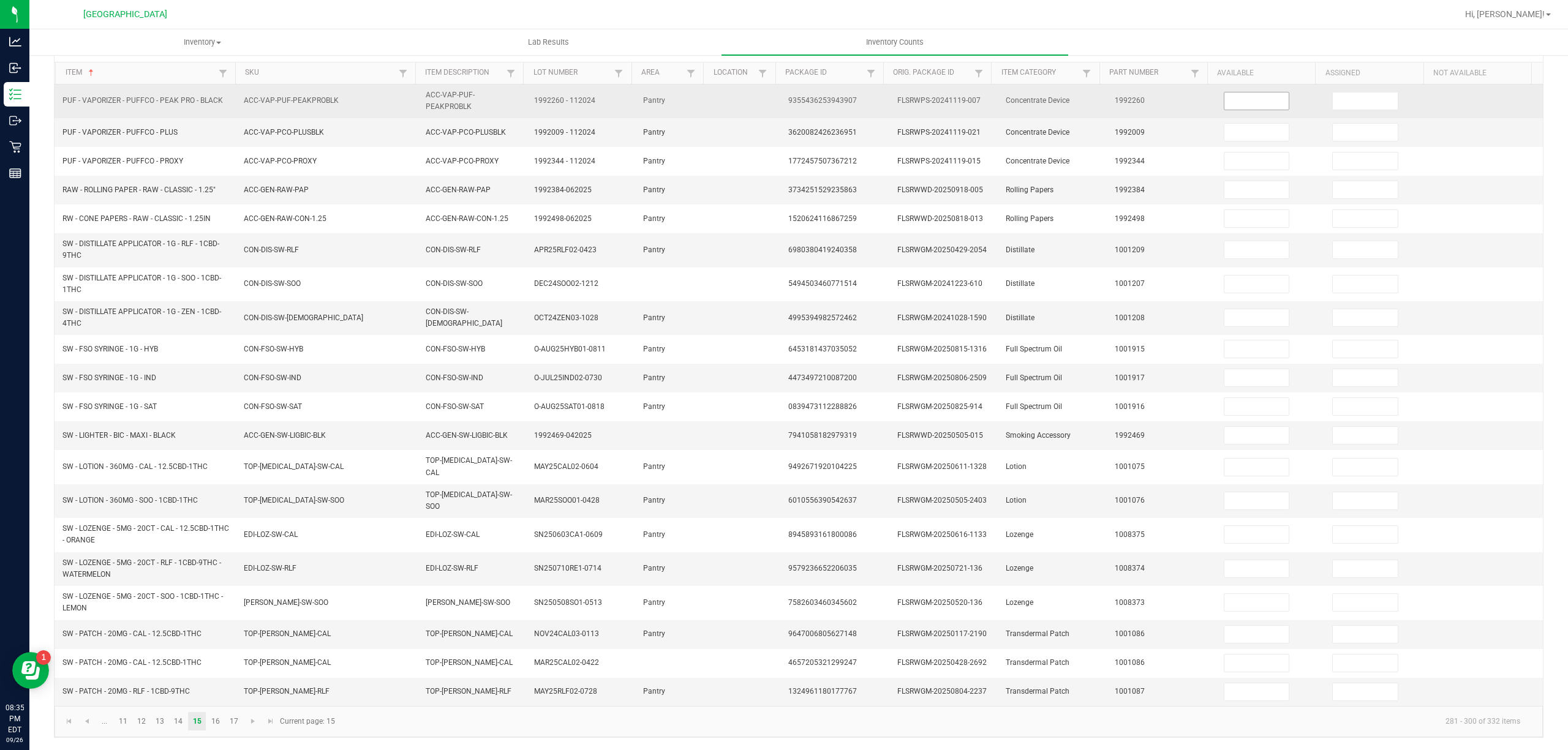
click at [1248, 94] on input at bounding box center [1257, 101] width 65 height 17
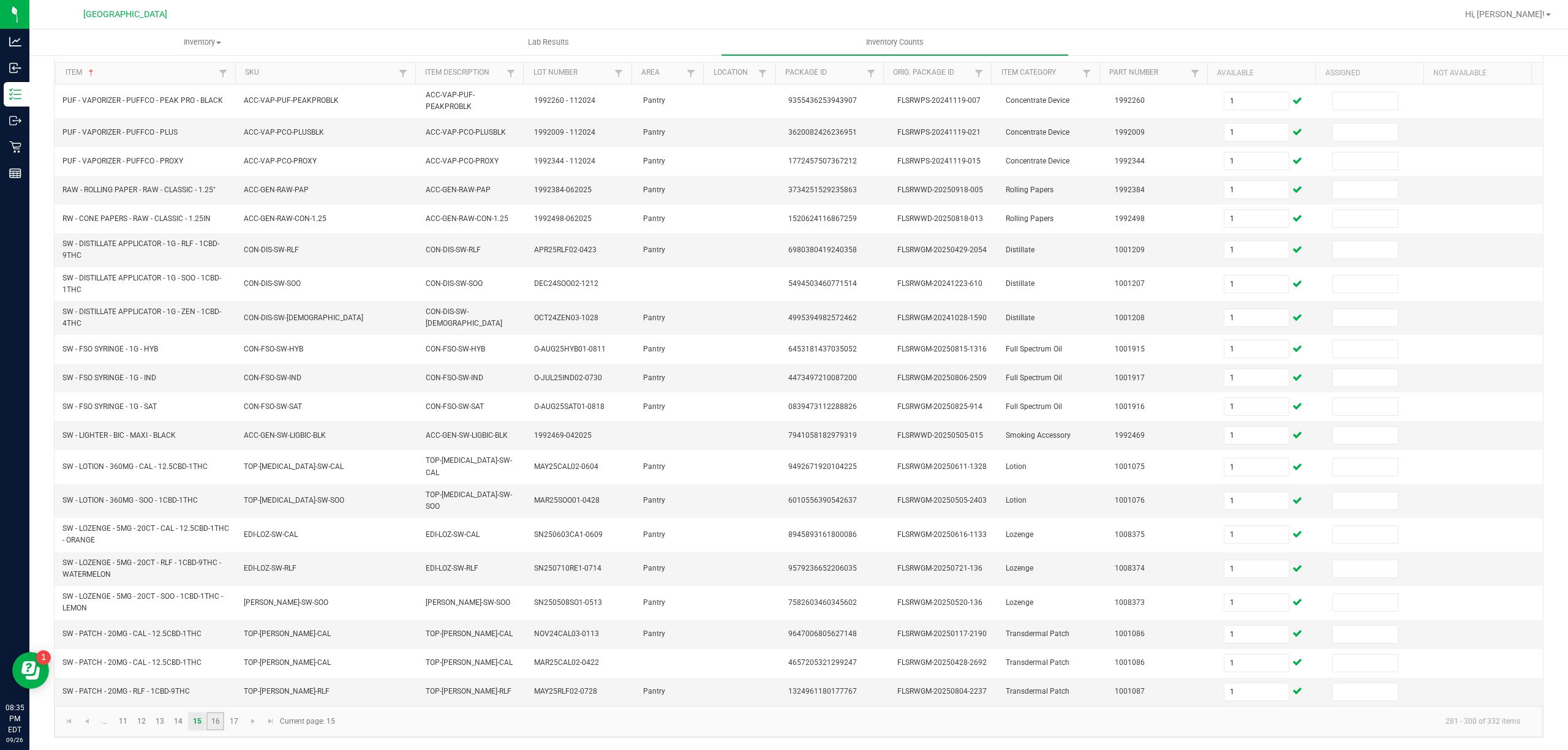
click at [219, 723] on link "16" at bounding box center [215, 721] width 17 height 18
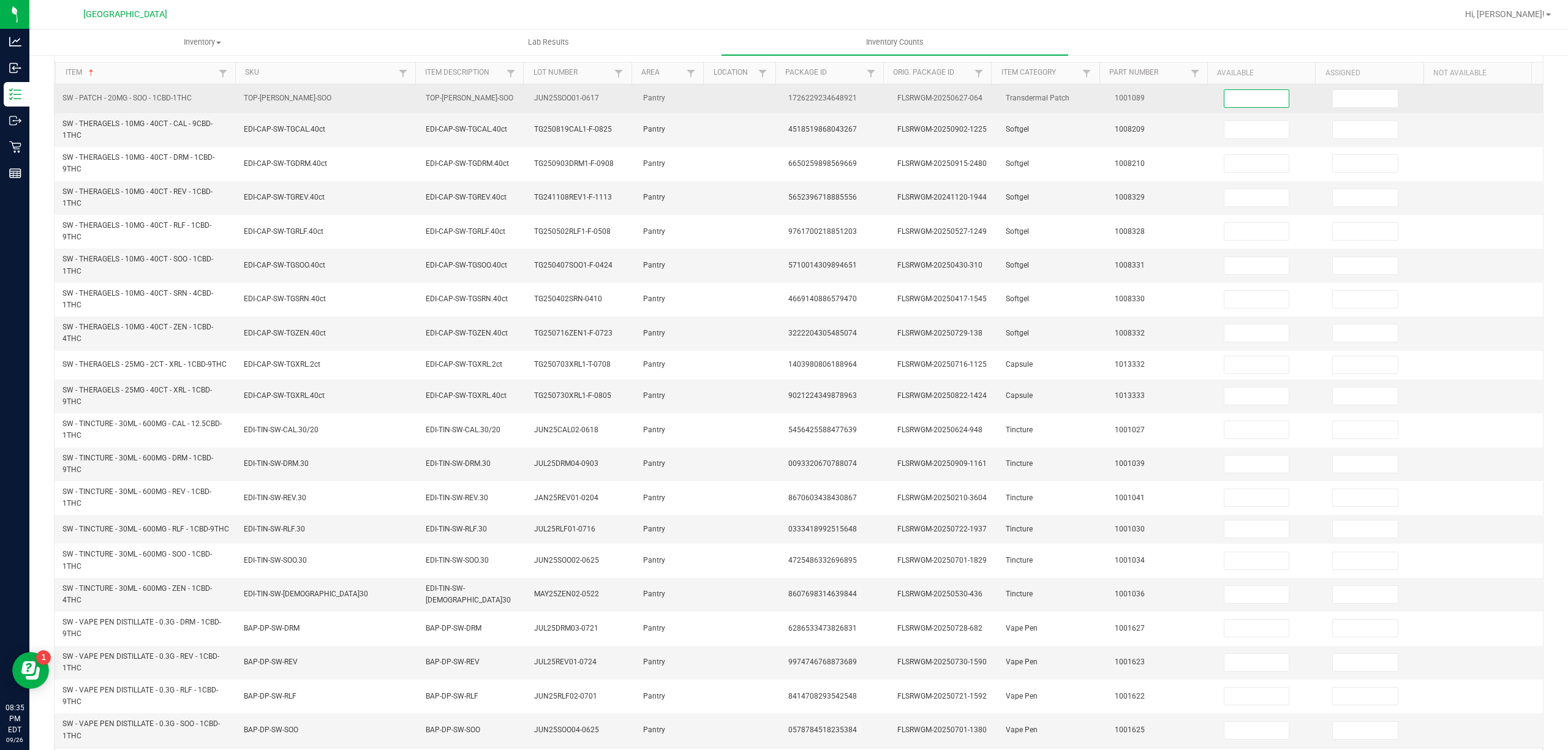
click at [1226, 99] on input at bounding box center [1257, 99] width 65 height 17
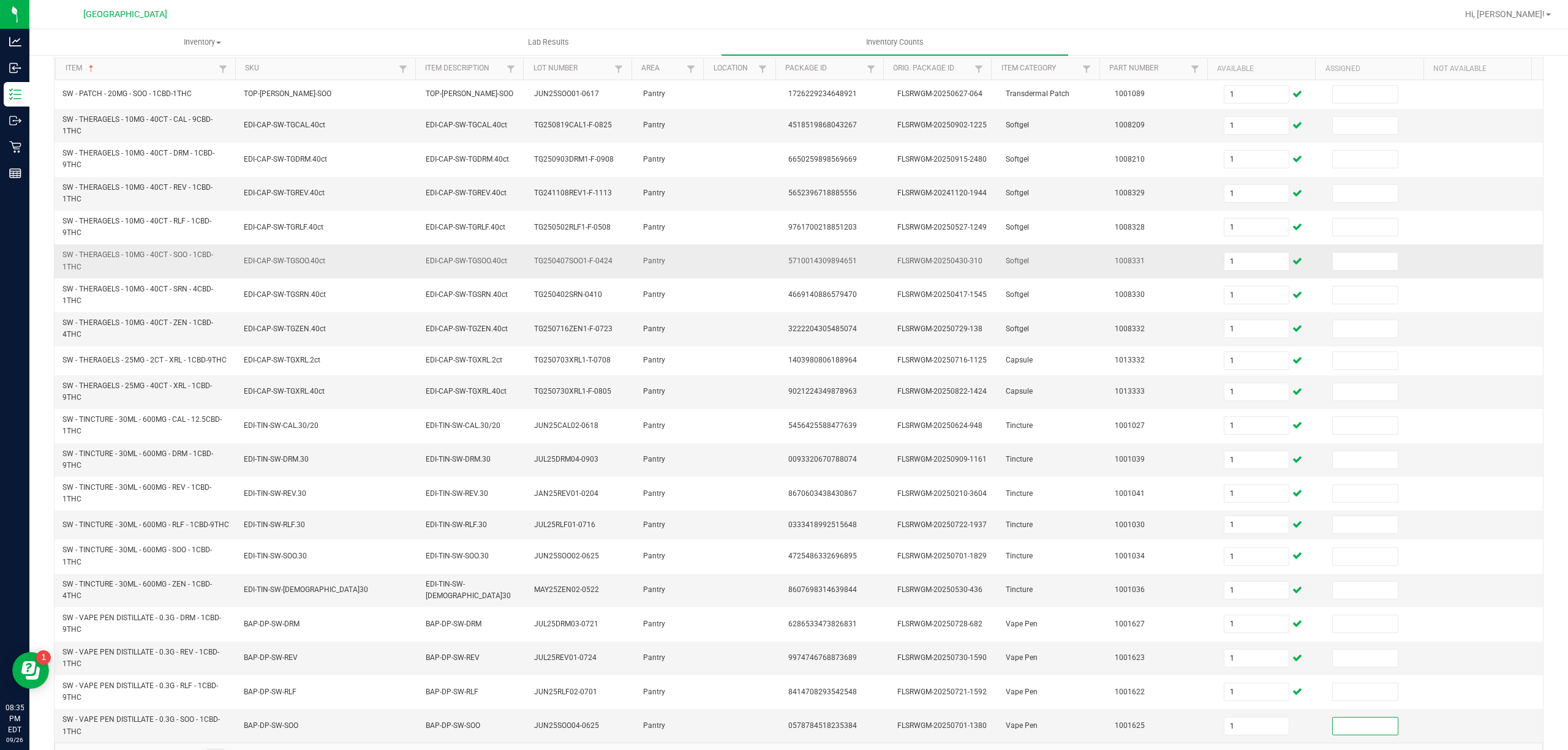
scroll to position [170, 0]
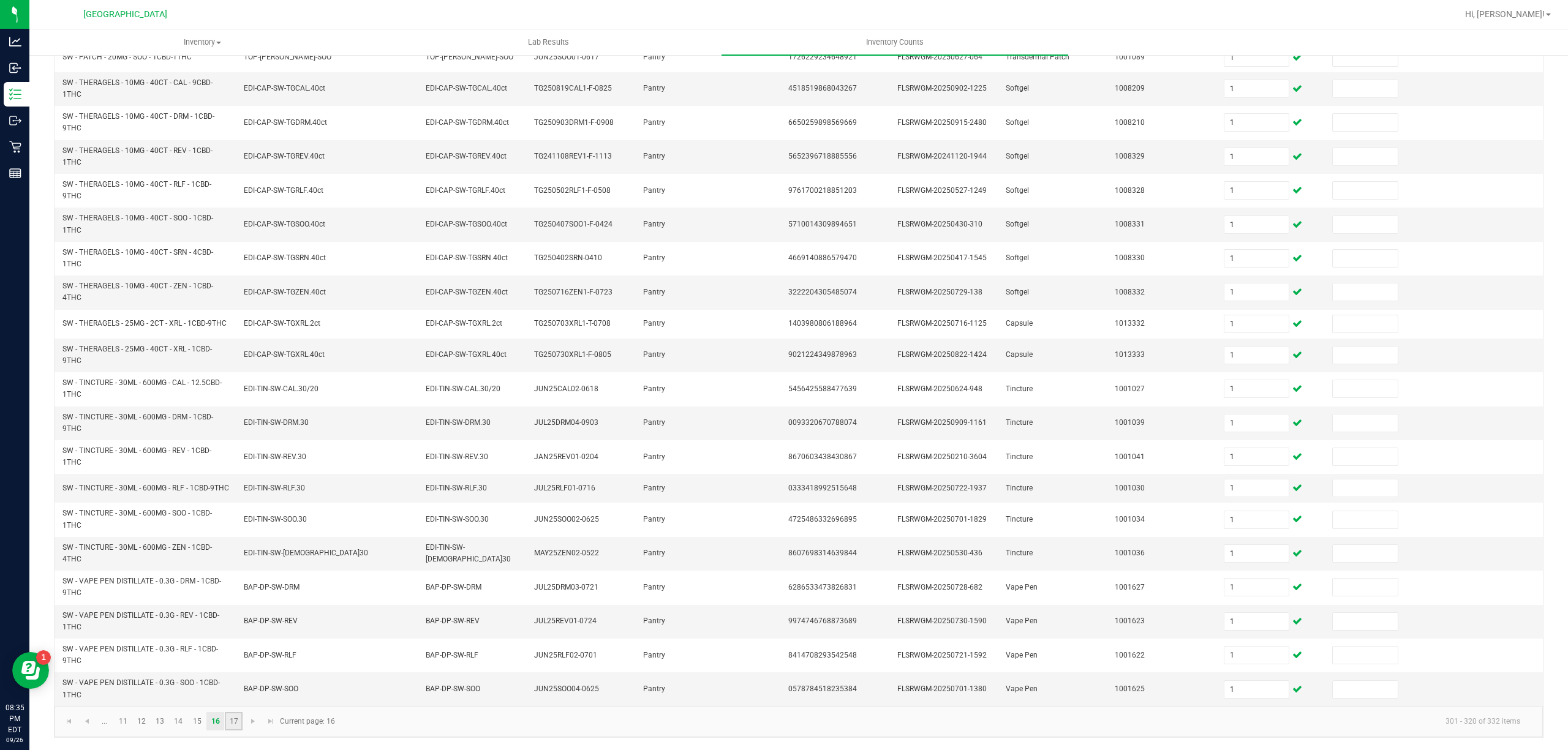
click at [236, 724] on link "17" at bounding box center [234, 721] width 17 height 18
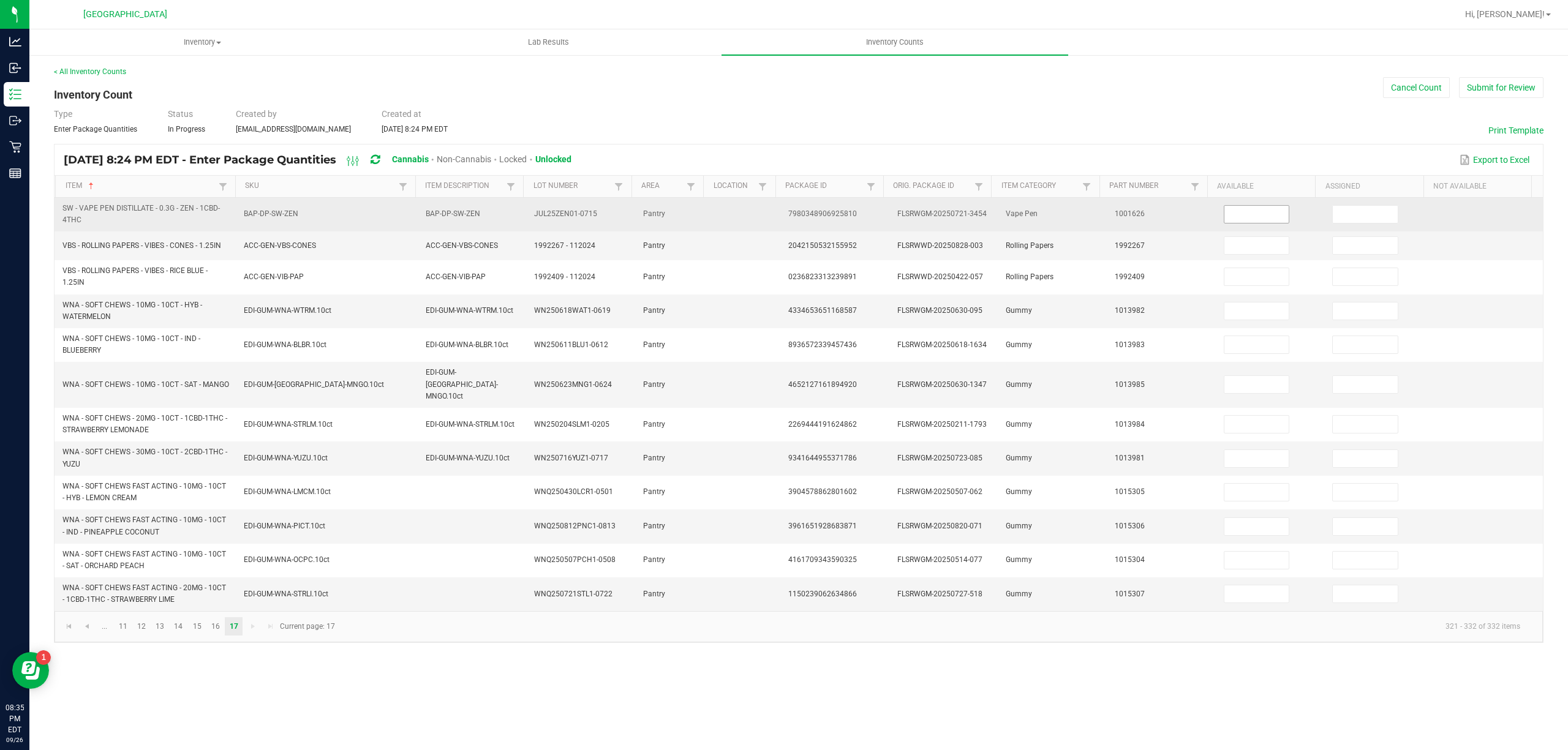
click at [1263, 215] on input at bounding box center [1257, 215] width 65 height 17
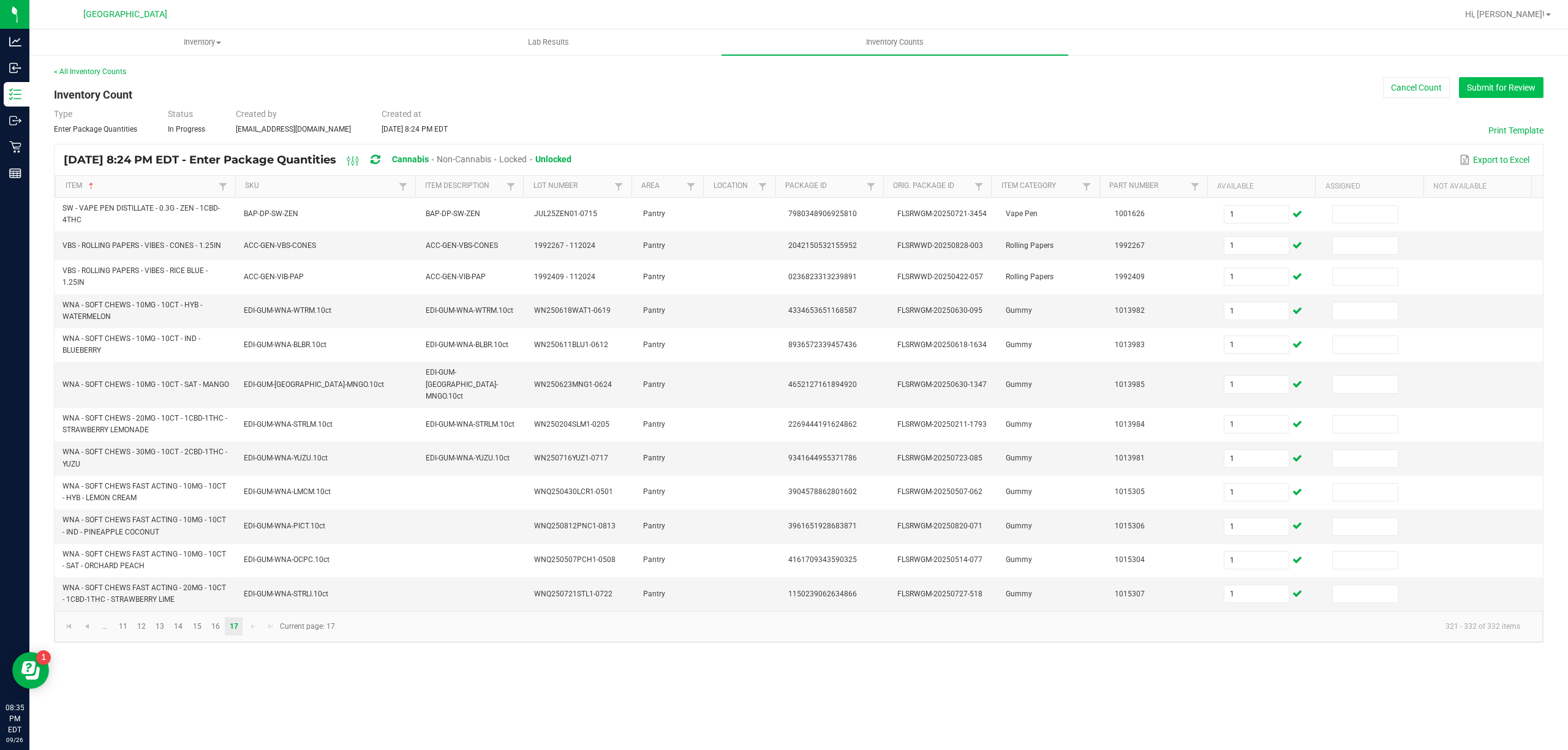
click at [1500, 94] on button "Submit for Review" at bounding box center [1501, 87] width 84 height 21
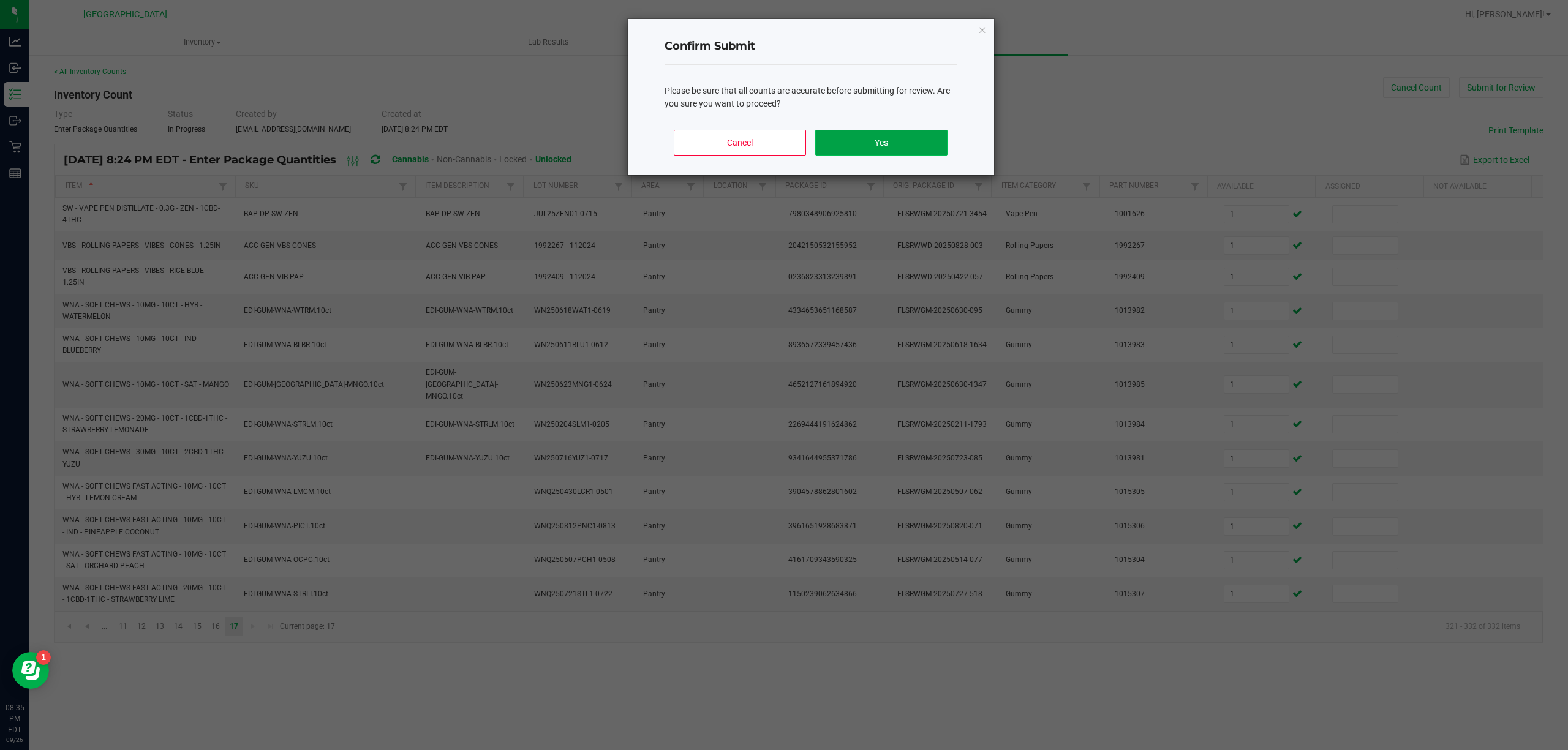
click at [853, 149] on button "Yes" at bounding box center [882, 142] width 132 height 25
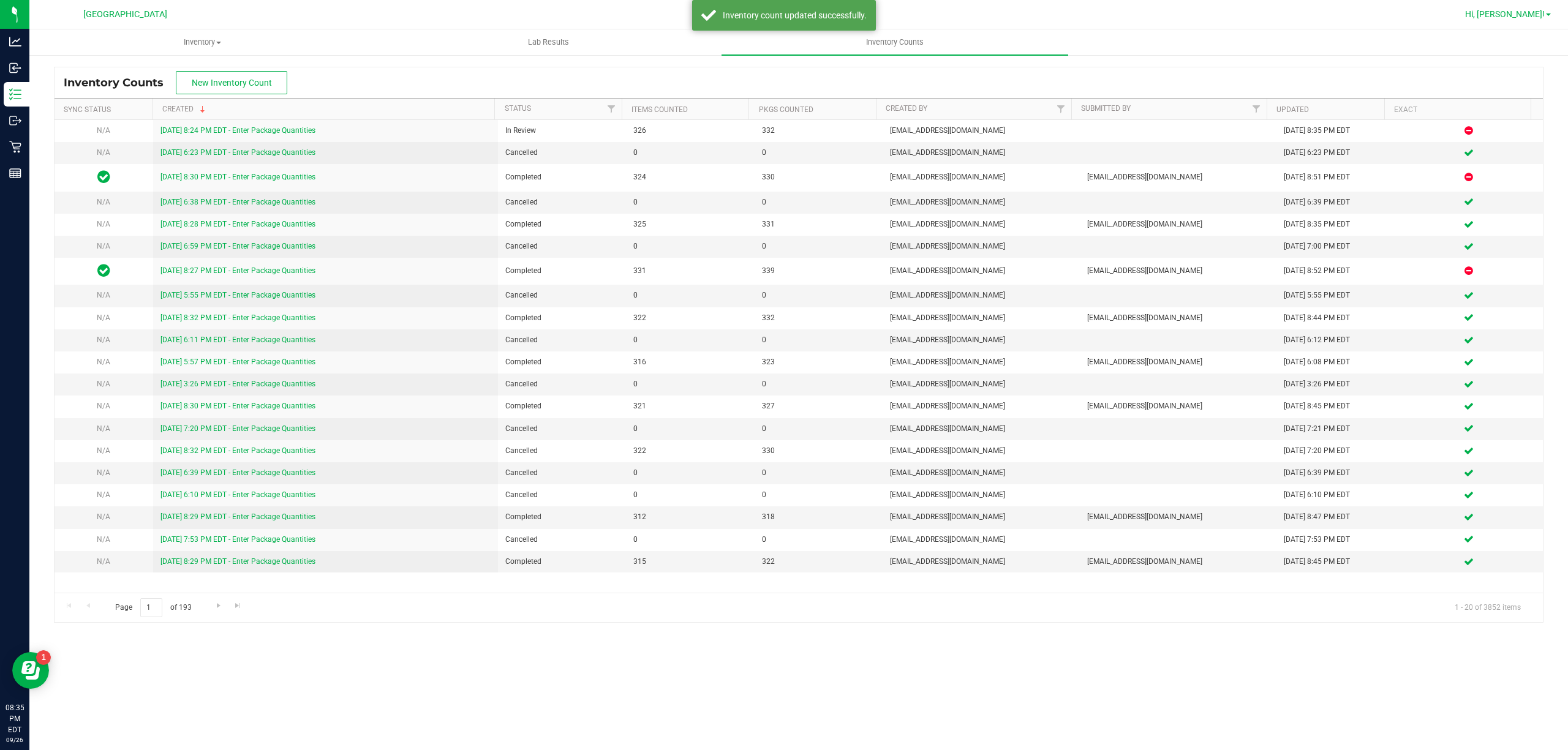
click at [1549, 15] on span at bounding box center [1548, 15] width 5 height 2
click at [1503, 104] on span "Sign Out" at bounding box center [1504, 108] width 36 height 12
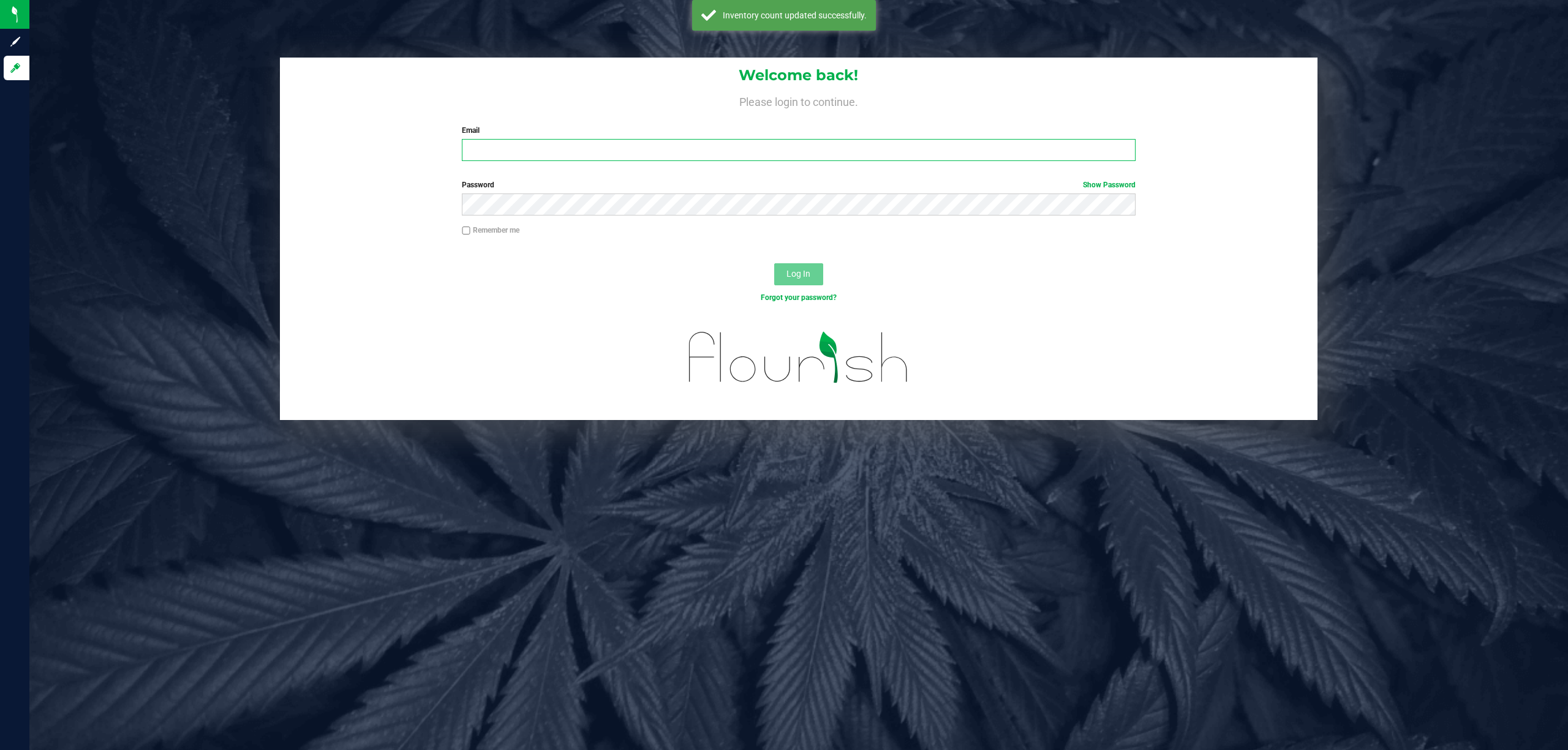
click at [1027, 147] on input "Email" at bounding box center [799, 150] width 674 height 22
click at [774, 263] on button "Log In" at bounding box center [799, 274] width 49 height 22
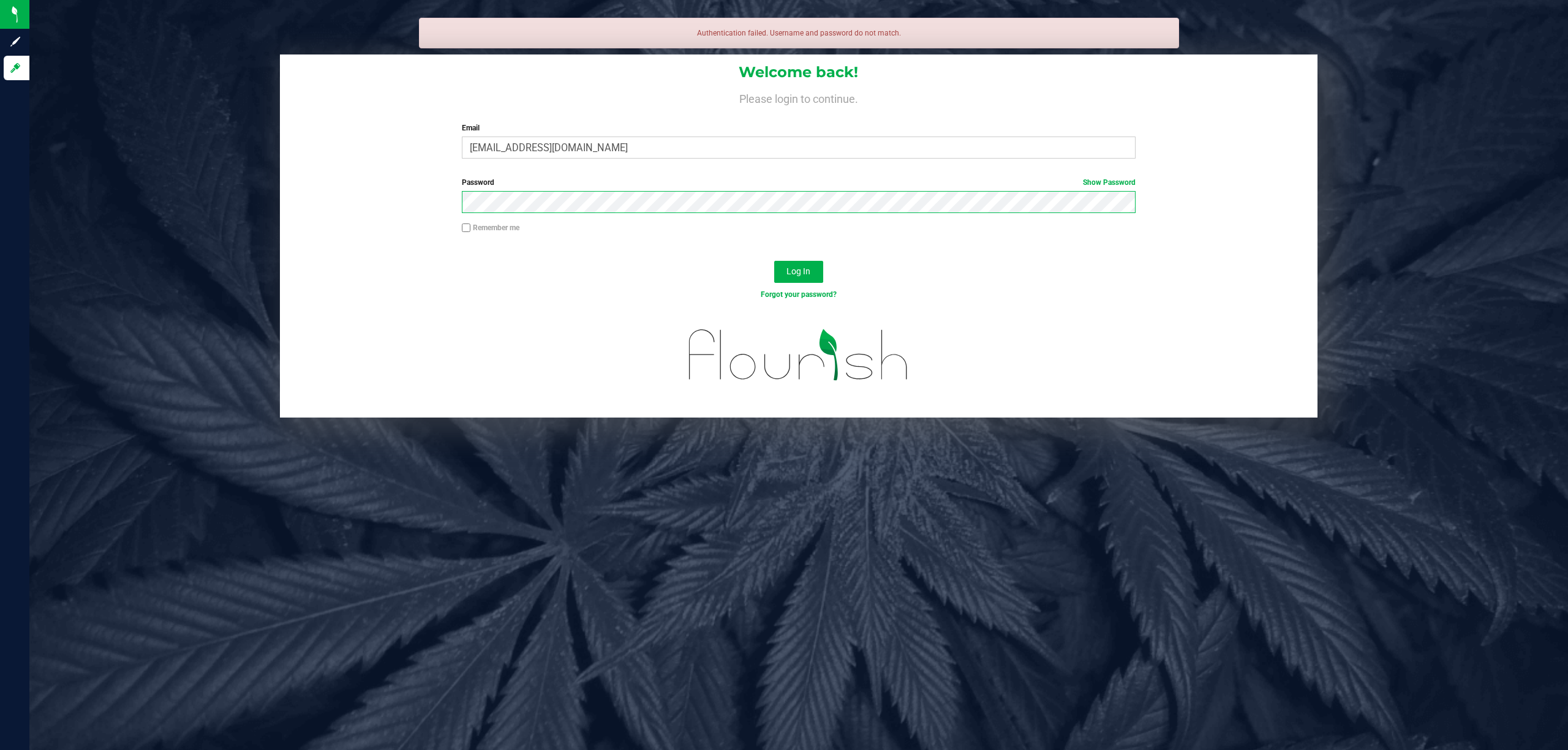
click at [774, 261] on button "Log In" at bounding box center [799, 272] width 49 height 22
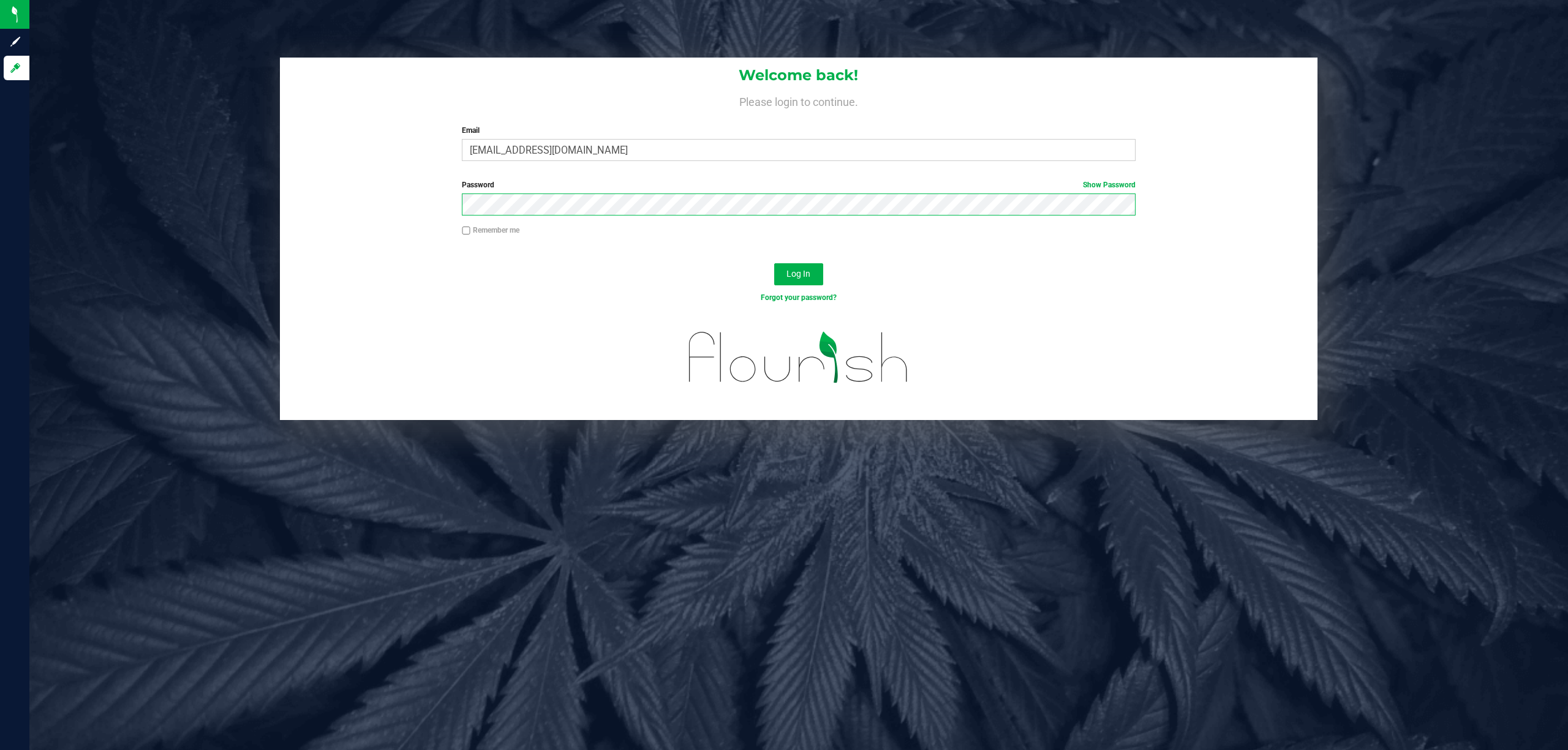
click at [774, 263] on button "Log In" at bounding box center [799, 274] width 49 height 22
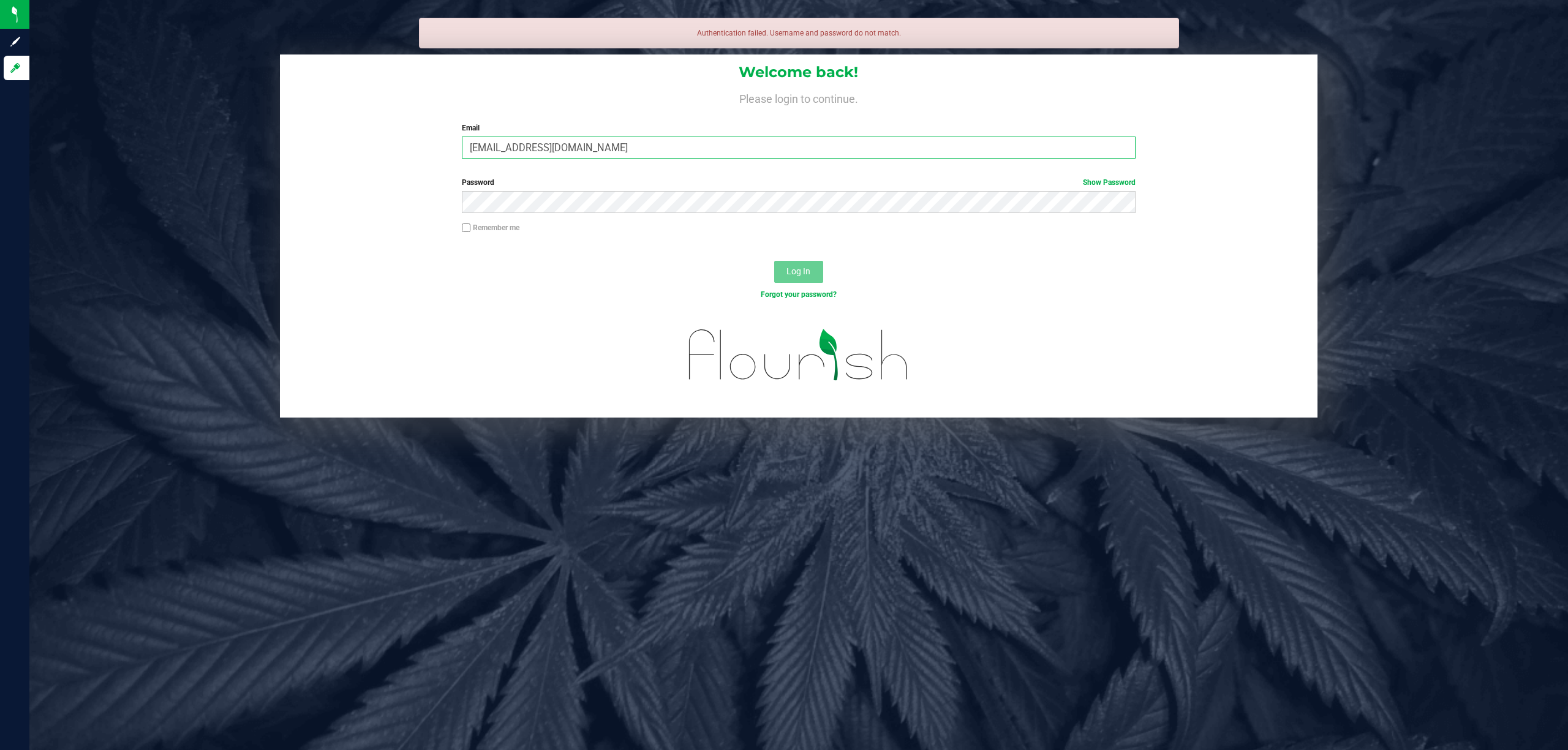
drag, startPoint x: 665, startPoint y: 144, endPoint x: 211, endPoint y: 148, distance: 454.0
click at [229, 143] on div "Welcome back! Please login to continue. Email [EMAIL_ADDRESS][DOMAIN_NAME] Requ…" at bounding box center [799, 236] width 1557 height 363
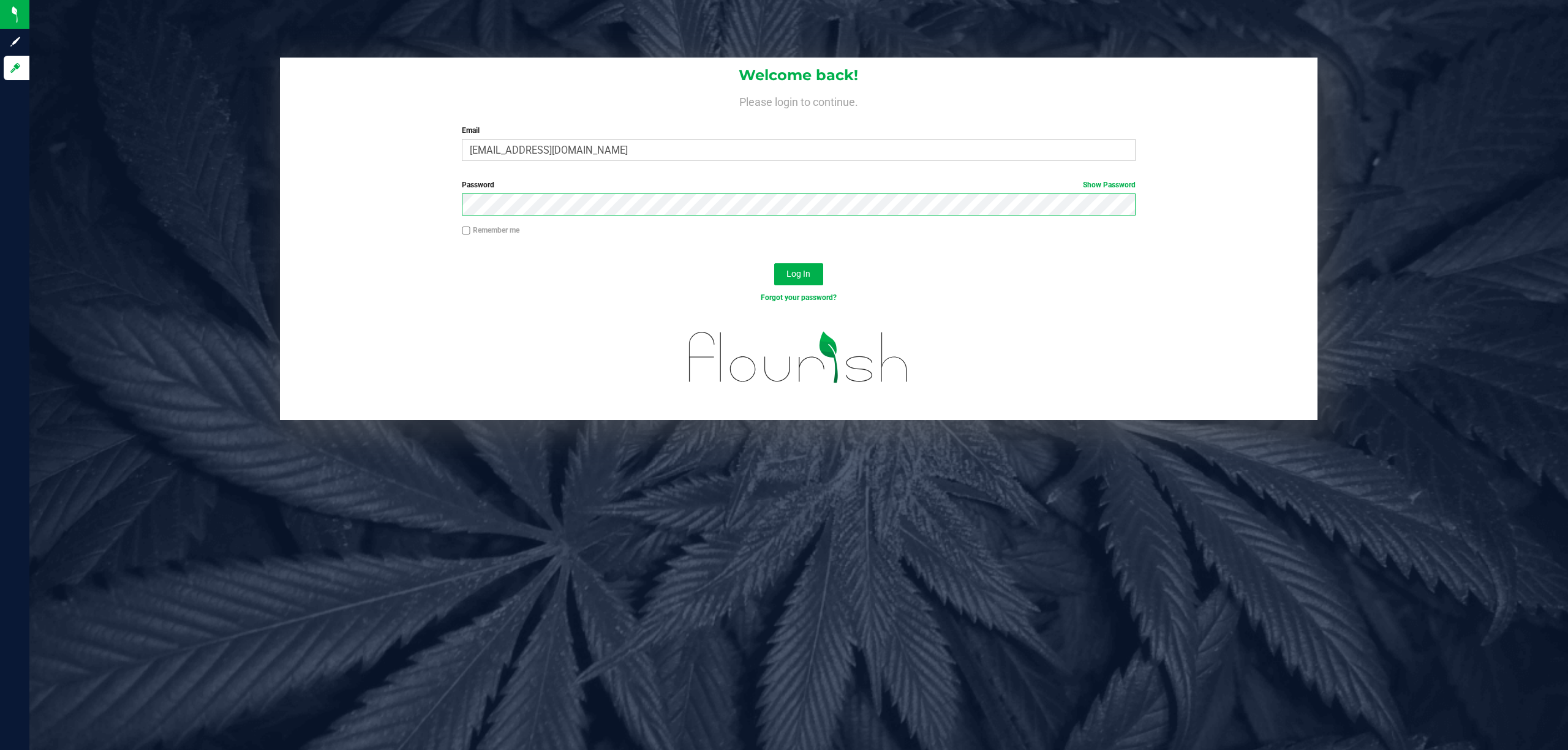
click at [774, 263] on button "Log In" at bounding box center [799, 274] width 49 height 22
